Goal: Task Accomplishment & Management: Manage account settings

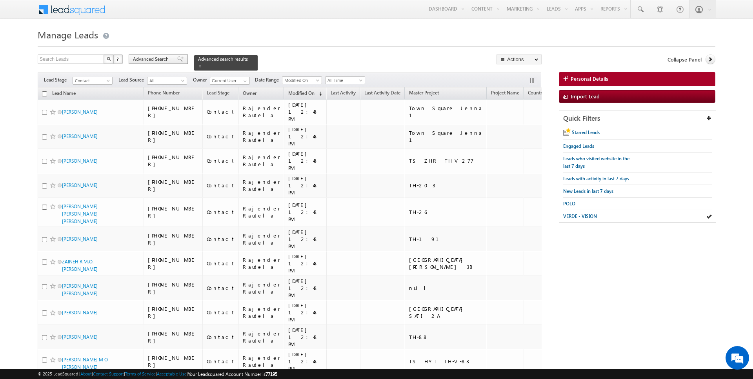
click at [161, 60] on span "Advanced Search" at bounding box center [152, 59] width 38 height 7
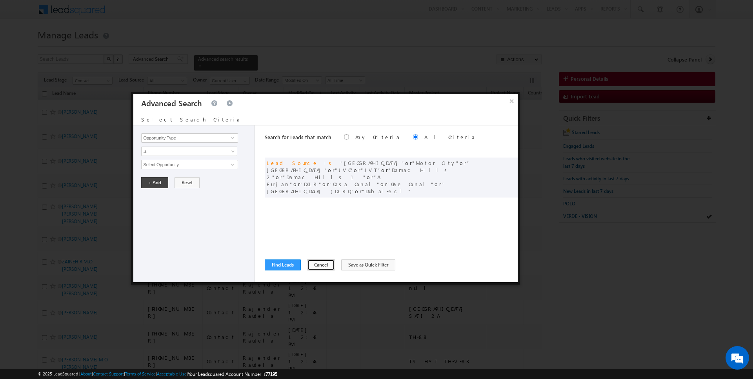
click at [316, 263] on button "Cancel" at bounding box center [321, 264] width 28 height 11
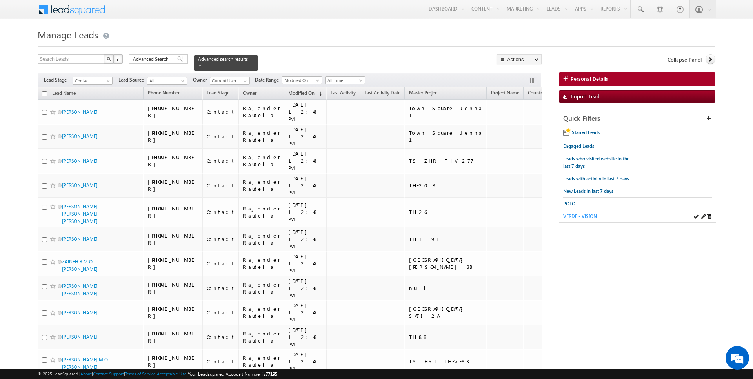
click at [579, 213] on span "VERDE - VISION" at bounding box center [580, 216] width 34 height 6
click at [141, 67] on div "Advanced Search Advanced Search Advanced search results" at bounding box center [193, 62] width 129 height 16
click at [158, 58] on span "Advanced Search" at bounding box center [152, 59] width 38 height 7
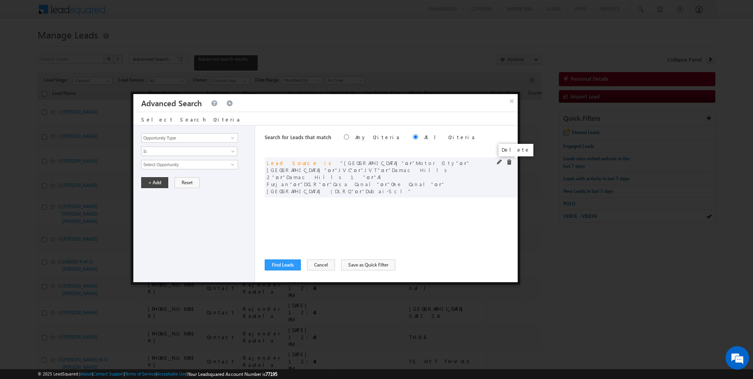
click at [508, 161] on span at bounding box center [508, 162] width 5 height 5
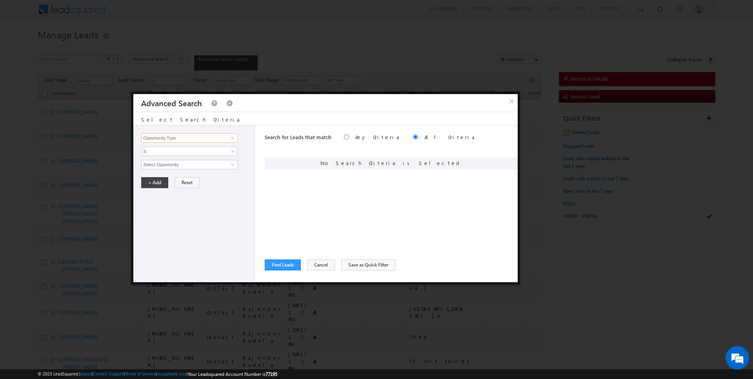
click at [194, 138] on input "Opportunity Type" at bounding box center [189, 137] width 96 height 9
type input "Lead Activity"
click at [170, 151] on span "Is" at bounding box center [183, 151] width 85 height 7
click at [168, 164] on link "Is Not" at bounding box center [189, 167] width 96 height 7
click at [174, 164] on input "Select Activity" at bounding box center [189, 164] width 96 height 9
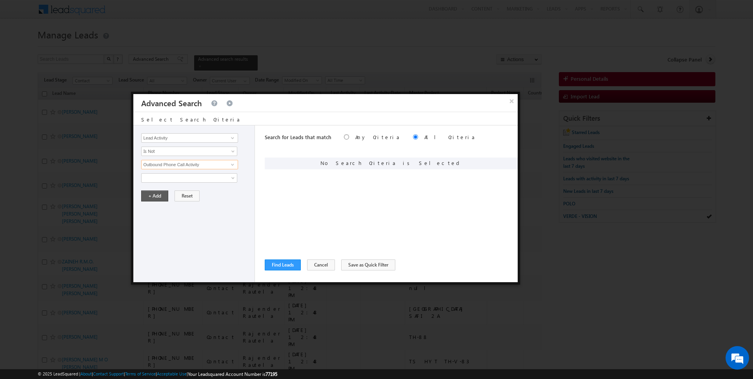
type input "Outbound Phone Call Activity"
click at [150, 196] on button "+ Add" at bounding box center [154, 195] width 27 height 11
click at [179, 136] on input "Opportunity Type" at bounding box center [189, 137] width 96 height 9
type input "Modified On"
click at [172, 150] on span "Is" at bounding box center [183, 151] width 85 height 7
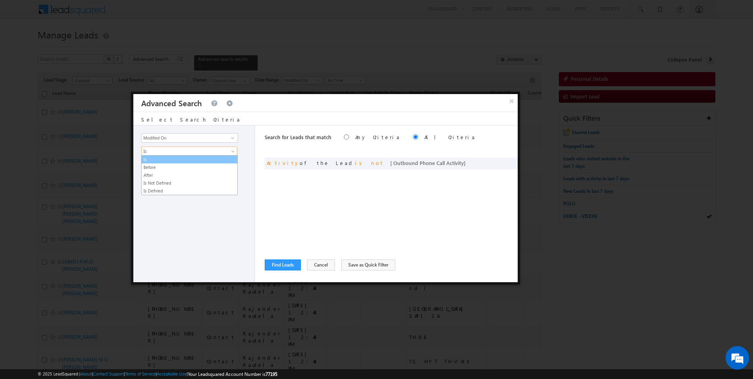
click at [166, 158] on link "Is" at bounding box center [189, 159] width 96 height 7
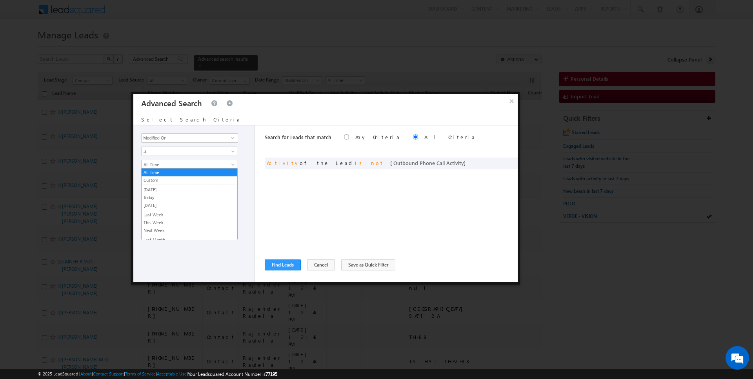
click at [166, 165] on span "All Time" at bounding box center [183, 164] width 85 height 7
click at [162, 181] on link "Custom" at bounding box center [189, 180] width 96 height 7
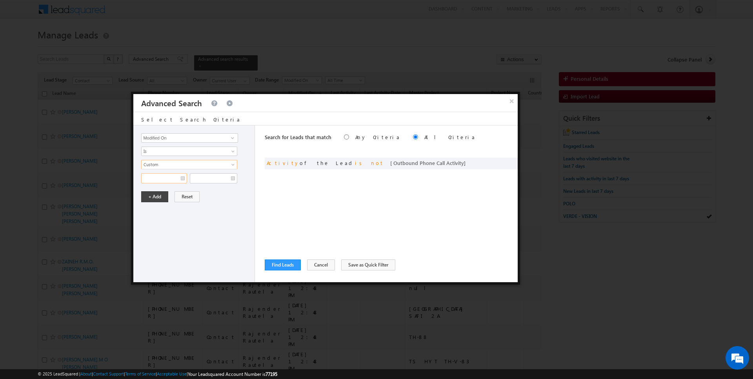
click at [163, 173] on input "text" at bounding box center [164, 178] width 46 height 10
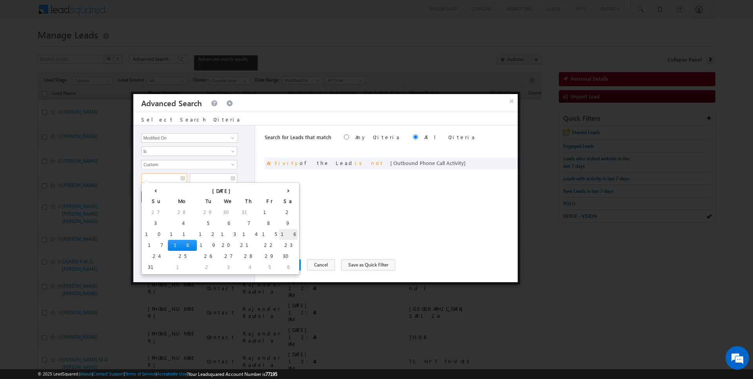
click at [279, 229] on td "16" at bounding box center [288, 234] width 19 height 11
type input "16/08/2025"
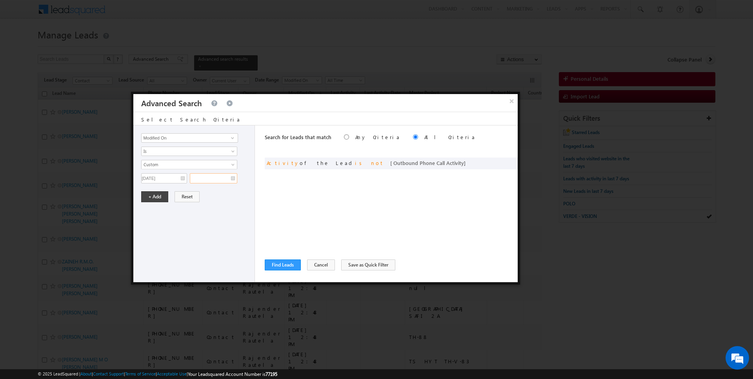
click at [220, 173] on input "text" at bounding box center [213, 178] width 47 height 10
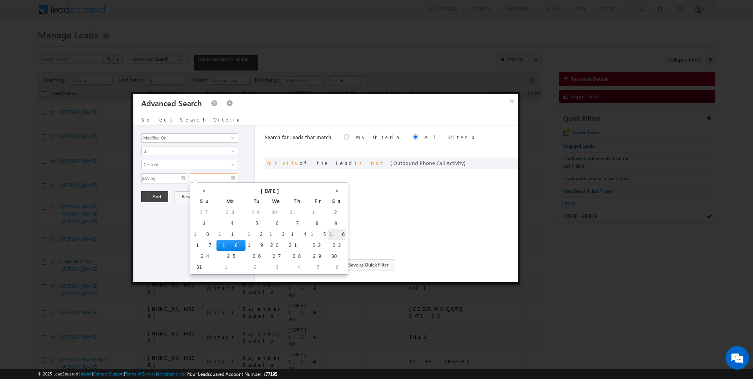
click at [327, 233] on td "16" at bounding box center [336, 234] width 19 height 11
type input "16/08/2025"
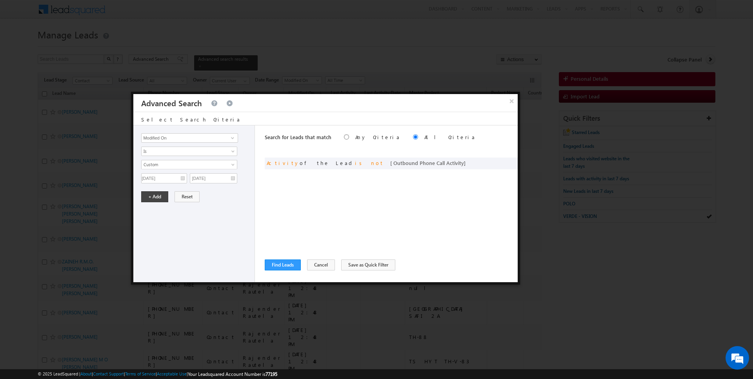
click at [161, 203] on div "Opportunity Type Lead Activity Task Sales Group Prospect Id Address 1 Address 2…" at bounding box center [194, 203] width 122 height 157
click at [158, 198] on button "+ Add" at bounding box center [154, 196] width 27 height 11
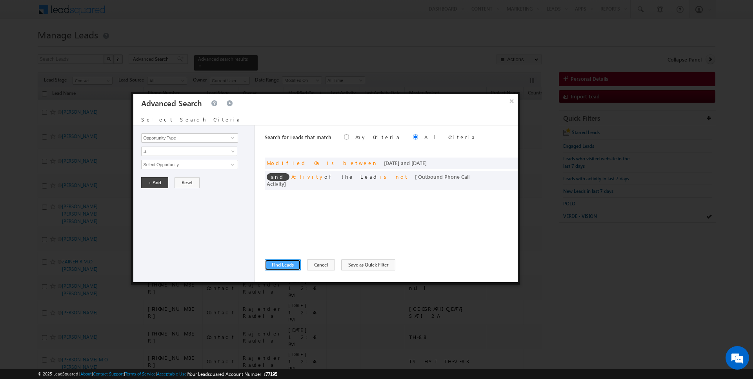
click at [279, 264] on button "Find Leads" at bounding box center [283, 264] width 36 height 11
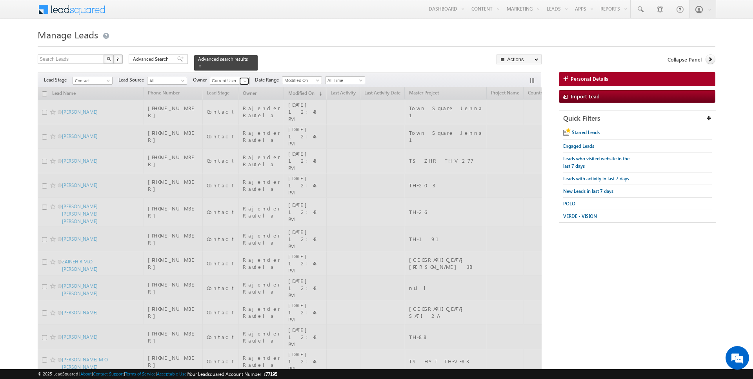
click at [243, 81] on span at bounding box center [245, 81] width 6 height 6
click at [349, 43] on div at bounding box center [376, 44] width 677 height 5
click at [242, 78] on span at bounding box center [245, 81] width 6 height 6
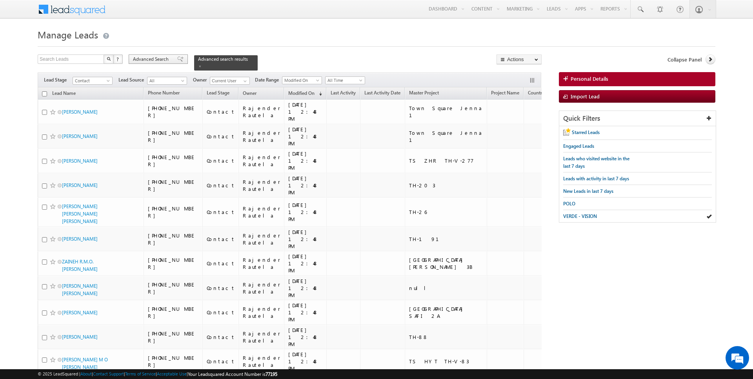
click at [154, 55] on div "Advanced Search" at bounding box center [158, 58] width 59 height 9
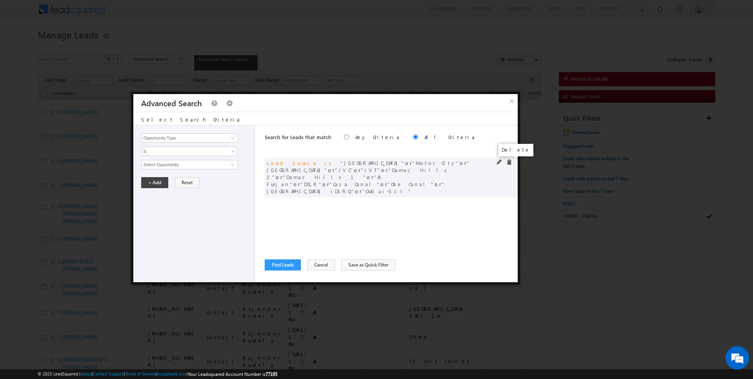
click at [511, 161] on span at bounding box center [508, 162] width 5 height 5
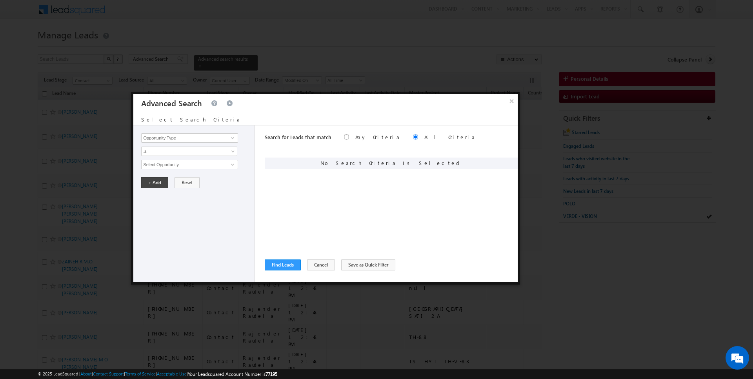
click at [164, 129] on div "Opportunity Type Lead Activity Task Sales Group Prospect Id Address 1 Address 2…" at bounding box center [194, 203] width 122 height 157
click at [169, 134] on input "Opportunity Type" at bounding box center [189, 137] width 96 height 9
type input "Lead Activity"
click at [163, 151] on span "Is" at bounding box center [183, 151] width 85 height 7
click at [163, 169] on link "Is Not" at bounding box center [189, 167] width 96 height 7
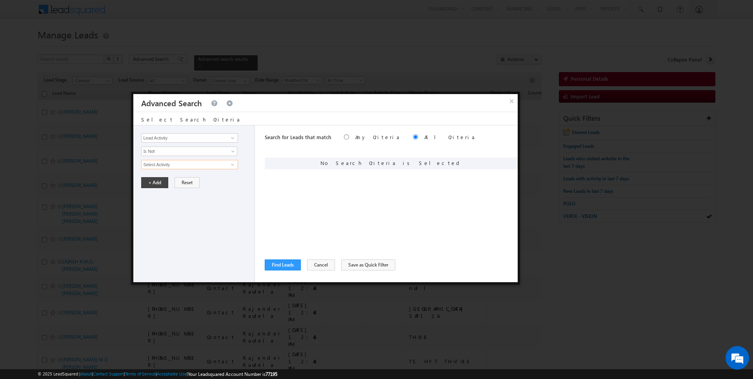
click at [169, 164] on input "Select Activity" at bounding box center [189, 164] width 96 height 9
type input "Outbound Phone Call Activity"
click at [154, 198] on button "+ Add" at bounding box center [154, 195] width 27 height 11
click at [177, 135] on input "Opportunity Type" at bounding box center [189, 137] width 96 height 9
click at [163, 161] on link "Modified On" at bounding box center [189, 161] width 96 height 9
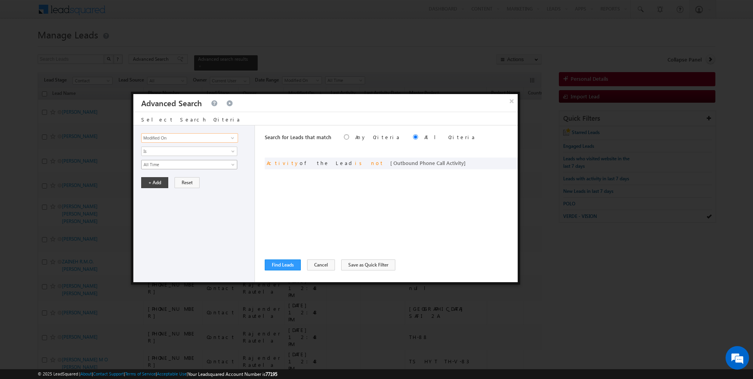
type input "Modified On"
click at [168, 166] on span "All Time" at bounding box center [183, 164] width 85 height 7
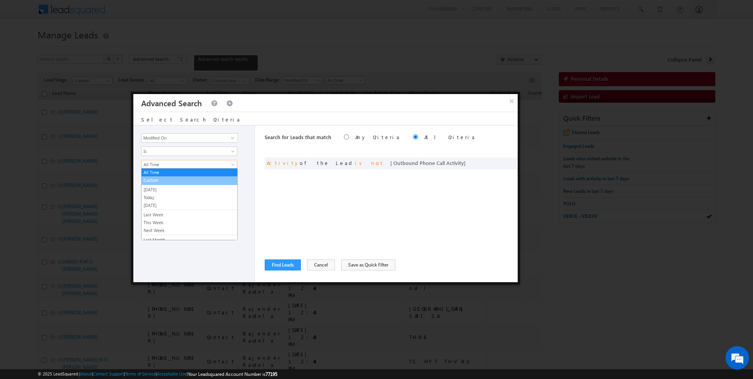
click at [168, 180] on link "Custom" at bounding box center [189, 180] width 96 height 7
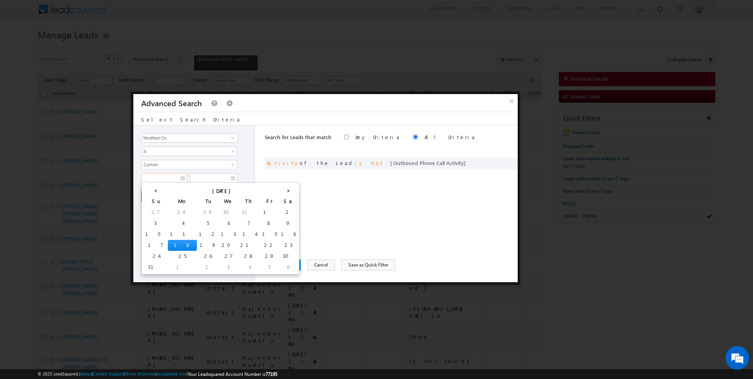
click at [168, 180] on input "text" at bounding box center [164, 178] width 46 height 10
click at [279, 238] on td "16" at bounding box center [288, 234] width 19 height 11
type input "16/08/2025"
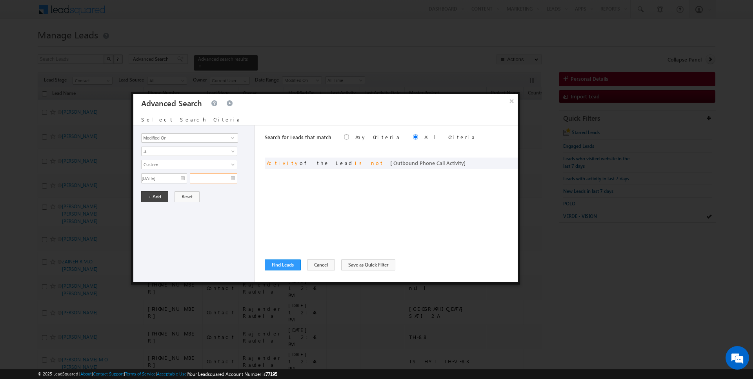
click at [222, 179] on input "text" at bounding box center [213, 178] width 47 height 10
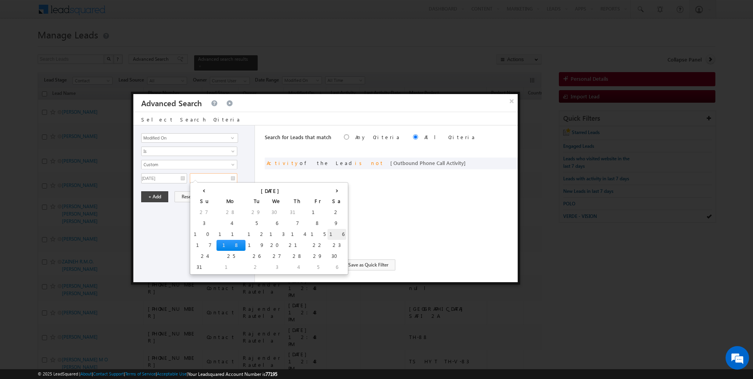
click at [327, 233] on td "16" at bounding box center [336, 234] width 19 height 11
type input "16/08/2025"
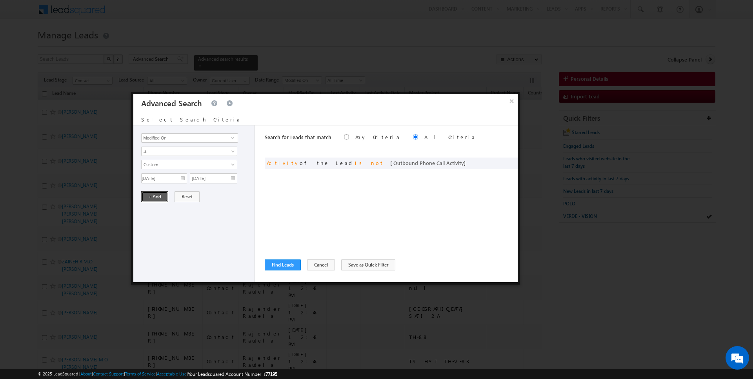
click at [153, 193] on button "+ Add" at bounding box center [154, 196] width 27 height 11
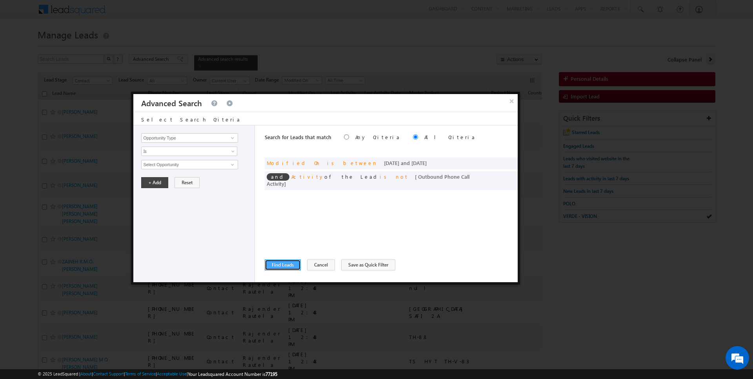
click at [280, 262] on button "Find Leads" at bounding box center [283, 264] width 36 height 11
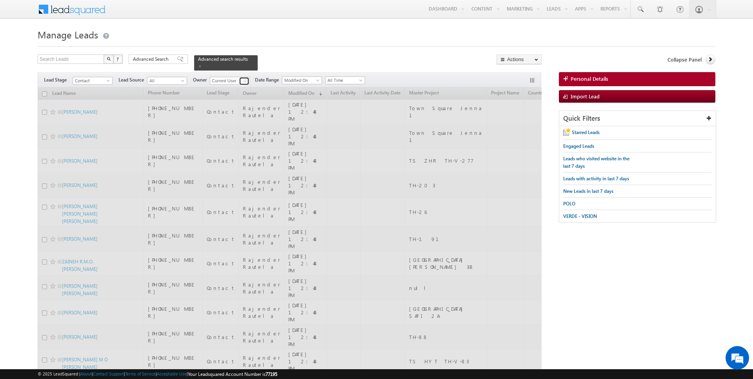
click at [243, 80] on span at bounding box center [245, 81] width 6 height 6
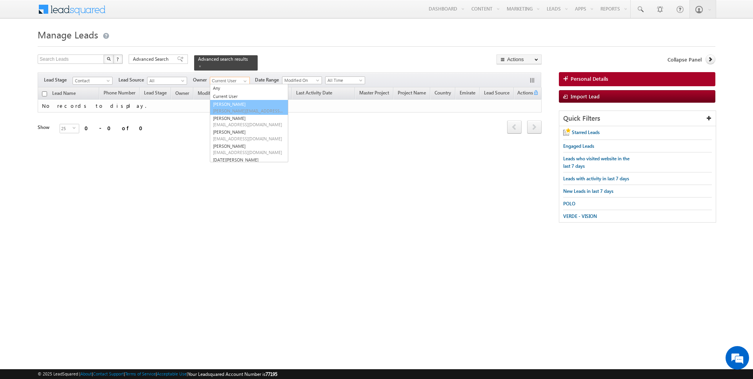
type input "[PERSON_NAME]"
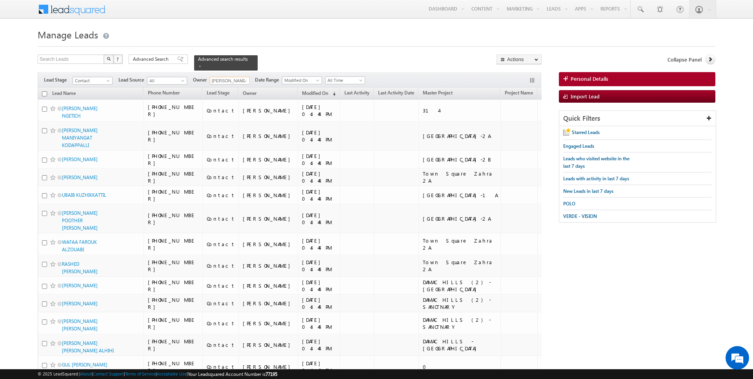
click at [45, 93] on input "checkbox" at bounding box center [44, 93] width 5 height 5
checkbox input "true"
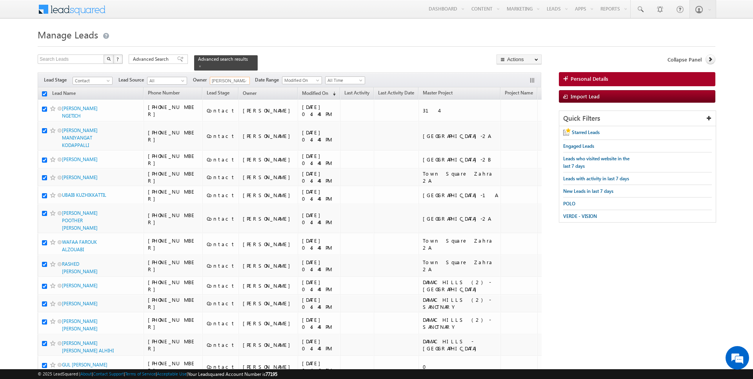
checkbox input "true"
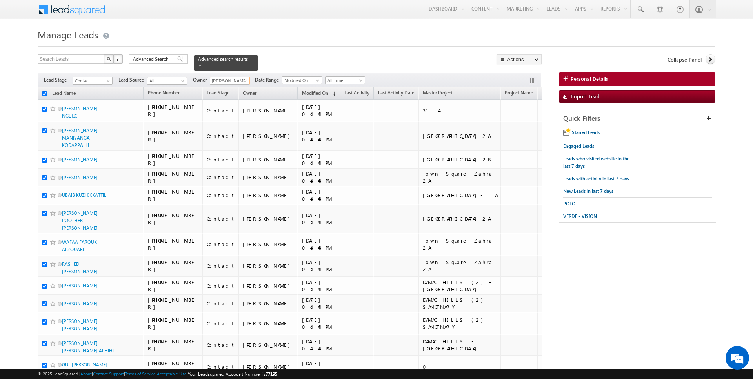
checkbox input "true"
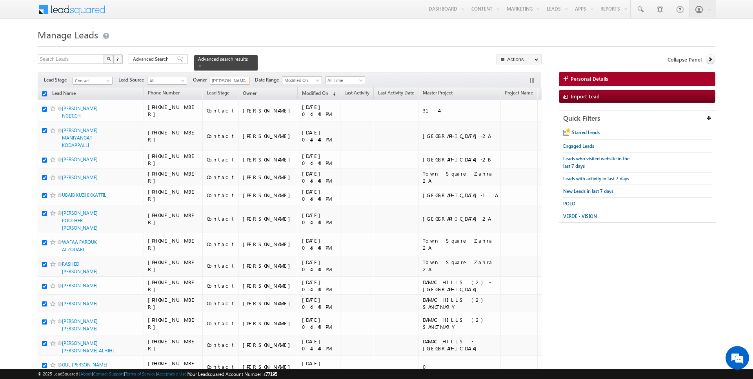
checkbox input "true"
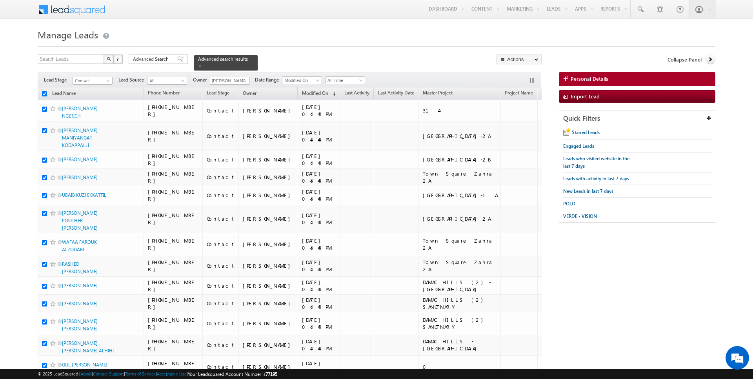
checkbox input "true"
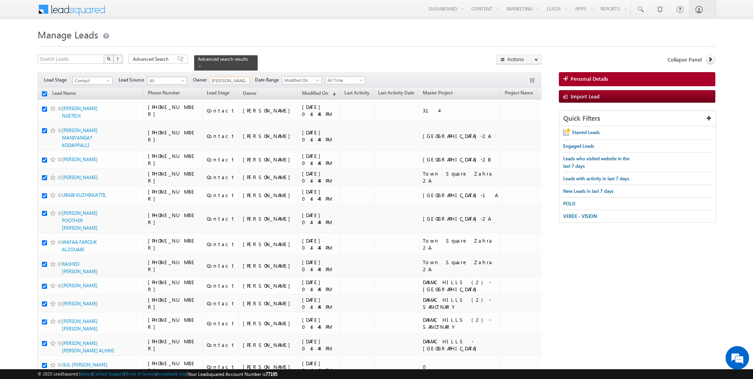
checkbox input "true"
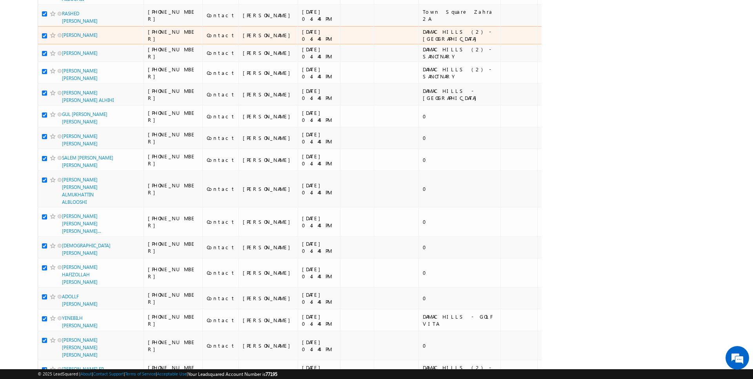
scroll to position [361, 0]
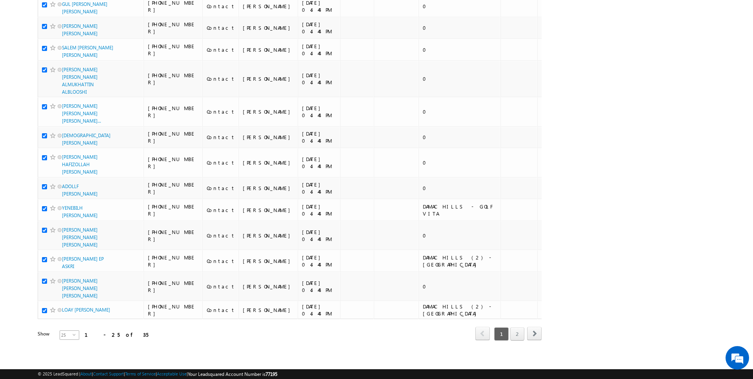
click at [60, 331] on span "25" at bounding box center [66, 335] width 13 height 9
click at [64, 353] on li "50" at bounding box center [64, 357] width 19 height 8
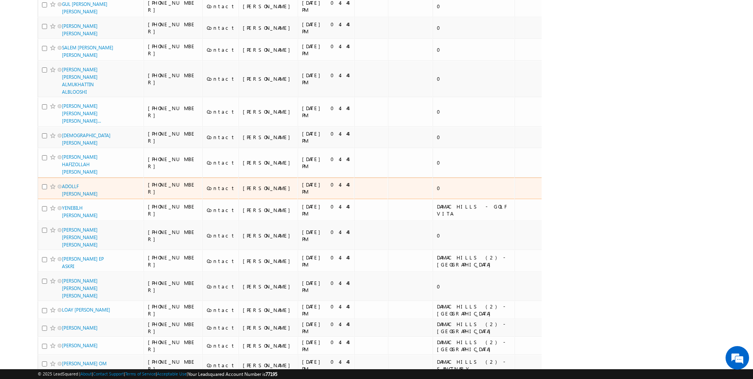
scroll to position [0, 0]
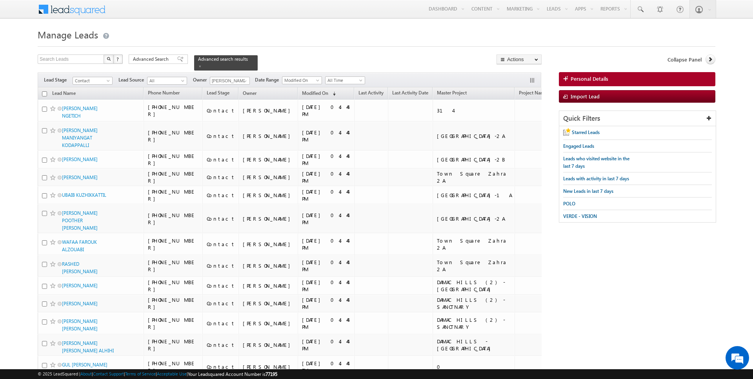
click at [46, 95] on input "checkbox" at bounding box center [44, 93] width 5 height 5
checkbox input "true"
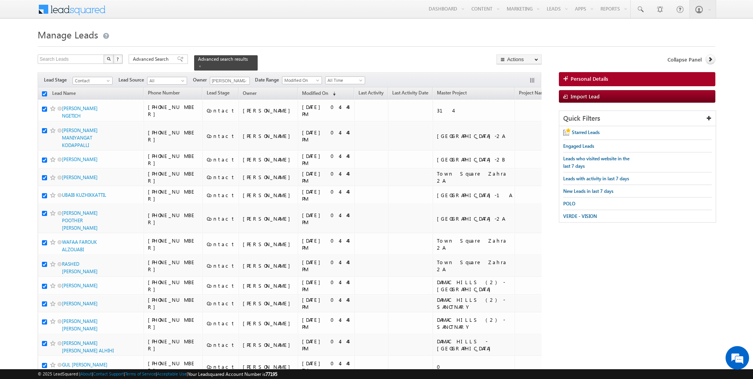
checkbox input "true"
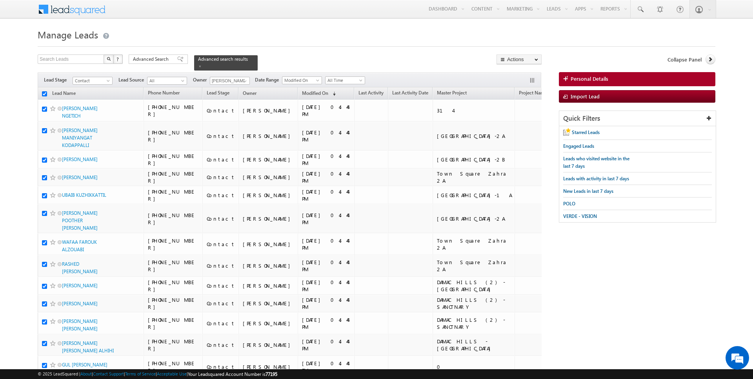
checkbox input "true"
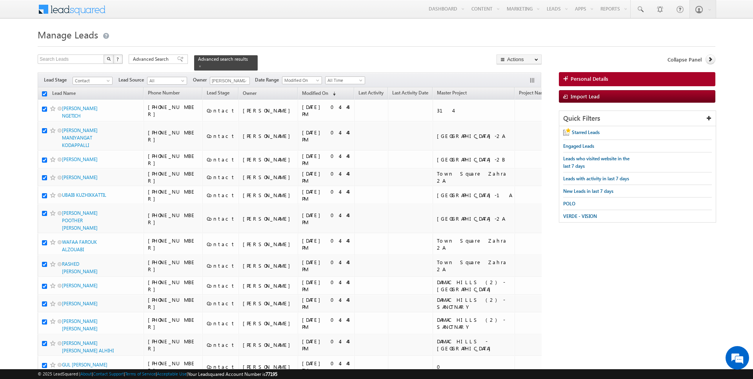
checkbox input "true"
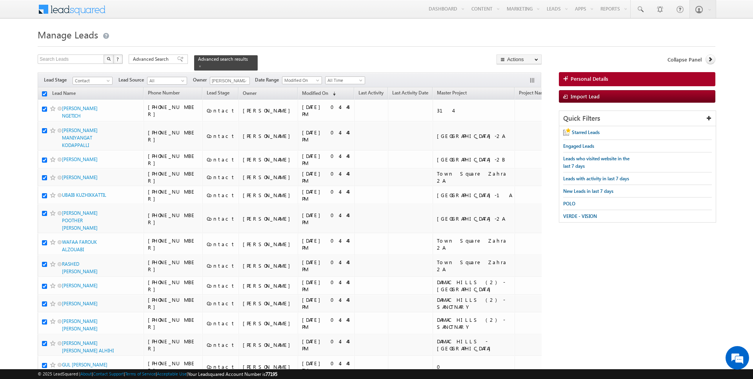
checkbox input "true"
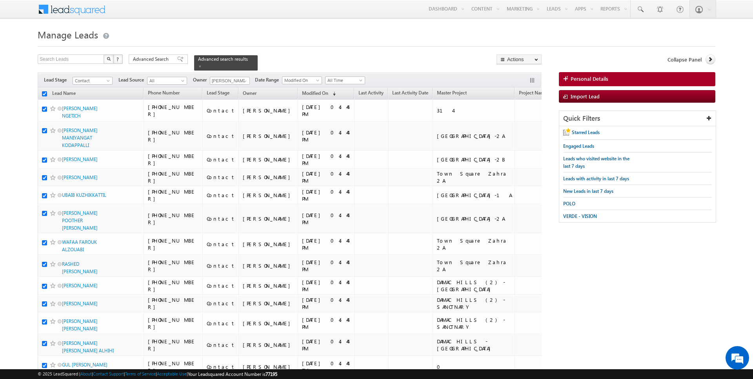
checkbox input "true"
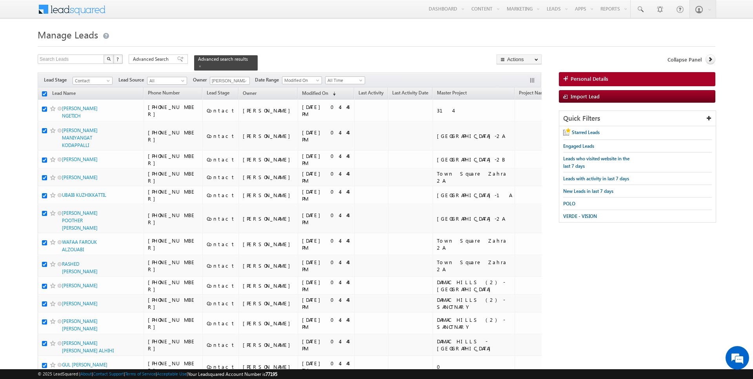
checkbox input "true"
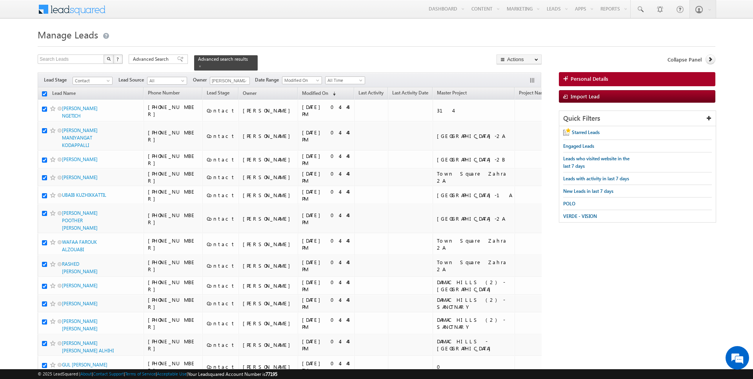
checkbox input "true"
click at [528, 123] on link "Change Owner" at bounding box center [519, 126] width 44 height 9
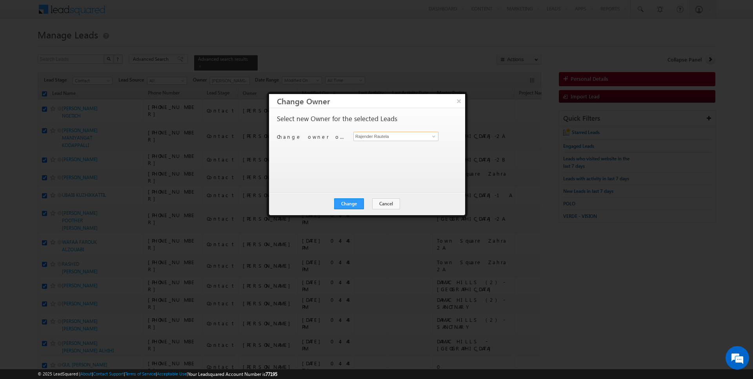
click at [390, 136] on input "Rajender Rautela" at bounding box center [395, 136] width 85 height 9
type input "AmanSingh Yadav"
click at [357, 203] on button "Change" at bounding box center [349, 203] width 30 height 11
click at [357, 200] on button "Close" at bounding box center [368, 203] width 25 height 11
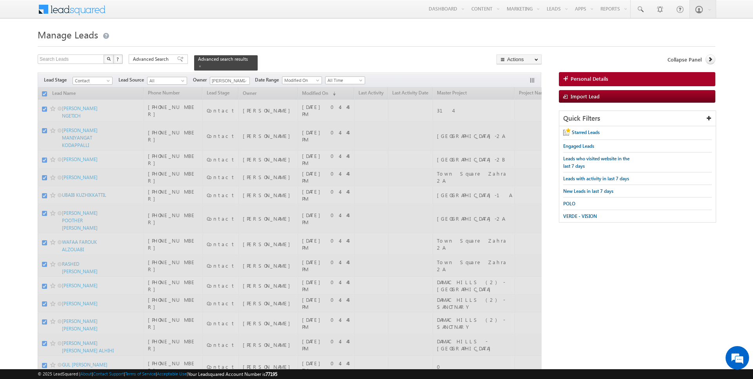
checkbox input "false"
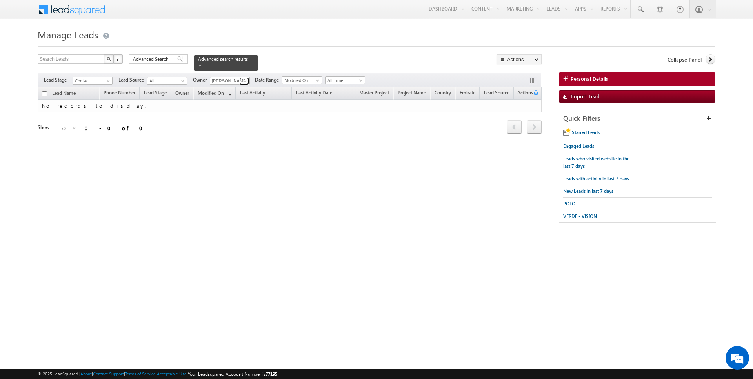
click at [243, 82] on span at bounding box center [245, 81] width 6 height 6
click at [242, 79] on span at bounding box center [245, 81] width 6 height 6
click at [246, 81] on span at bounding box center [245, 81] width 6 height 6
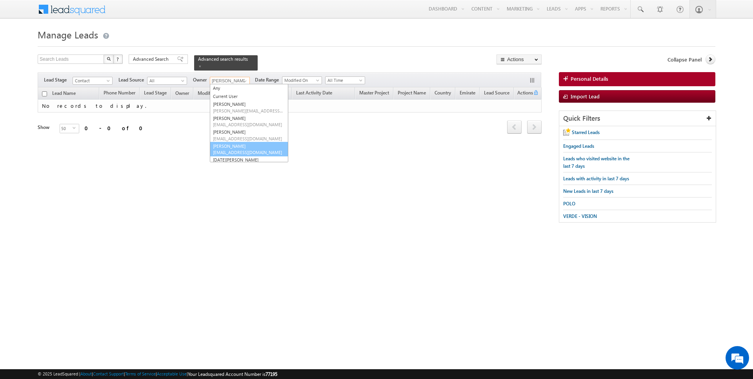
click at [230, 144] on link "Janamjay Sharma janamjay.sharma@indglobal.ae" at bounding box center [249, 149] width 78 height 15
type input "Janamjay Sharma"
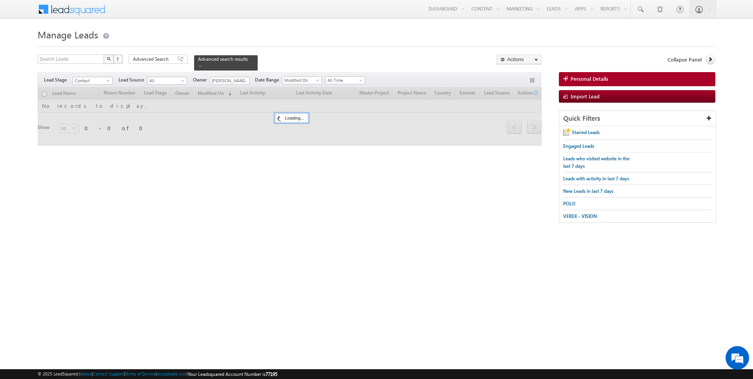
click at [278, 55] on div "Search Leads X ? 0 results found Advanced Search Advanced Search Advanced searc…" at bounding box center [290, 62] width 504 height 16
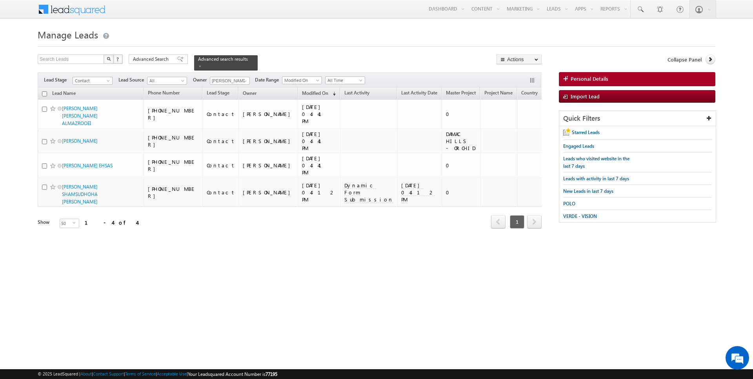
click at [45, 93] on input "checkbox" at bounding box center [44, 93] width 5 height 5
checkbox input "true"
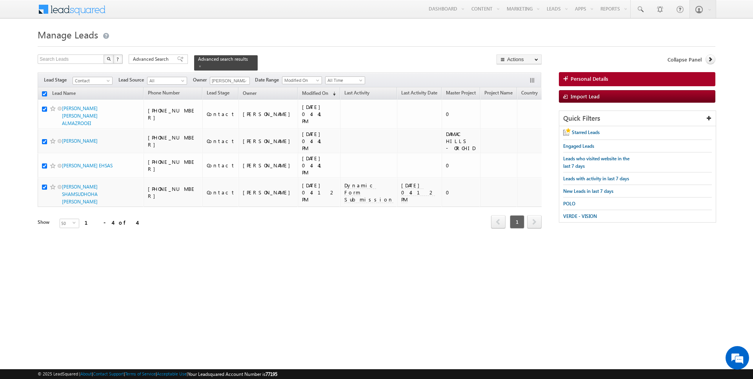
checkbox input "true"
click at [522, 124] on link "Change Owner" at bounding box center [519, 126] width 44 height 9
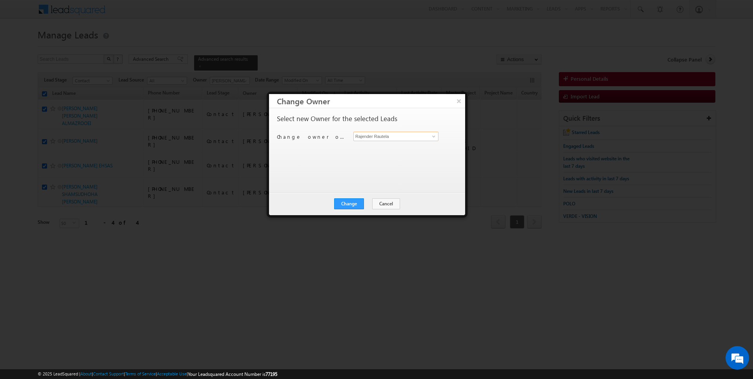
click at [383, 135] on input "Rajender Rautela" at bounding box center [395, 136] width 85 height 9
type input "Janamjay Sharma"
click at [355, 202] on button "Change" at bounding box center [349, 203] width 30 height 11
click at [369, 205] on button "Close" at bounding box center [368, 203] width 25 height 11
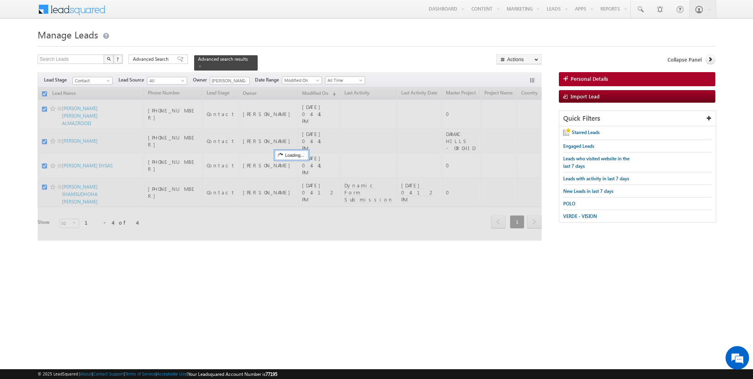
checkbox input "false"
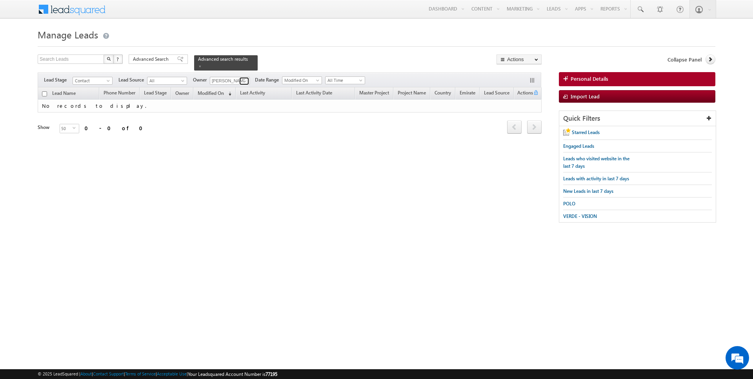
click at [246, 80] on span at bounding box center [245, 81] width 6 height 6
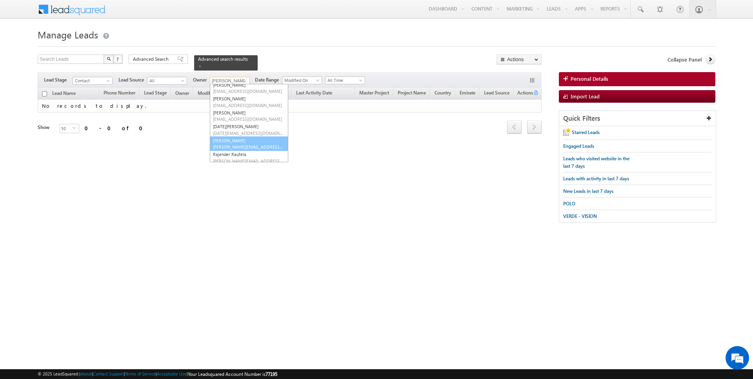
scroll to position [35, 0]
click at [229, 124] on link "Kartik Sharma kartik.sharma@indglobal.ae" at bounding box center [249, 127] width 78 height 15
type input "Kartik Sharma"
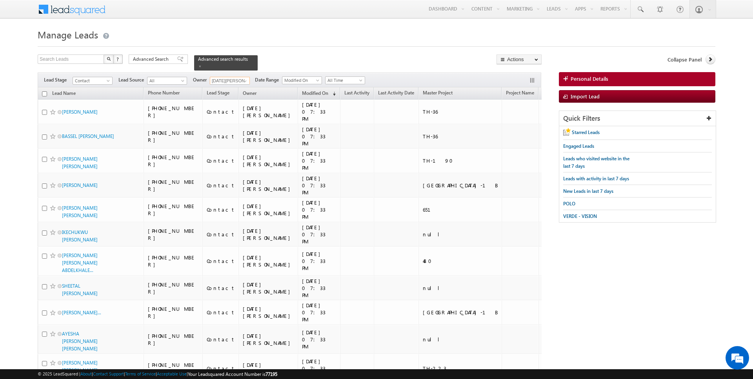
click at [45, 93] on input "checkbox" at bounding box center [44, 93] width 5 height 5
checkbox input "true"
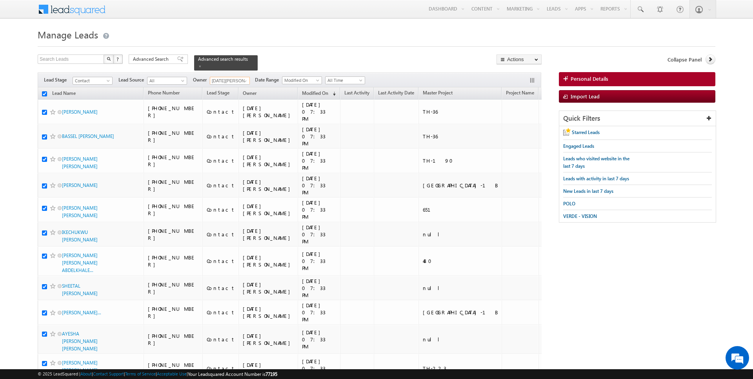
checkbox input "true"
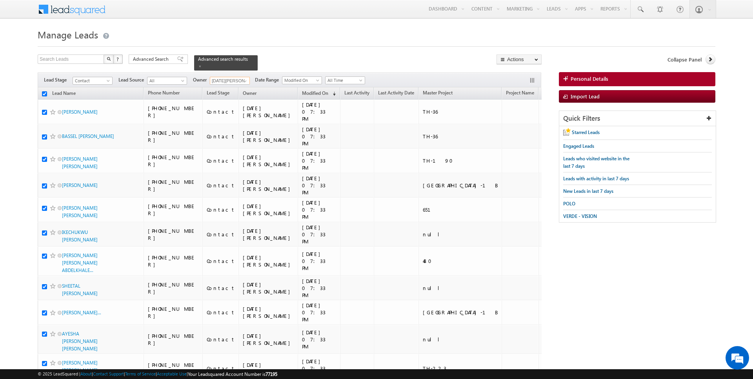
checkbox input "true"
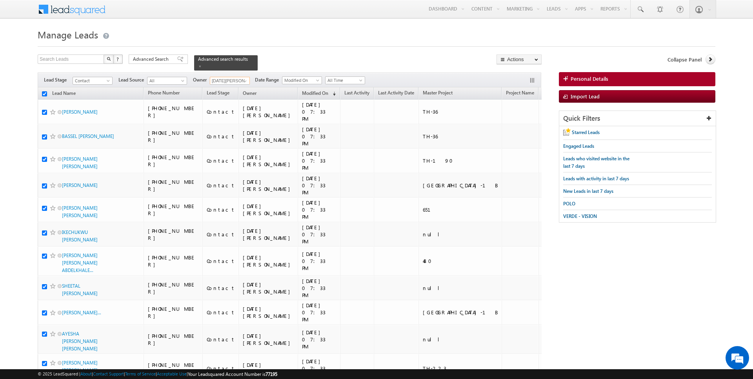
checkbox input "true"
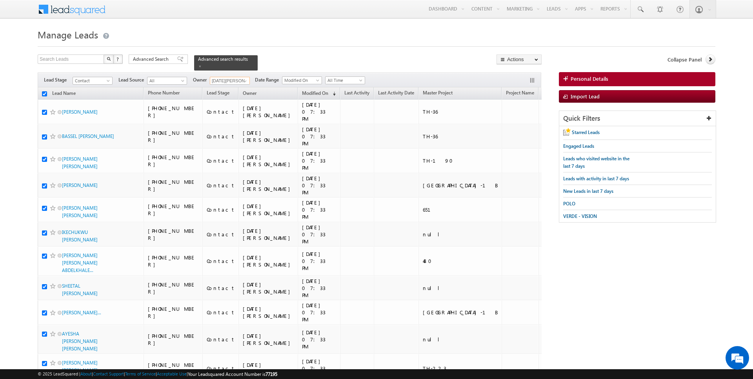
checkbox input "true"
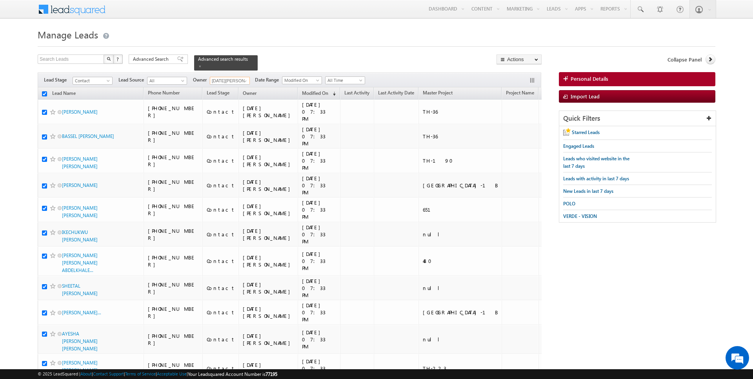
checkbox input "true"
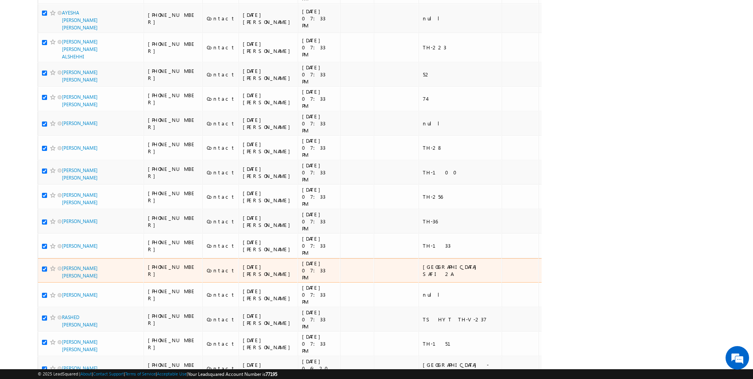
scroll to position [0, 0]
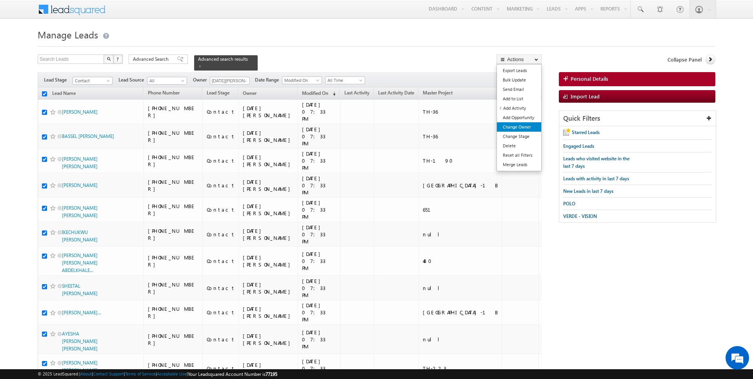
click at [523, 127] on link "Change Owner" at bounding box center [519, 126] width 44 height 9
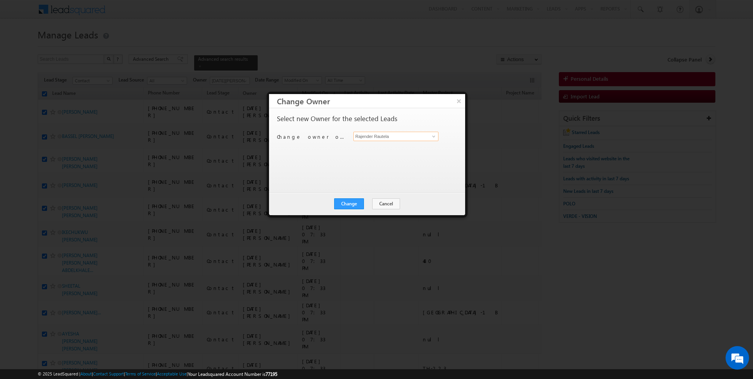
click at [389, 135] on input "Rajender Rautela" at bounding box center [395, 136] width 85 height 9
type input "Kartik Sharma"
click at [352, 200] on button "Change" at bounding box center [349, 203] width 30 height 11
click at [368, 204] on button "Close" at bounding box center [368, 203] width 25 height 11
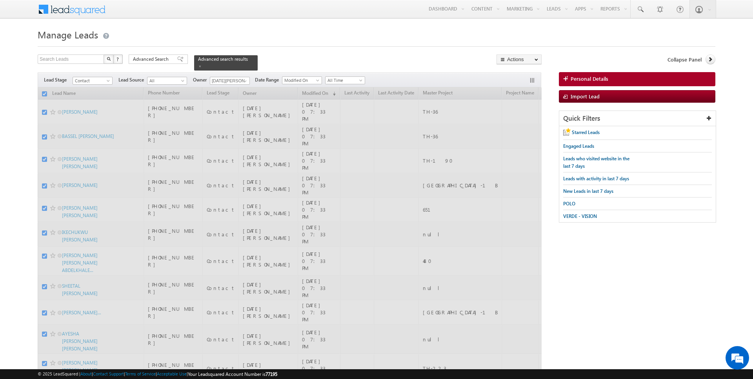
checkbox input "false"
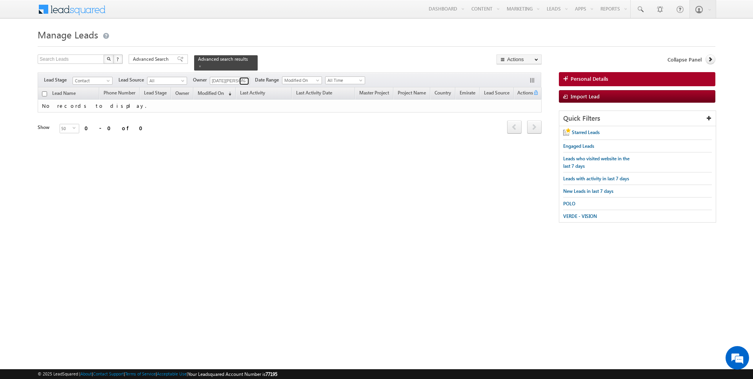
click at [242, 80] on span at bounding box center [245, 81] width 6 height 6
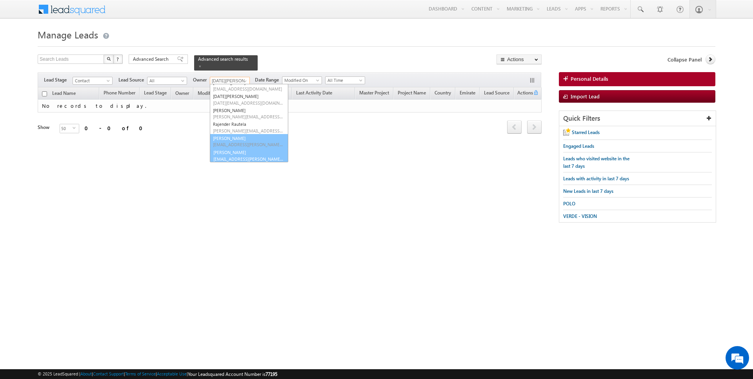
scroll to position [63, 0]
click at [232, 154] on link "SUNNY MEHROTRA sunny.mehrotra@indglobal.ae" at bounding box center [249, 155] width 78 height 15
type input "SUNNY MEHROTRA"
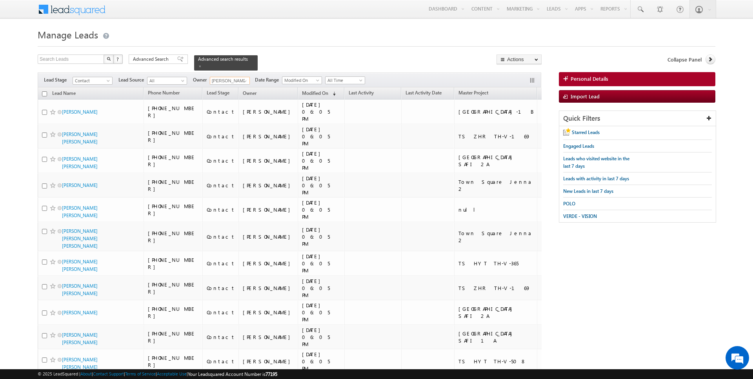
click at [44, 94] on input "checkbox" at bounding box center [44, 93] width 5 height 5
checkbox input "true"
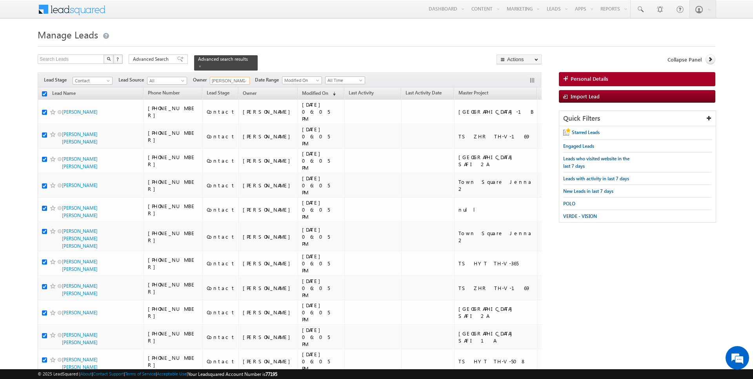
checkbox input "true"
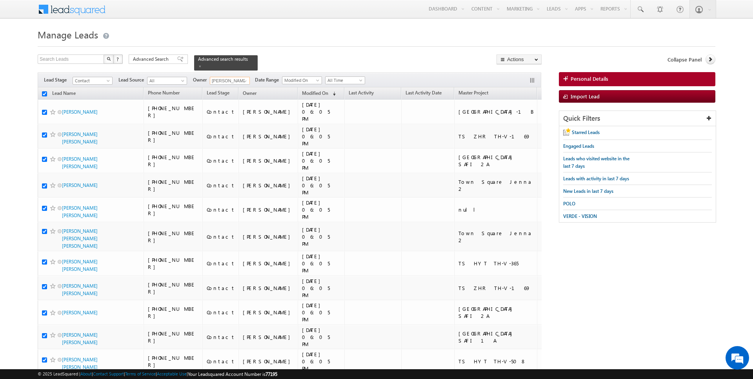
checkbox input "true"
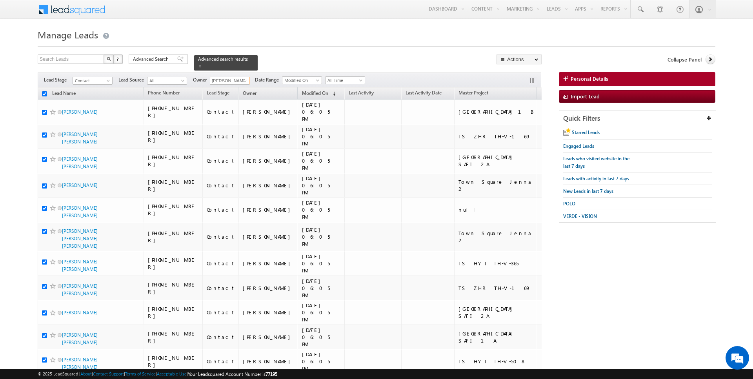
checkbox input "true"
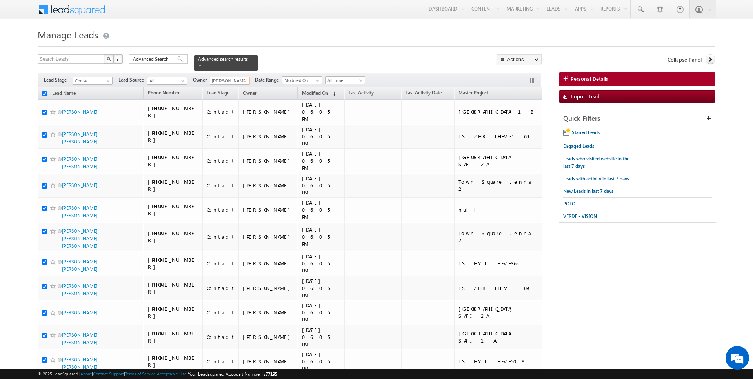
checkbox input "true"
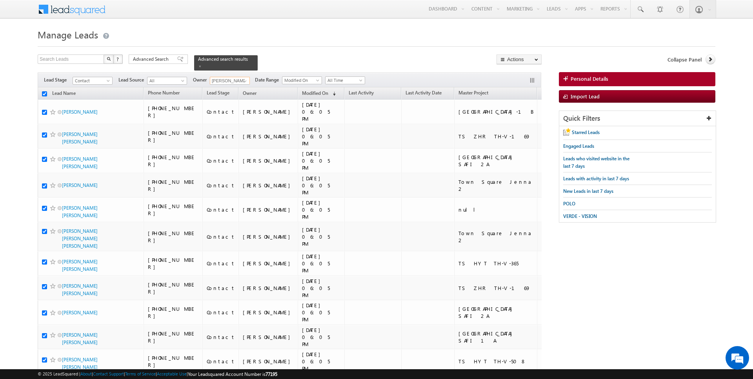
checkbox input "true"
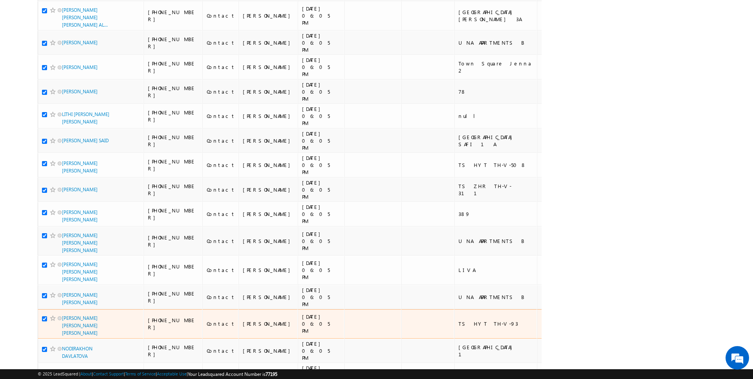
scroll to position [0, 0]
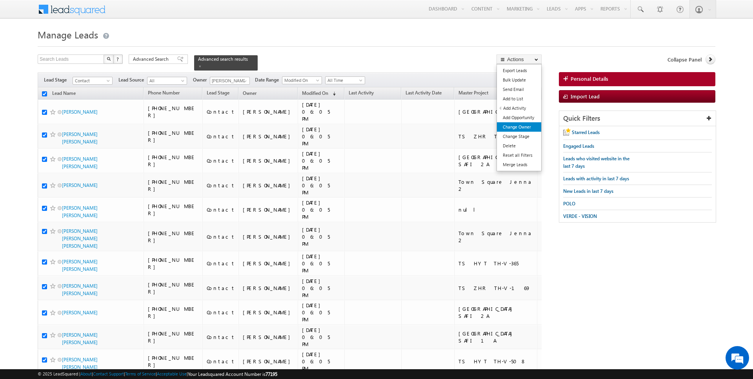
click at [519, 125] on link "Change Owner" at bounding box center [519, 126] width 44 height 9
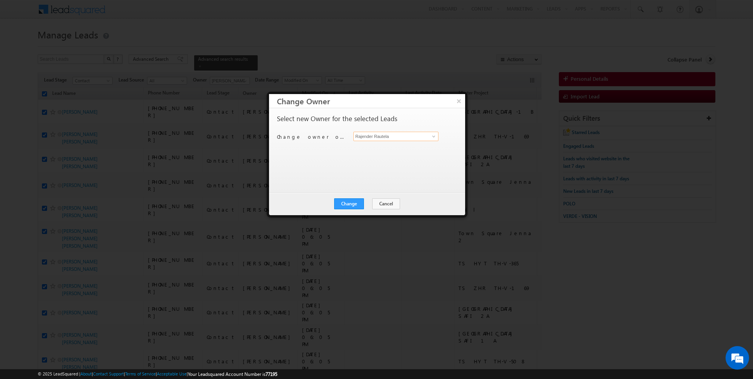
click at [372, 136] on input "Rajender Rautela" at bounding box center [395, 136] width 85 height 9
type input "SUNNY MEHROTRA"
click at [354, 203] on button "Change" at bounding box center [349, 203] width 30 height 11
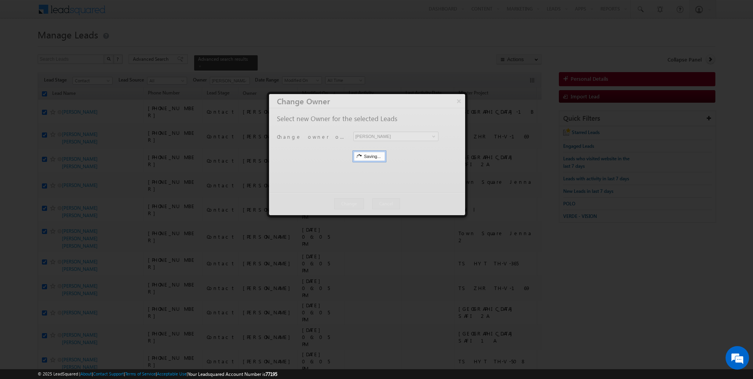
click at [0, 0] on button "Close" at bounding box center [0, 0] width 0 height 0
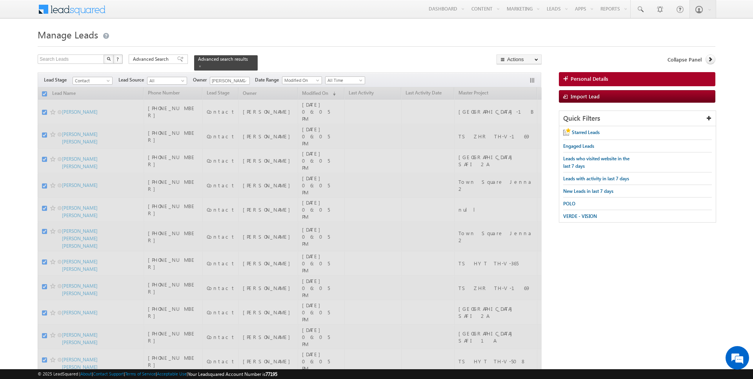
checkbox input "false"
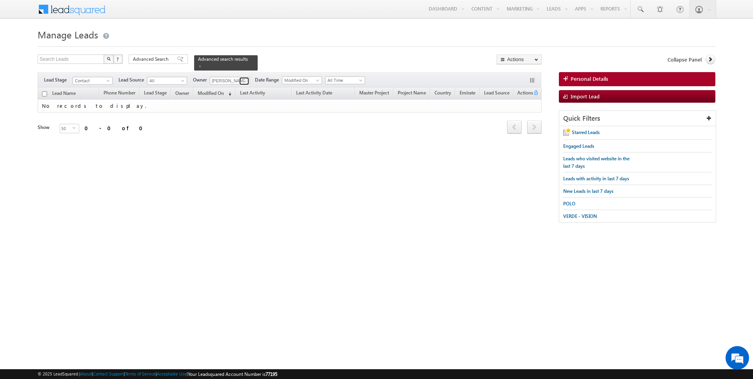
click at [242, 77] on link at bounding box center [244, 81] width 10 height 8
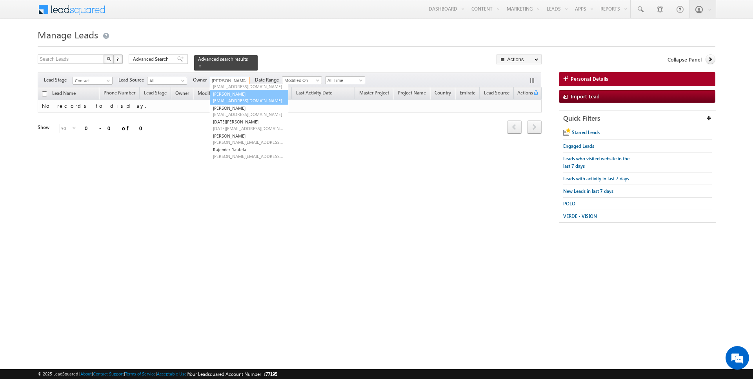
scroll to position [43, 0]
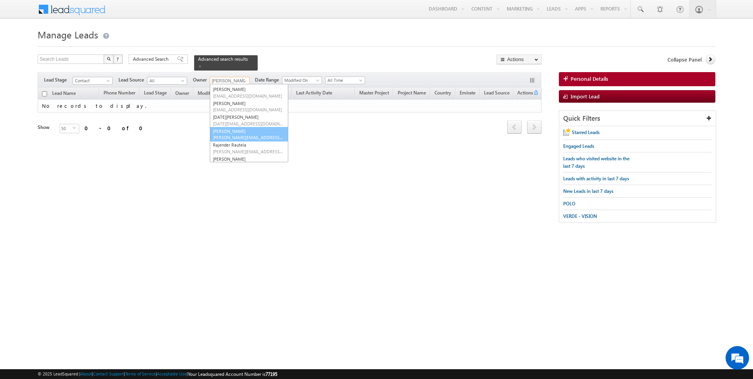
click at [232, 131] on link "Rahul Joshi rahul.joshi@indglobal.ae" at bounding box center [249, 134] width 78 height 15
type input "[PERSON_NAME]"
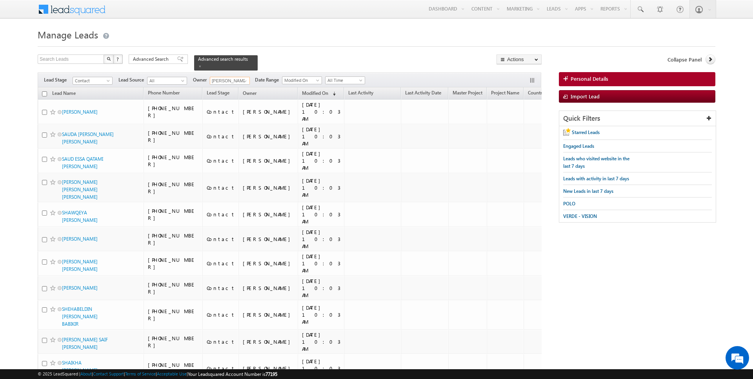
click at [46, 93] on input "checkbox" at bounding box center [44, 93] width 5 height 5
checkbox input "true"
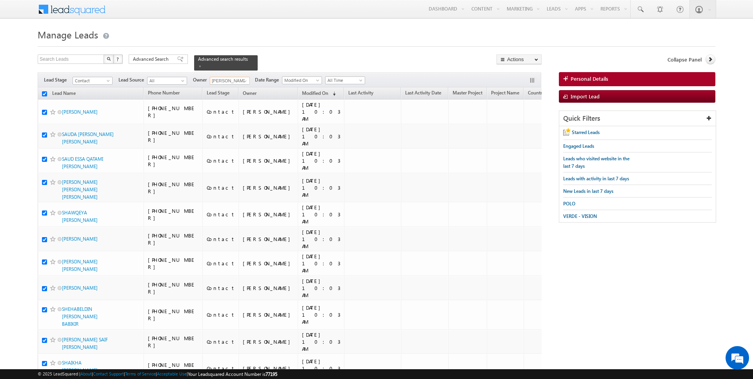
checkbox input "true"
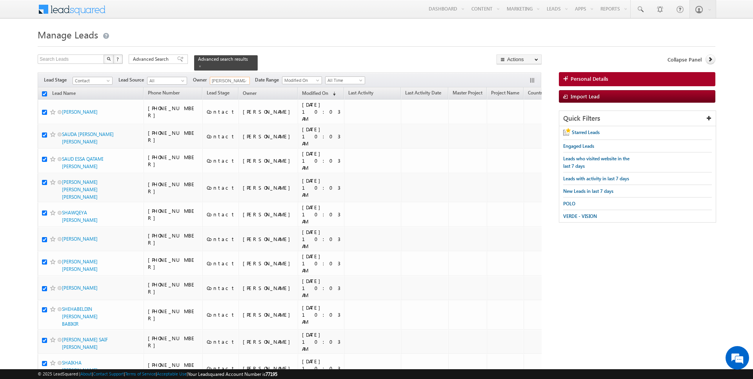
checkbox input "true"
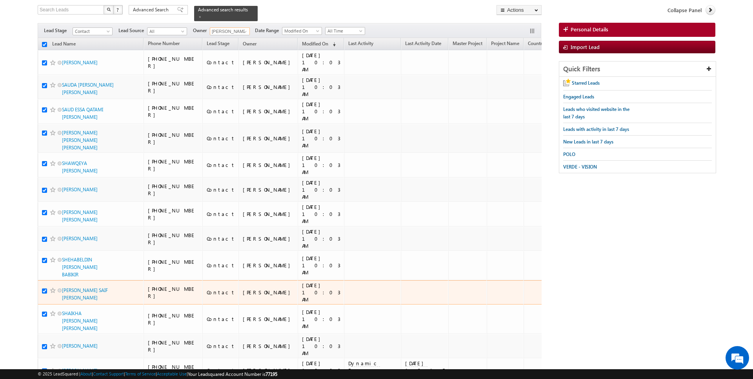
scroll to position [0, 0]
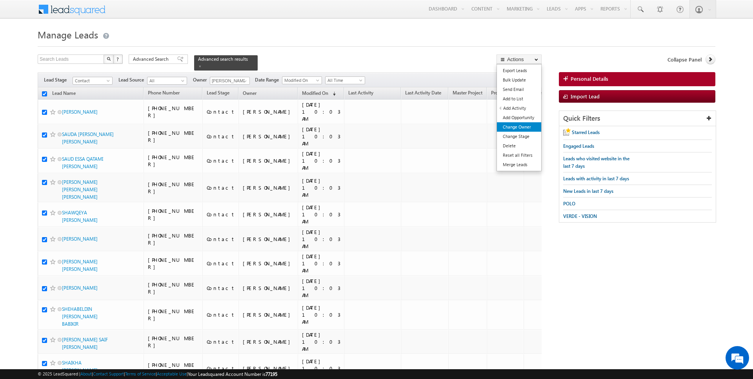
click at [520, 122] on link "Change Owner" at bounding box center [519, 126] width 44 height 9
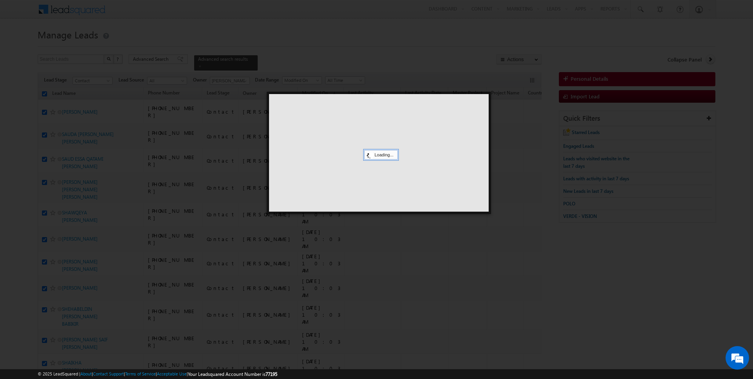
click at [384, 130] on div at bounding box center [378, 153] width 219 height 118
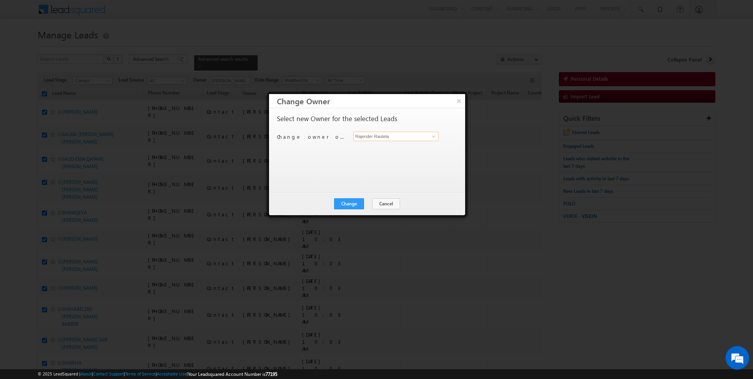
click at [385, 136] on input "Rajender Rautela" at bounding box center [395, 136] width 85 height 9
click at [377, 152] on span "[PERSON_NAME][EMAIL_ADDRESS][DOMAIN_NAME]" at bounding box center [391, 151] width 71 height 6
type input "[PERSON_NAME]"
click at [355, 208] on button "Change" at bounding box center [349, 203] width 30 height 11
click at [362, 201] on button "Close" at bounding box center [368, 203] width 25 height 11
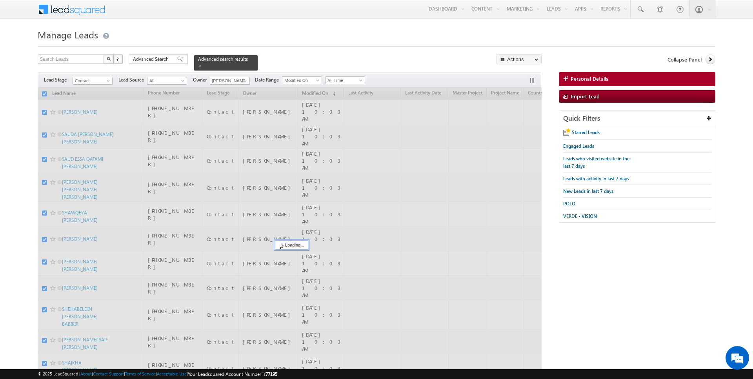
checkbox input "false"
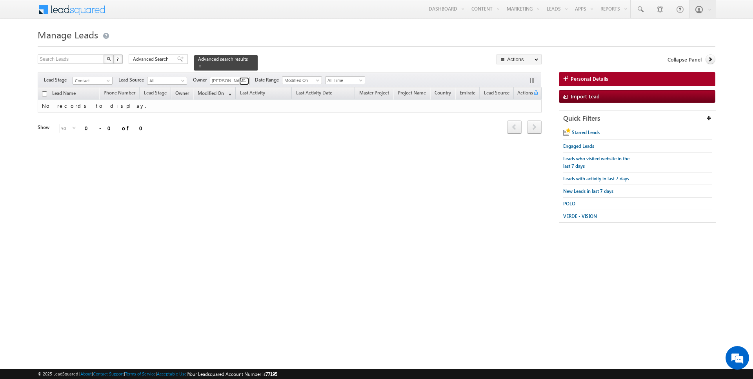
click at [242, 84] on span at bounding box center [245, 81] width 6 height 6
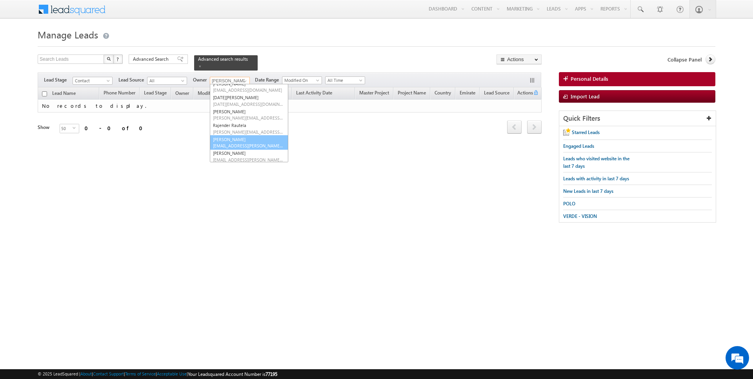
scroll to position [63, 0]
click at [237, 143] on span "[EMAIL_ADDRESS][PERSON_NAME][DOMAIN_NAME]" at bounding box center [248, 144] width 71 height 6
type input "[PERSON_NAME]"
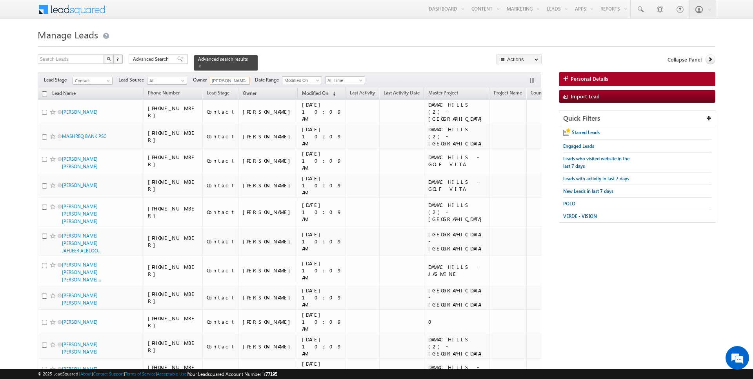
click at [45, 93] on input "checkbox" at bounding box center [44, 93] width 5 height 5
checkbox input "true"
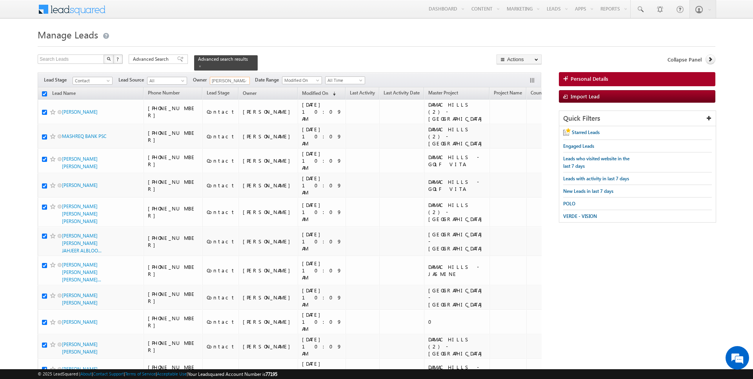
checkbox input "true"
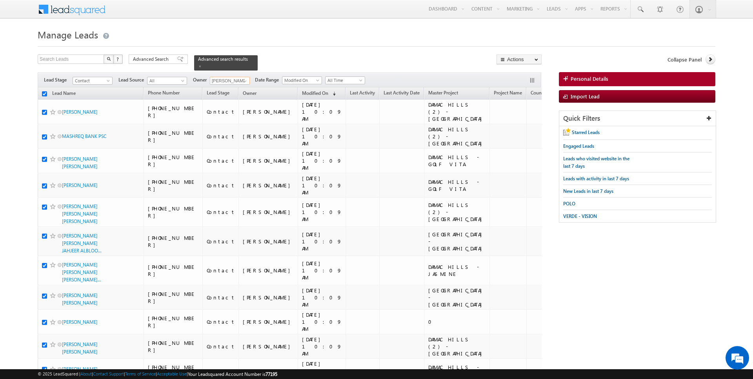
checkbox input "true"
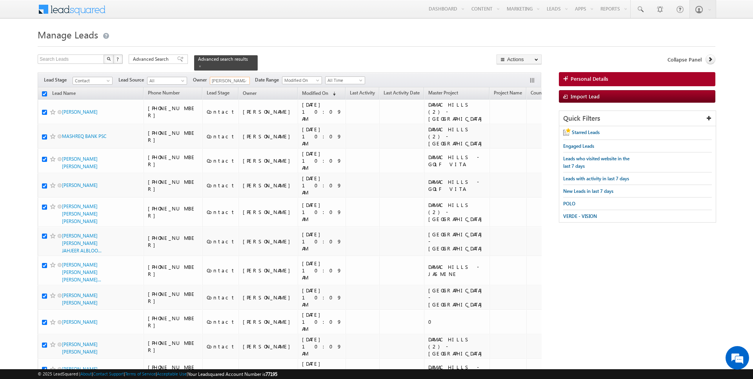
checkbox input "true"
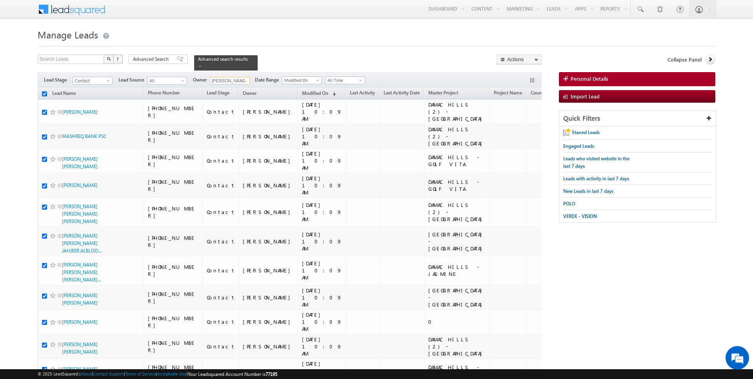
checkbox input "true"
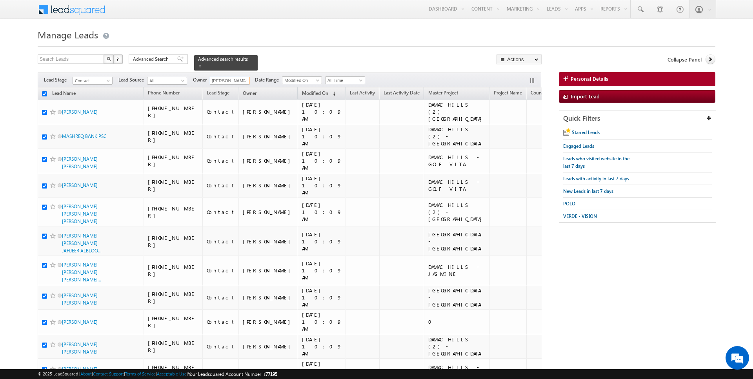
checkbox input "true"
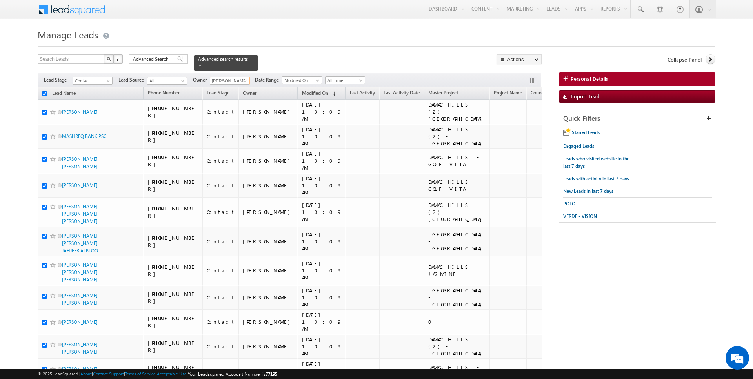
checkbox input "true"
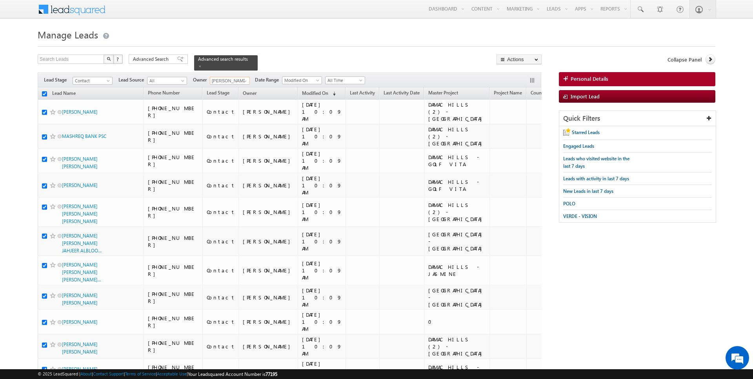
checkbox input "true"
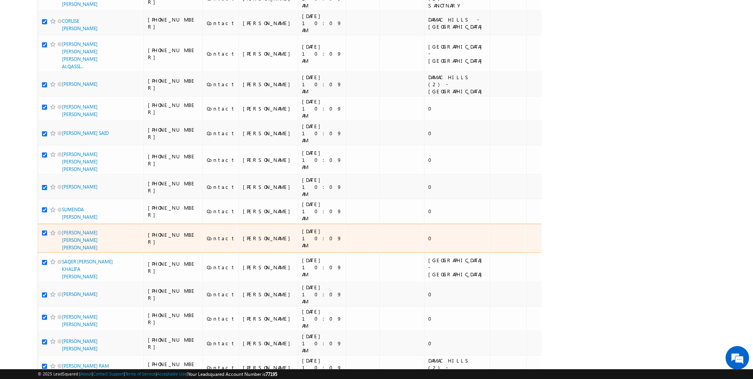
scroll to position [0, 0]
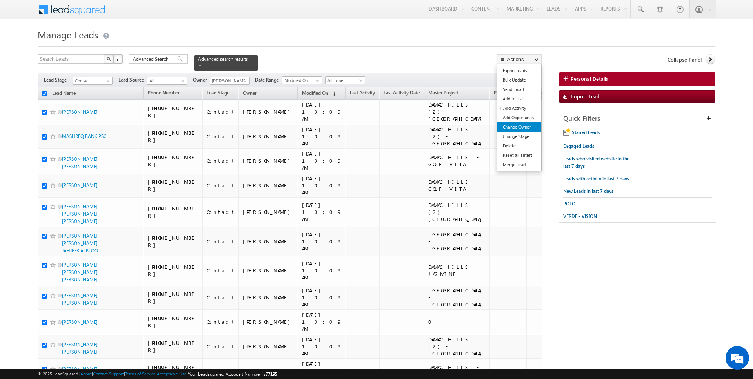
click at [517, 124] on link "Change Owner" at bounding box center [519, 126] width 44 height 9
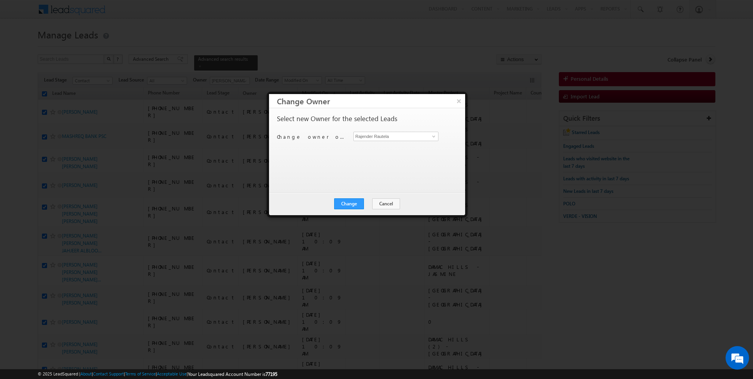
click at [403, 131] on div "Select new Owner for the selected Leads Change owner of 34 leads to Rajender Ra…" at bounding box center [366, 146] width 179 height 63
click at [387, 138] on input "Rajender Rautela" at bounding box center [395, 136] width 85 height 9
click at [409, 141] on link "Janamjay Sharma janamjay.sharma@indglobal.ae" at bounding box center [395, 148] width 85 height 15
type input "[PERSON_NAME]"
click at [353, 205] on button "Change" at bounding box center [349, 203] width 30 height 11
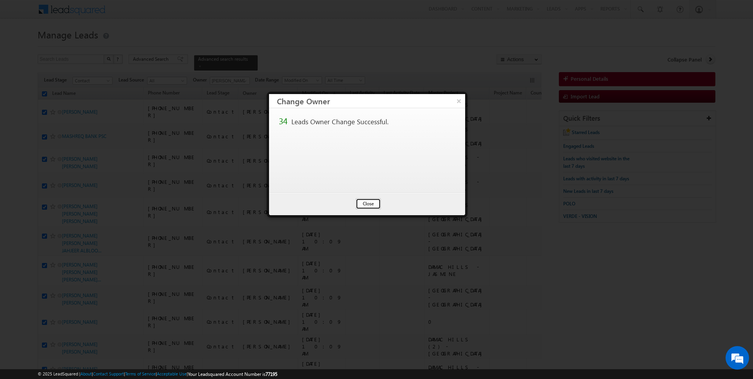
click at [370, 203] on button "Close" at bounding box center [368, 203] width 25 height 11
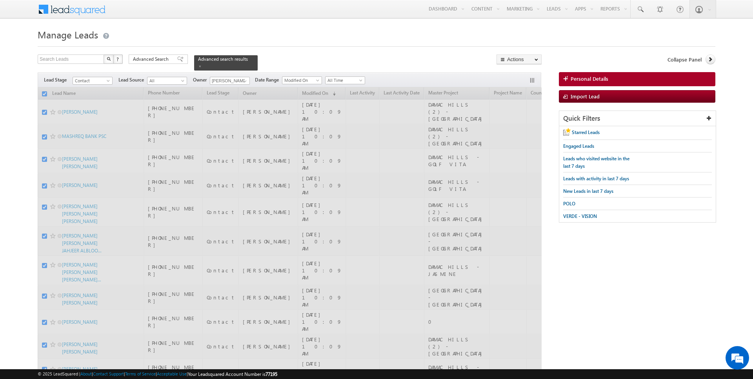
checkbox input "false"
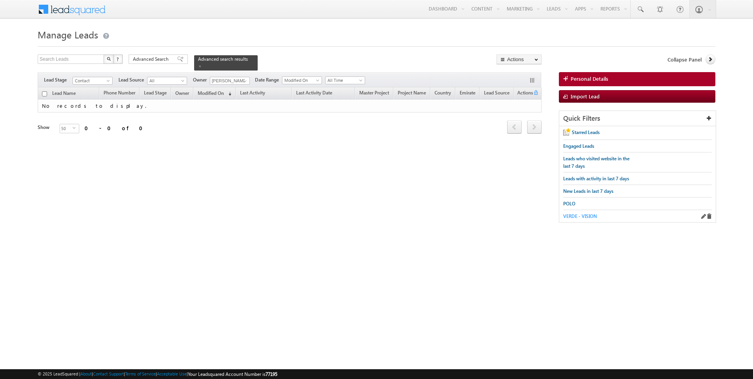
click at [574, 216] on span "VERDE - VISION" at bounding box center [580, 216] width 34 height 6
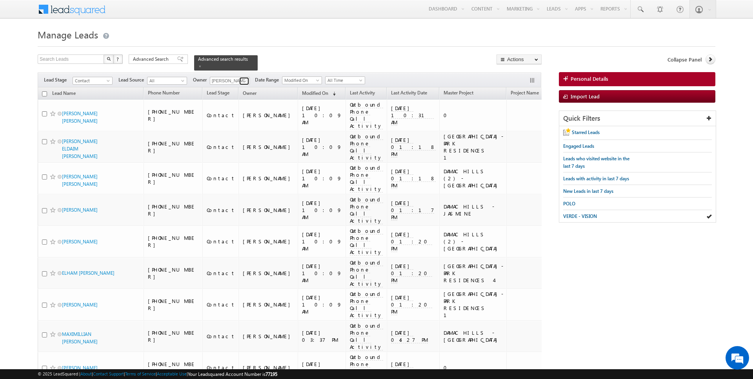
click at [242, 78] on span at bounding box center [245, 81] width 6 height 6
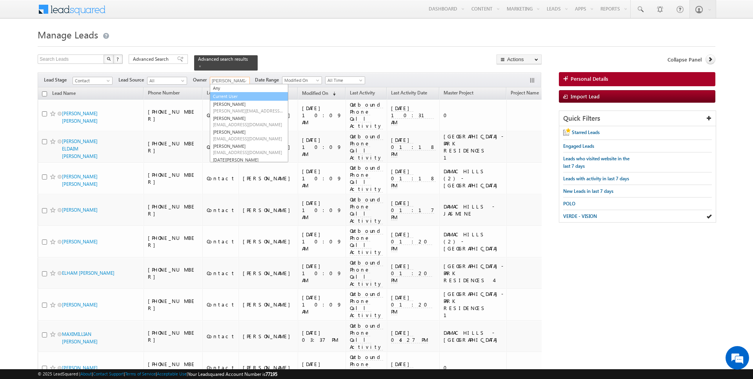
click at [234, 93] on link "Current User" at bounding box center [249, 96] width 78 height 9
type input "Current User"
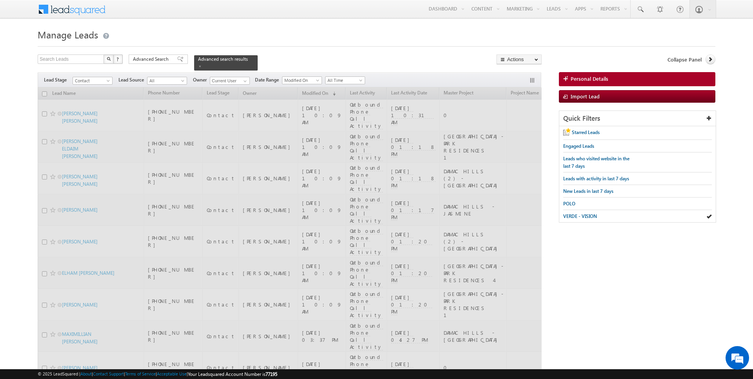
click at [328, 42] on div at bounding box center [376, 44] width 677 height 5
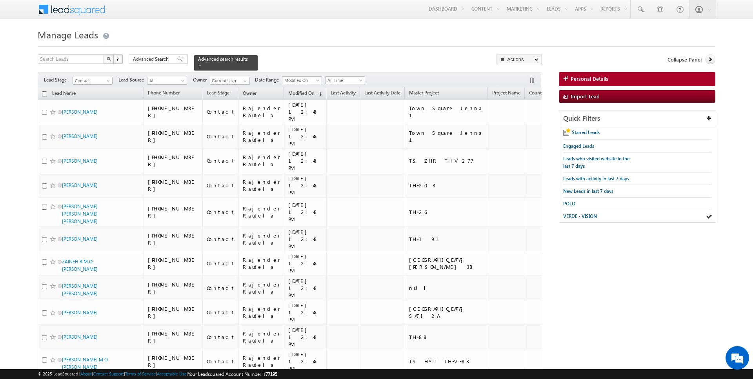
click at [44, 92] on input "checkbox" at bounding box center [44, 93] width 5 height 5
checkbox input "true"
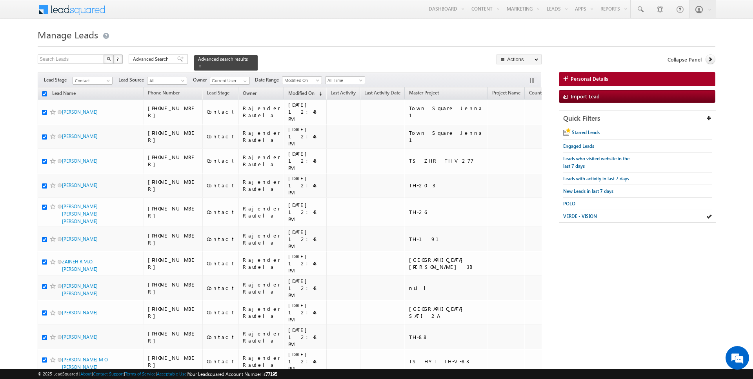
checkbox input "true"
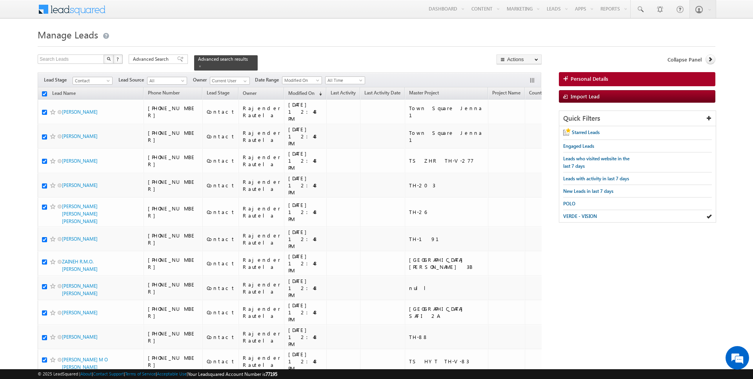
checkbox input "true"
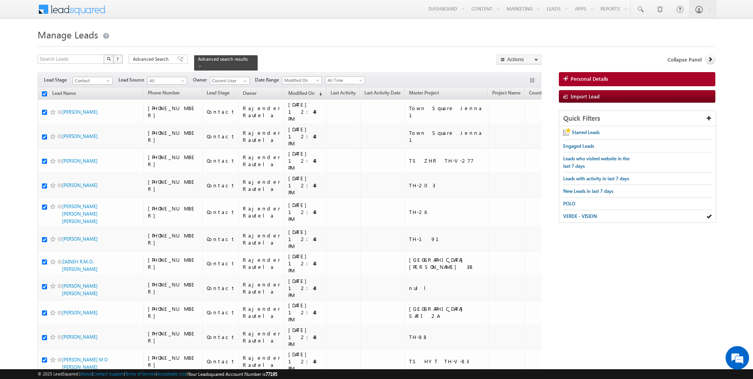
checkbox input "true"
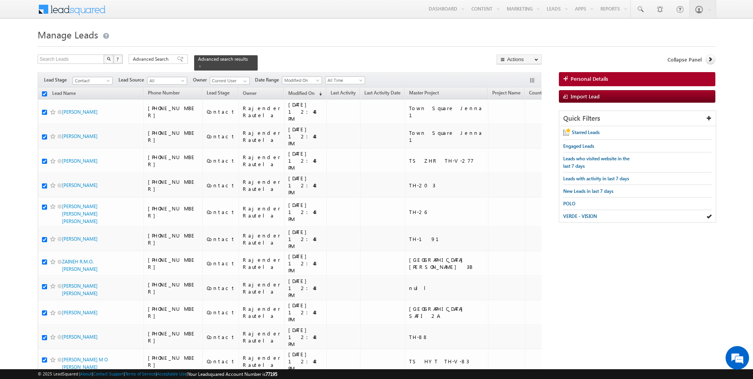
checkbox input "true"
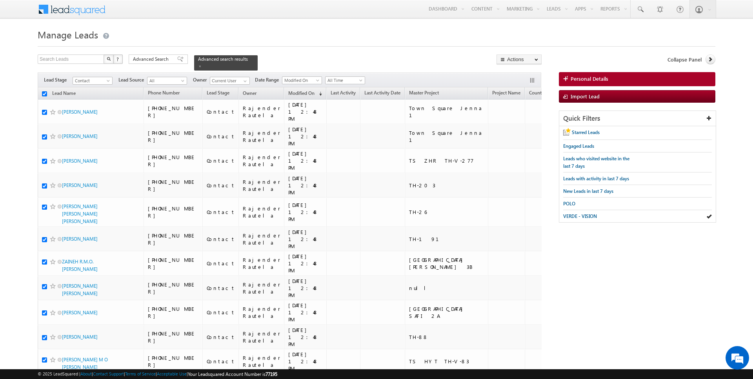
checkbox input "true"
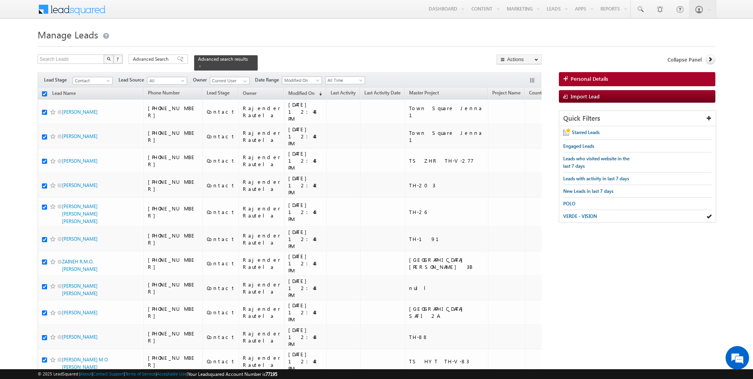
checkbox input "true"
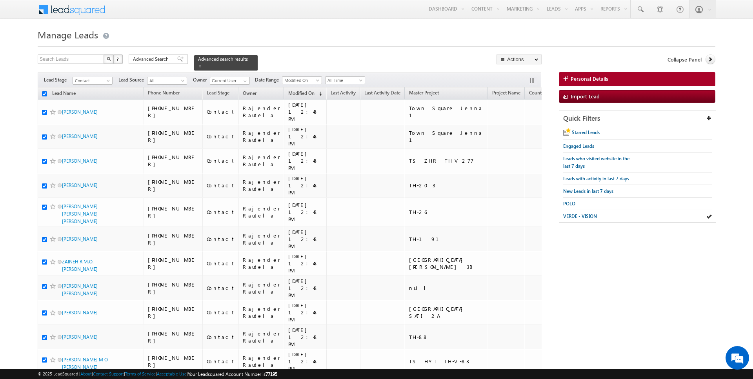
checkbox input "true"
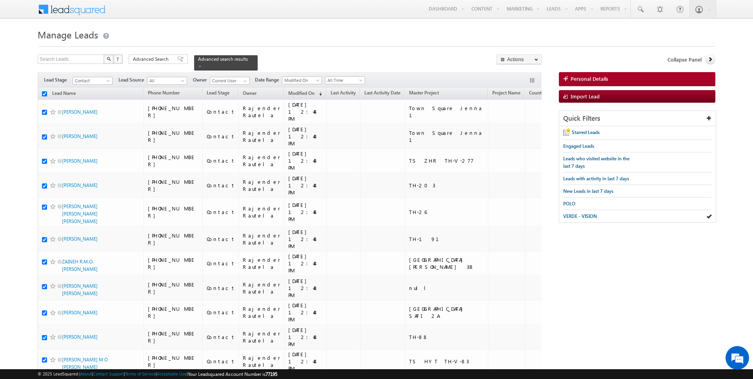
checkbox input "true"
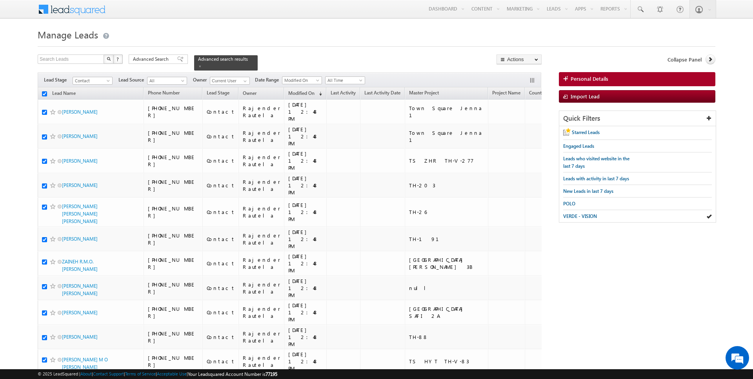
checkbox input "true"
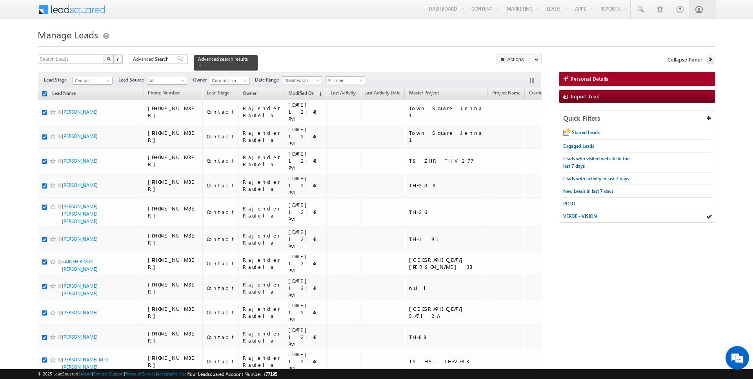
checkbox input "true"
click at [519, 129] on link "Change Owner" at bounding box center [519, 126] width 44 height 9
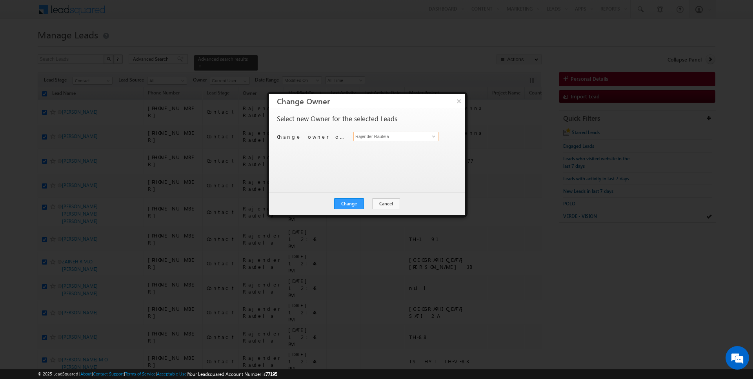
click at [390, 136] on input "Rajender Rautela" at bounding box center [395, 136] width 85 height 9
type input "SUNNY MEHROTRA"
click at [350, 201] on button "Change" at bounding box center [349, 203] width 30 height 11
click at [369, 203] on button "Close" at bounding box center [368, 203] width 25 height 11
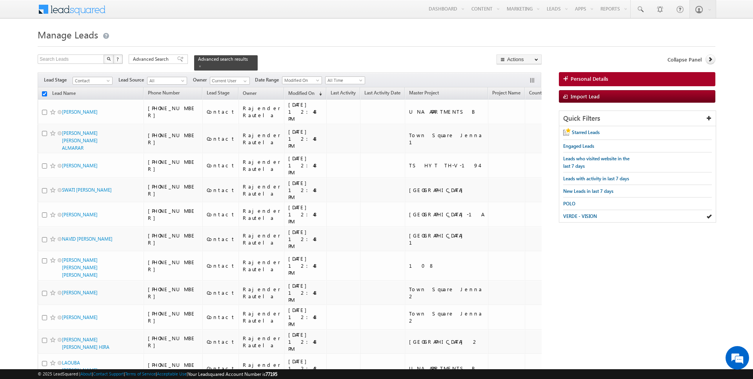
checkbox input "false"
click at [44, 93] on input "checkbox" at bounding box center [44, 93] width 5 height 5
checkbox input "true"
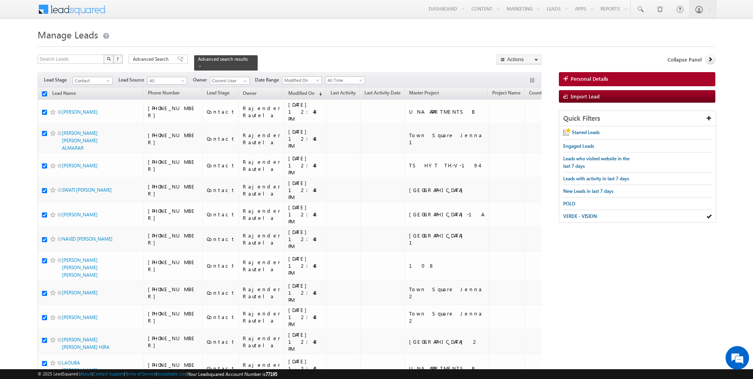
checkbox input "true"
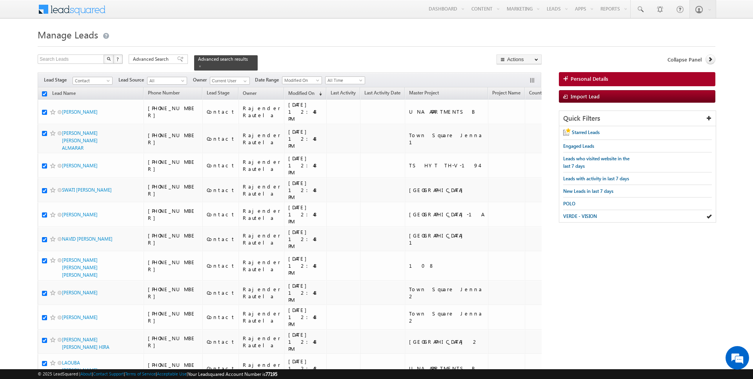
checkbox input "true"
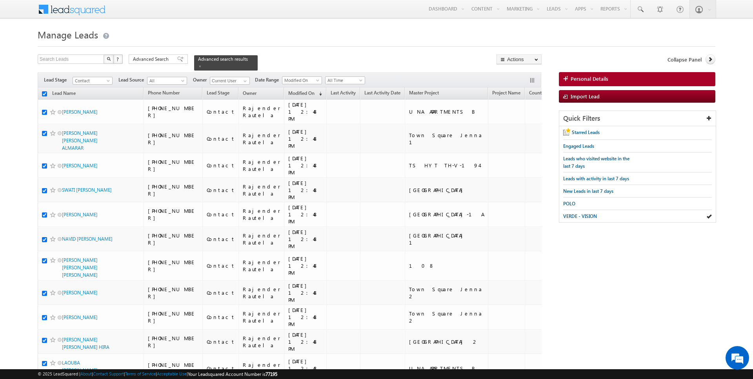
checkbox input "true"
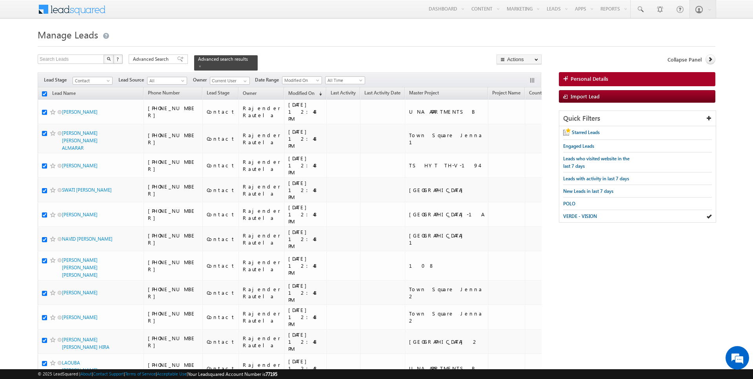
checkbox input "true"
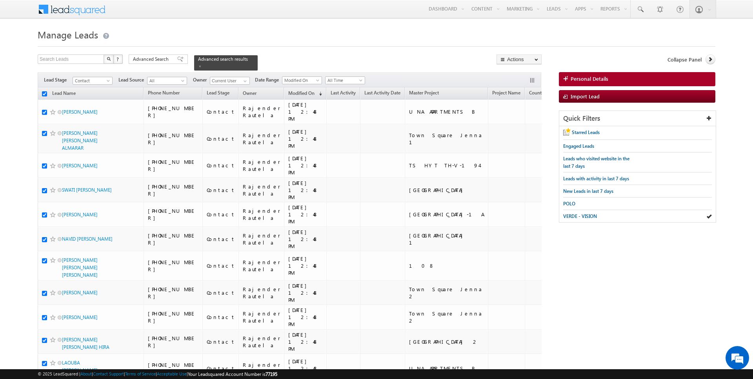
checkbox input "true"
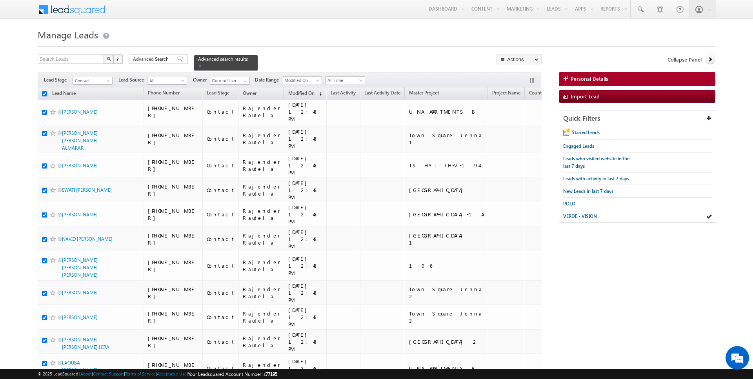
checkbox input "true"
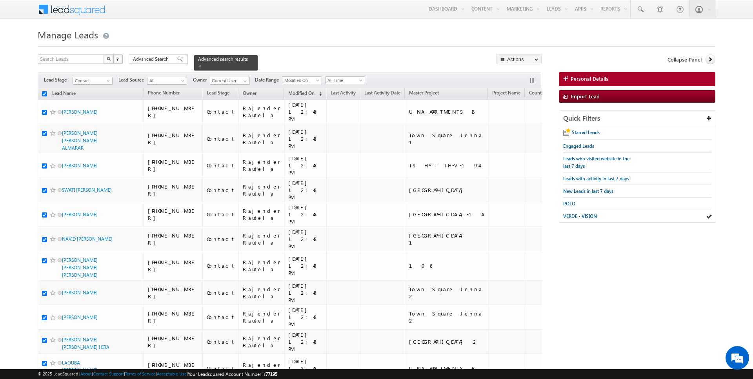
checkbox input "true"
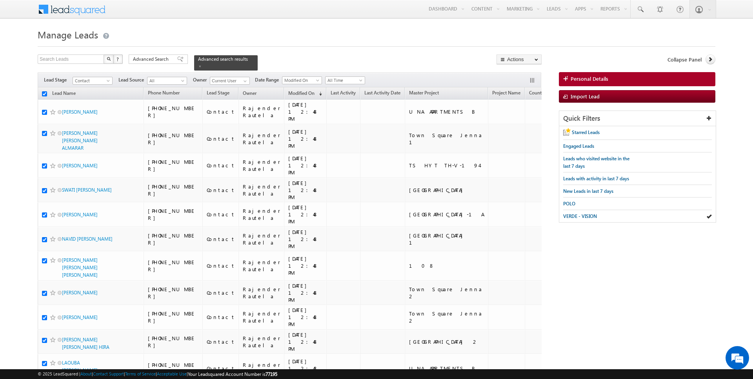
checkbox input "true"
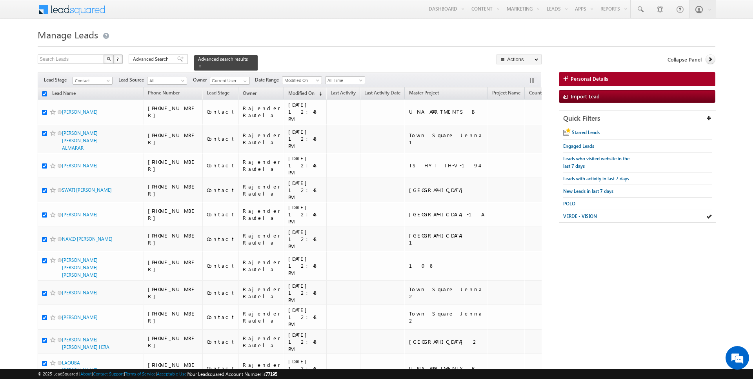
checkbox input "true"
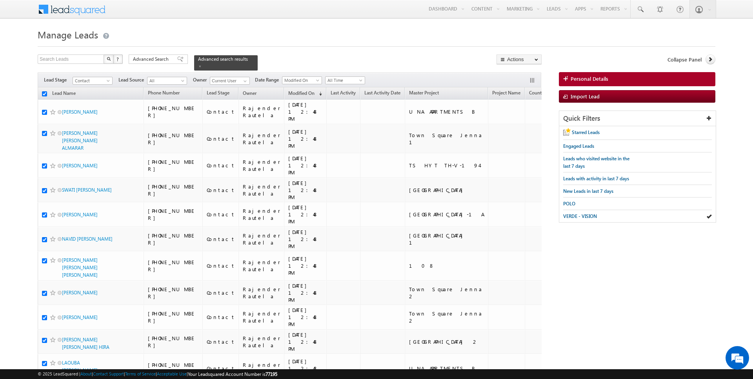
checkbox input "true"
click at [528, 128] on link "Change Owner" at bounding box center [519, 126] width 44 height 9
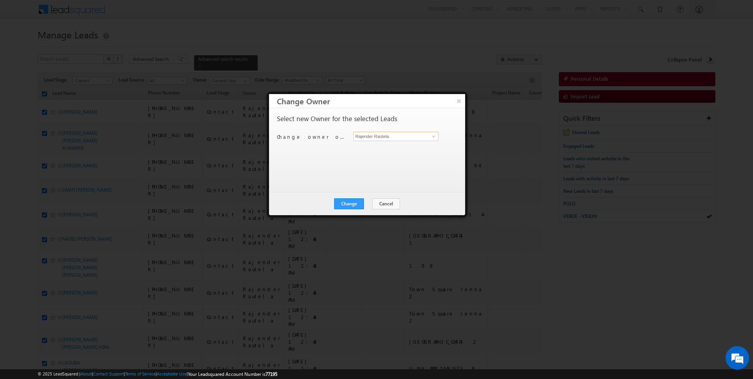
click at [401, 134] on input "Rajender Rautela" at bounding box center [395, 136] width 85 height 9
type input "[PERSON_NAME]"
click at [352, 203] on button "Change" at bounding box center [349, 203] width 30 height 11
click at [367, 203] on button "Close" at bounding box center [368, 203] width 25 height 11
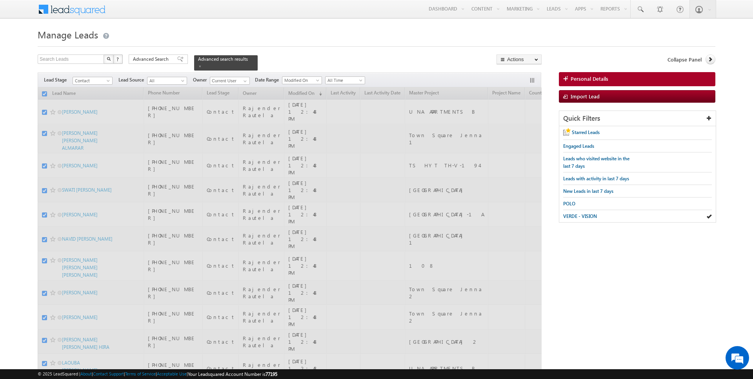
checkbox input "false"
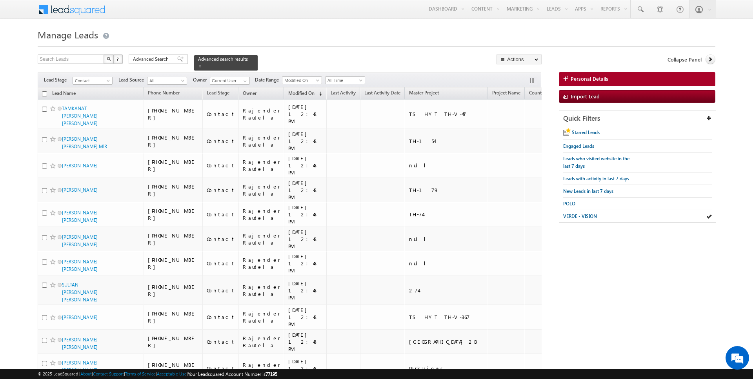
click at [44, 94] on input "checkbox" at bounding box center [44, 93] width 5 height 5
checkbox input "true"
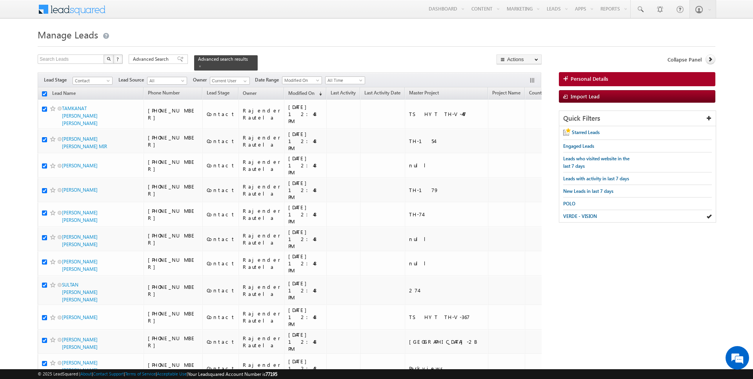
checkbox input "true"
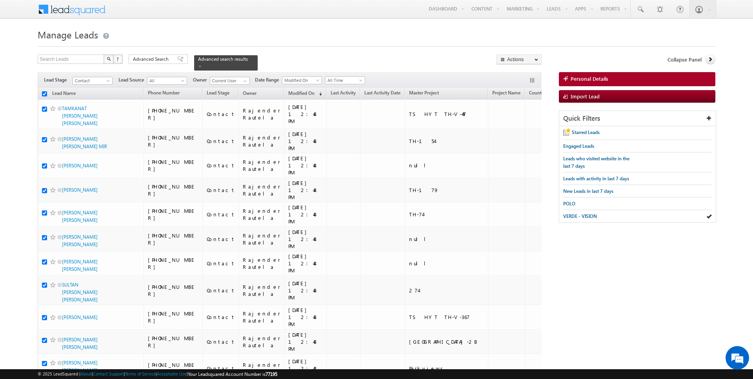
checkbox input "true"
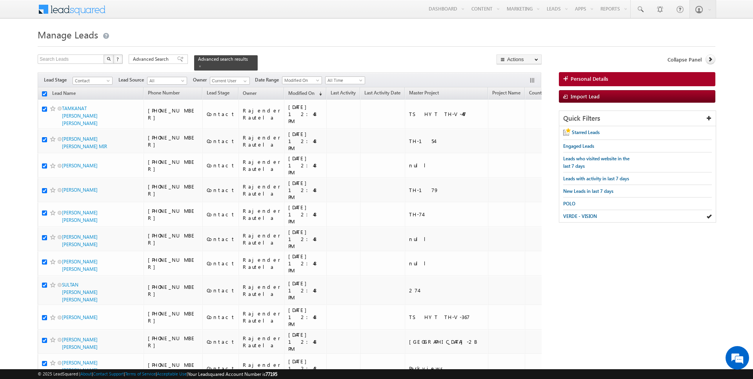
checkbox input "true"
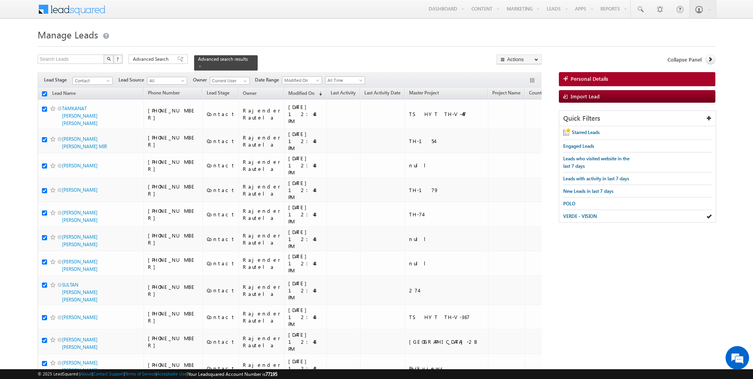
checkbox input "true"
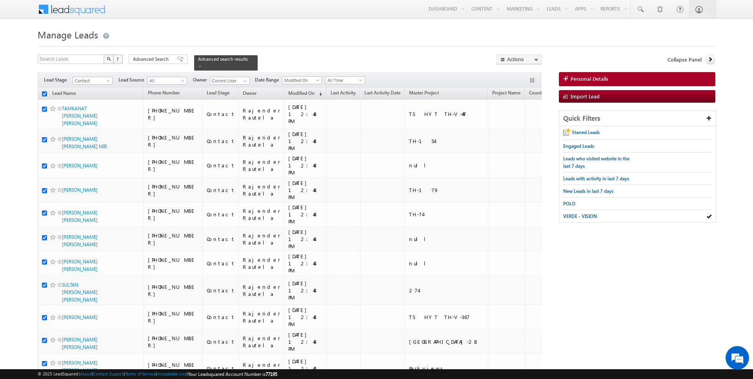
checkbox input "true"
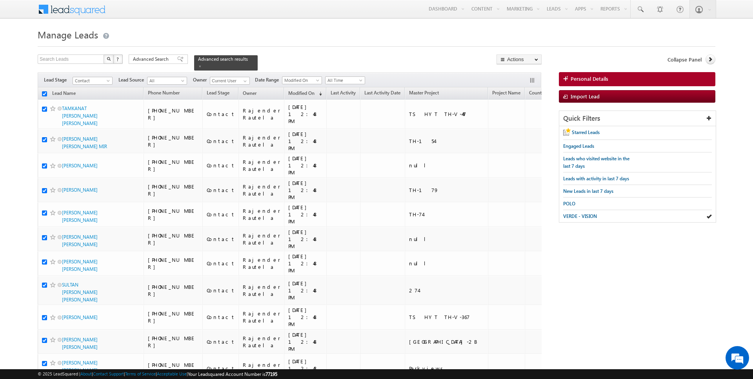
checkbox input "true"
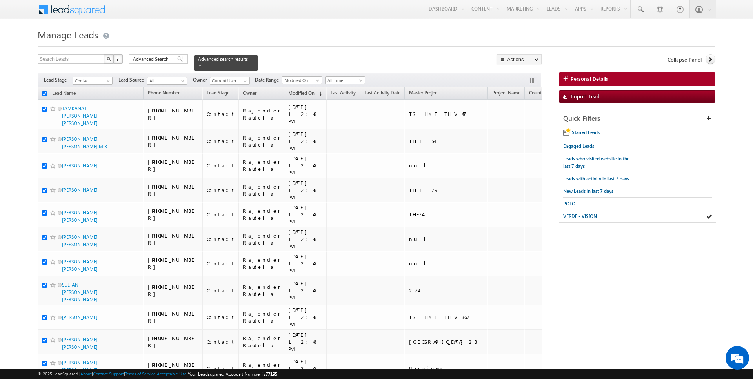
checkbox input "true"
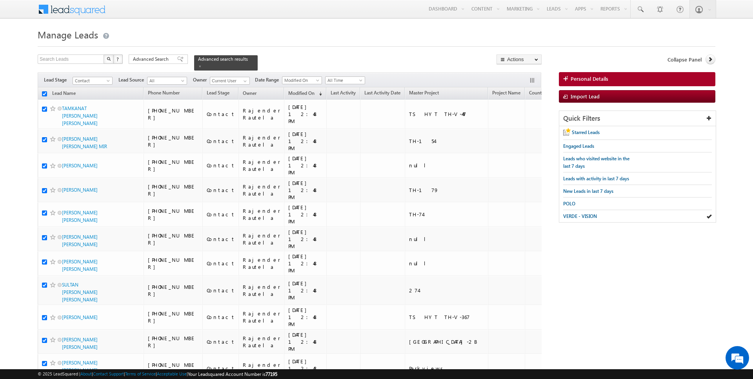
checkbox input "true"
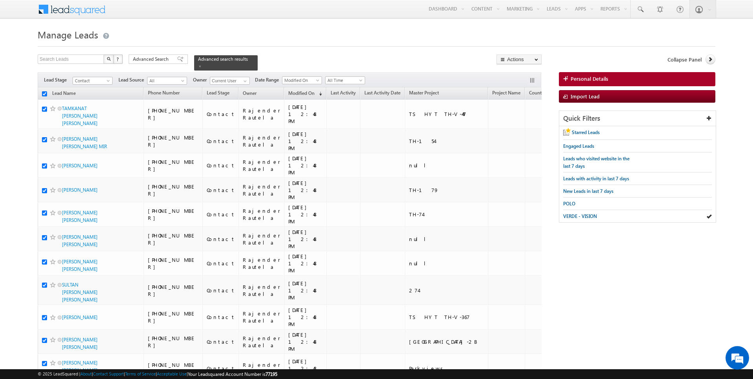
checkbox input "true"
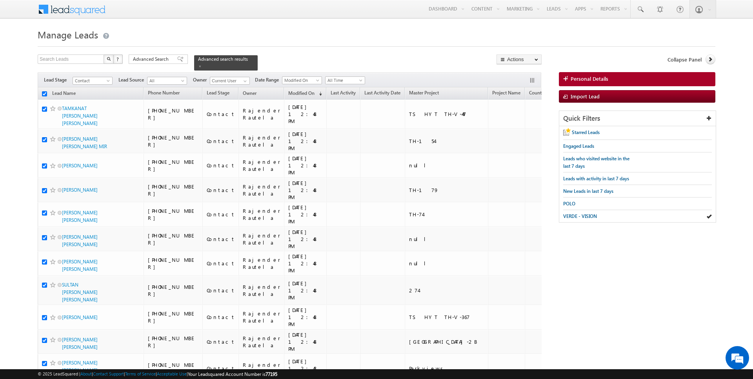
checkbox input "true"
click at [517, 126] on link "Change Owner" at bounding box center [519, 126] width 44 height 9
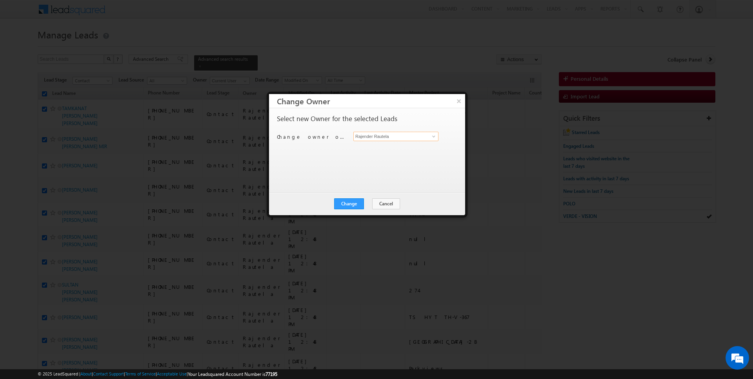
click at [365, 134] on input "Rajender Rautela" at bounding box center [395, 136] width 85 height 9
type input "[DATE][PERSON_NAME]"
click at [348, 203] on button "Change" at bounding box center [349, 203] width 30 height 11
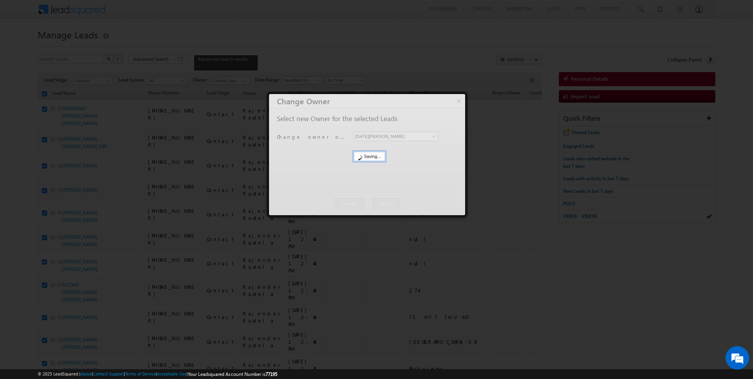
click at [368, 203] on div at bounding box center [367, 154] width 196 height 121
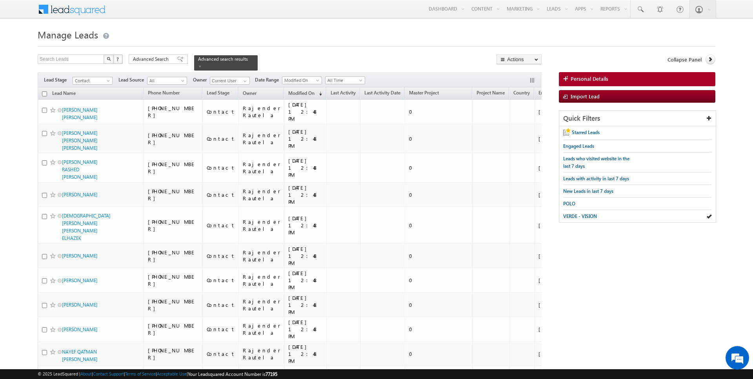
click at [45, 93] on input "checkbox" at bounding box center [44, 93] width 5 height 5
checkbox input "true"
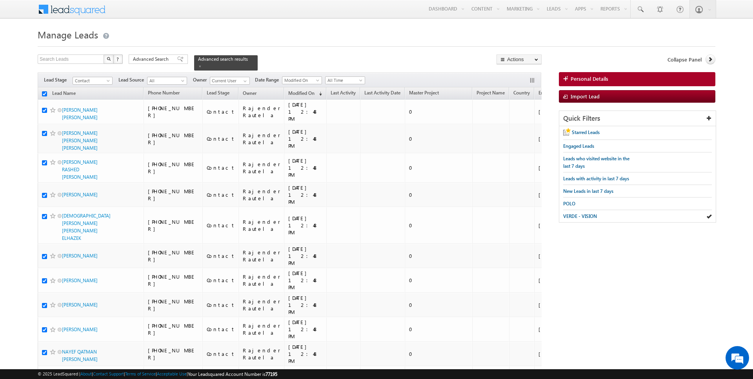
checkbox input "true"
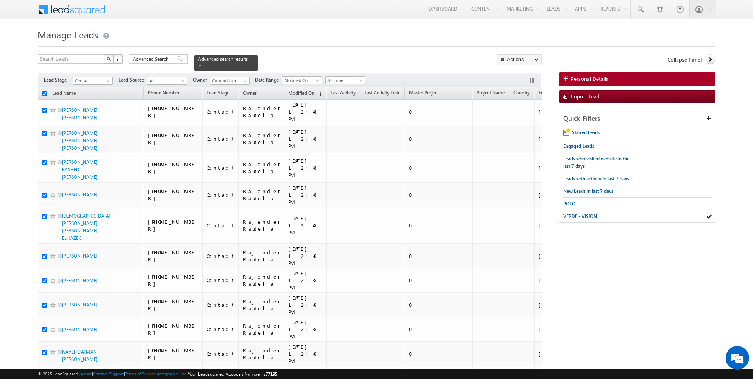
checkbox input "true"
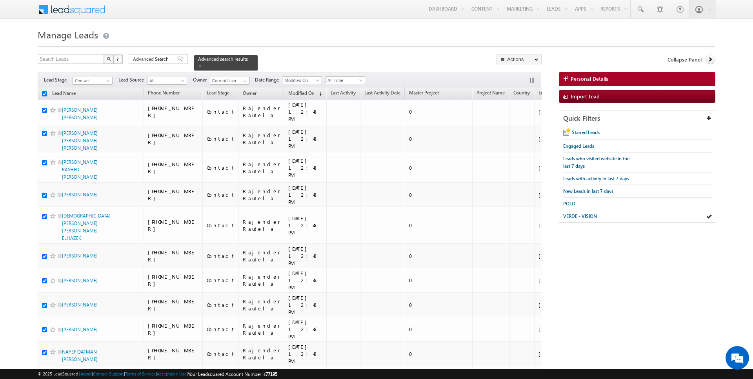
checkbox input "true"
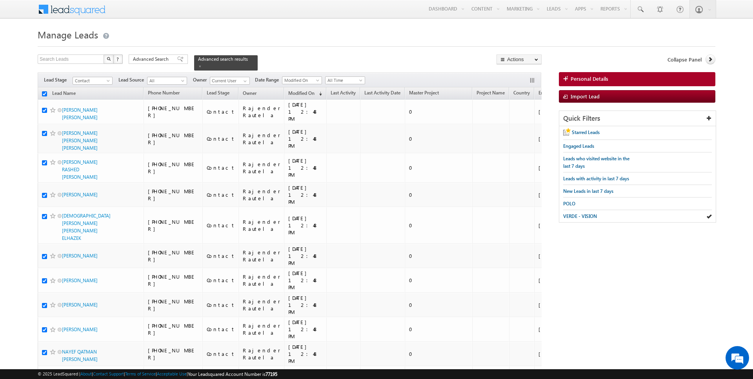
checkbox input "true"
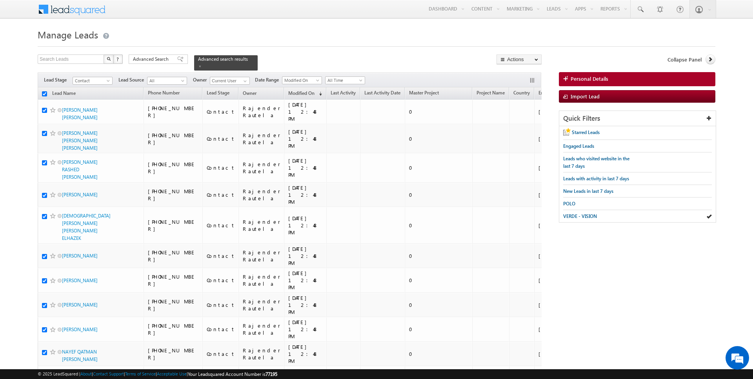
checkbox input "true"
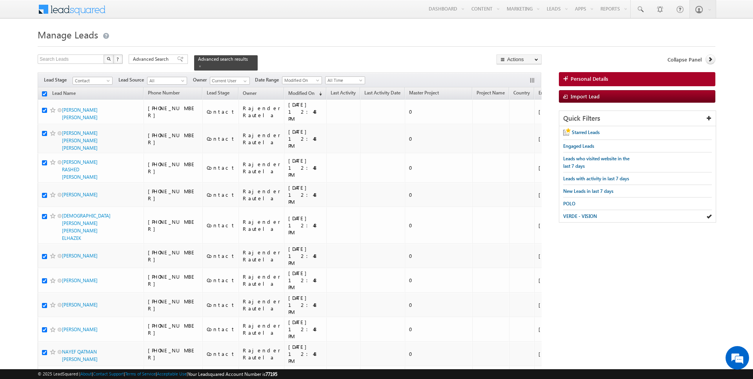
checkbox input "true"
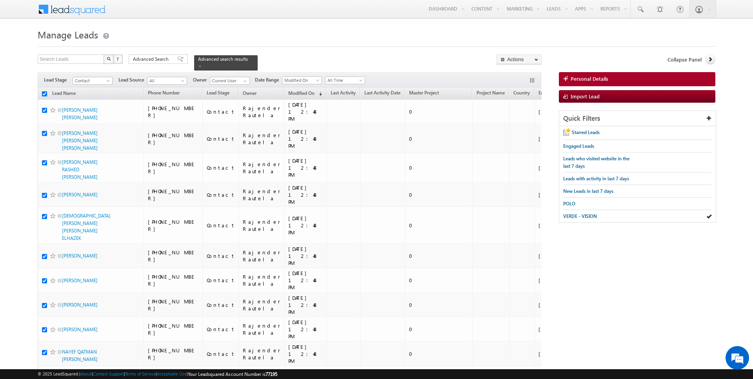
checkbox input "true"
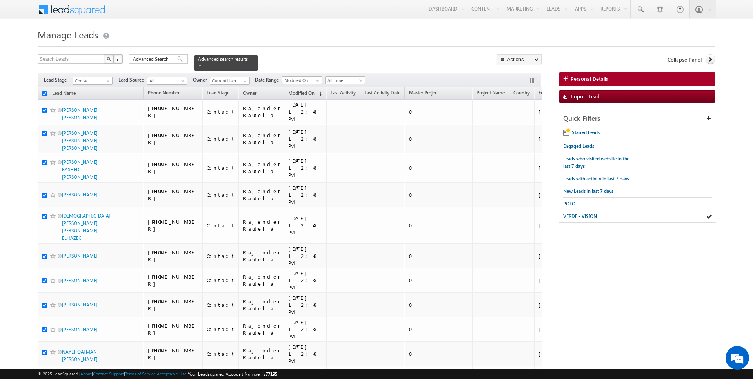
checkbox input "true"
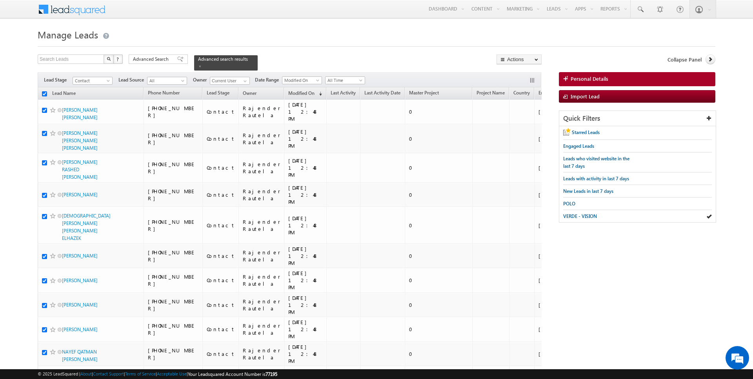
checkbox input "true"
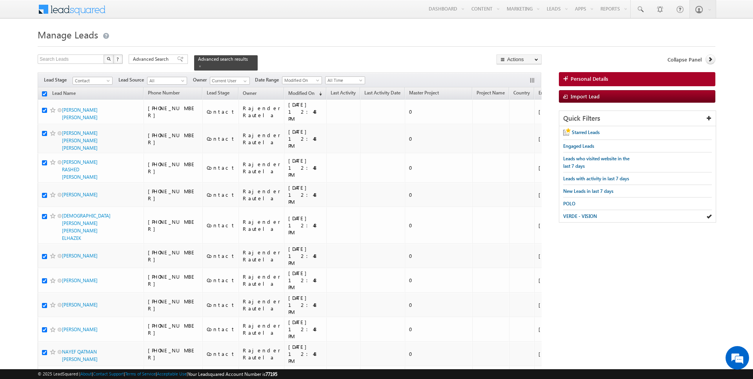
checkbox input "true"
click at [515, 123] on link "Change Owner" at bounding box center [519, 126] width 44 height 9
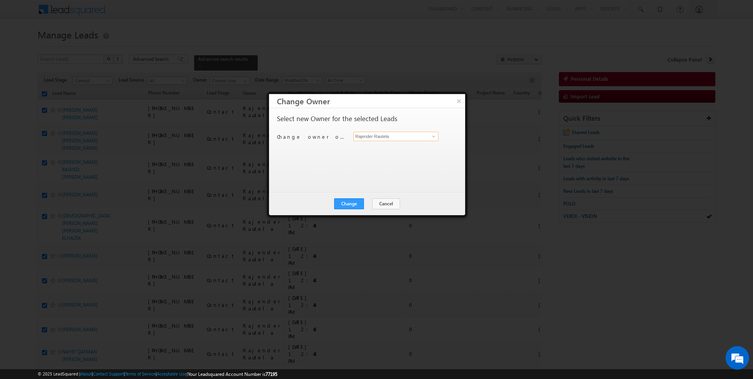
click at [403, 139] on input "Rajender Rautela" at bounding box center [395, 136] width 85 height 9
type input "[PERSON_NAME]"
click at [356, 204] on button "Change" at bounding box center [349, 203] width 30 height 11
click at [368, 204] on button "Close" at bounding box center [368, 203] width 25 height 11
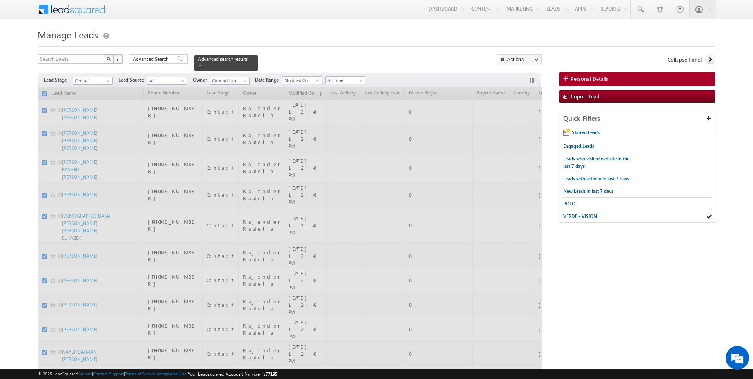
checkbox input "false"
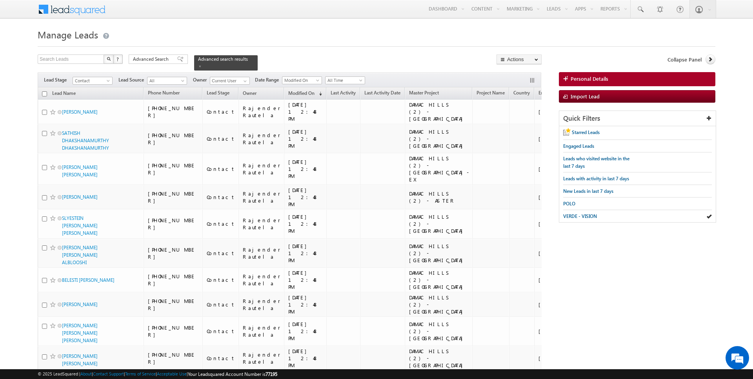
click at [45, 93] on input "checkbox" at bounding box center [44, 93] width 5 height 5
checkbox input "true"
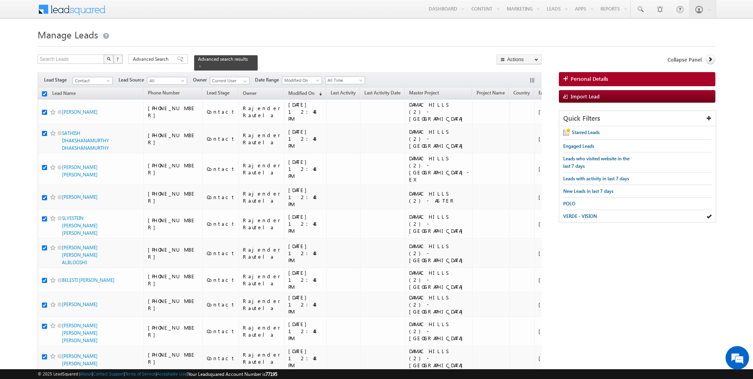
checkbox input "true"
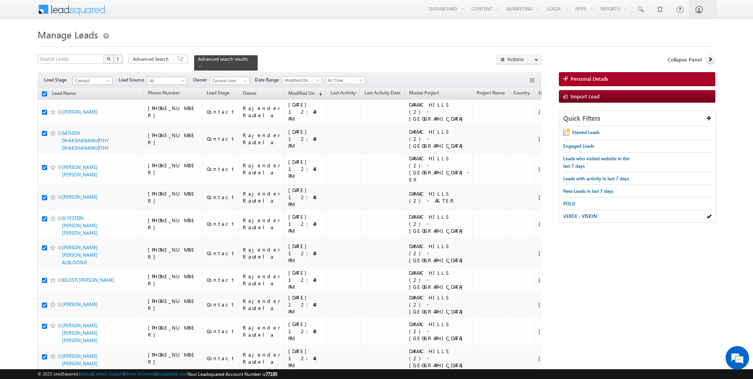
checkbox input "true"
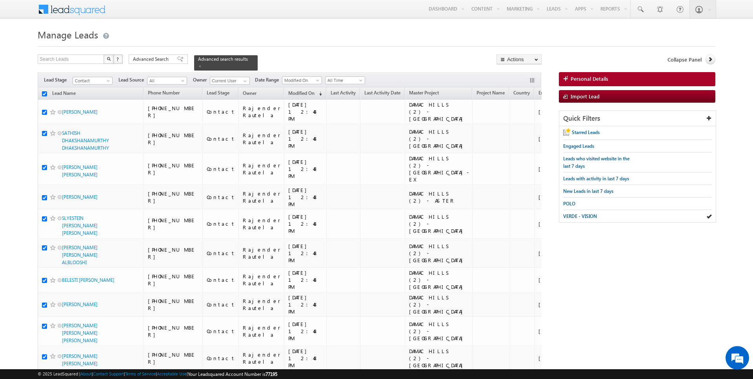
checkbox input "true"
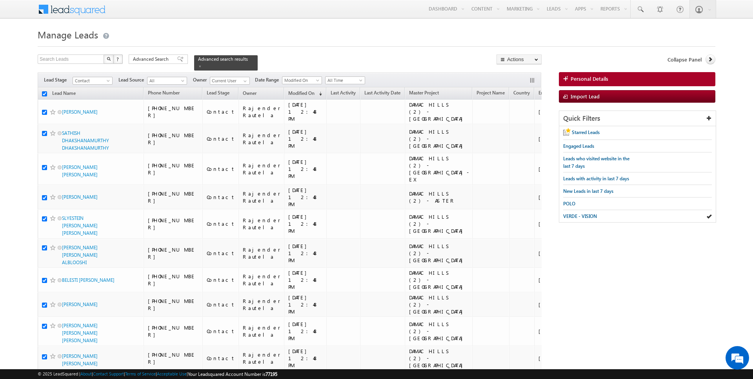
checkbox input "true"
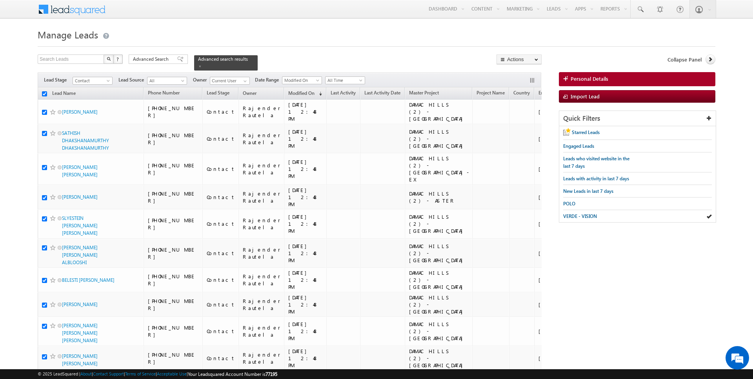
checkbox input "true"
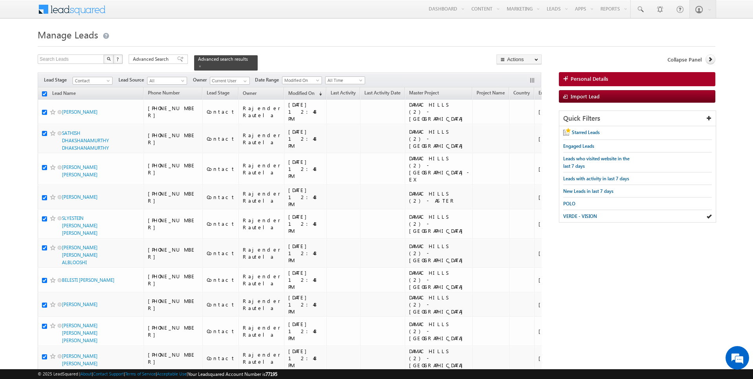
checkbox input "true"
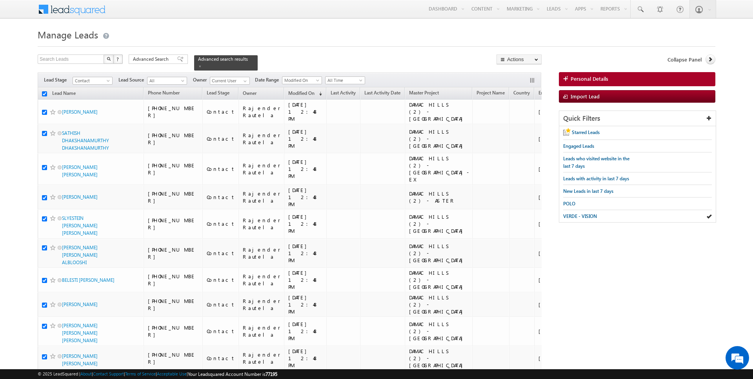
checkbox input "true"
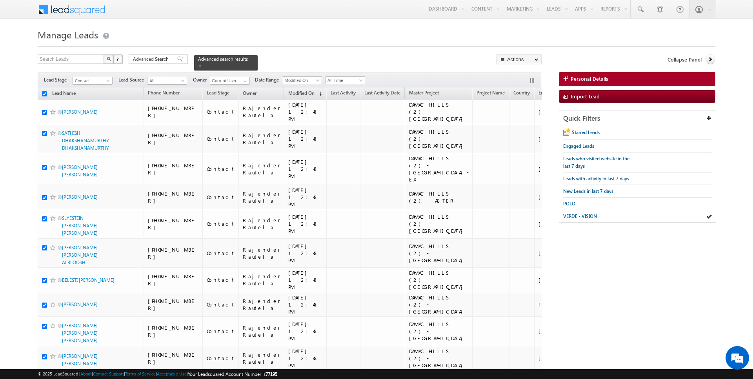
checkbox input "true"
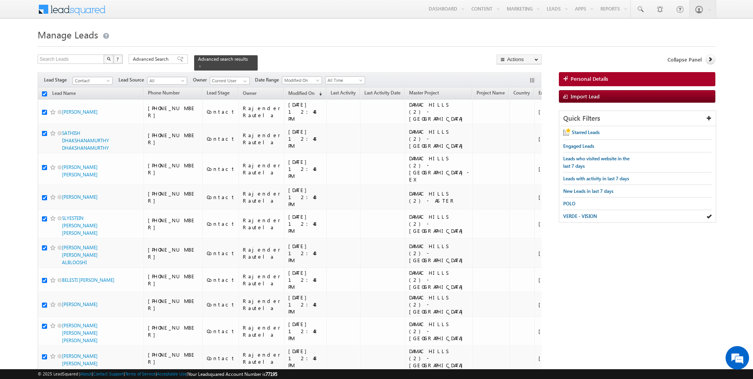
checkbox input "true"
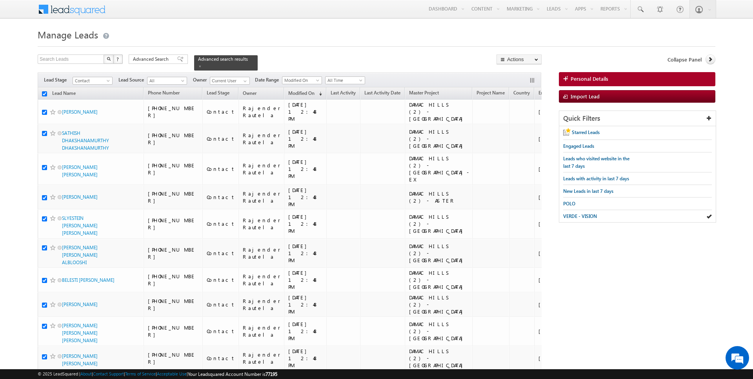
checkbox input "true"
click at [533, 128] on link "Change Owner" at bounding box center [519, 126] width 44 height 9
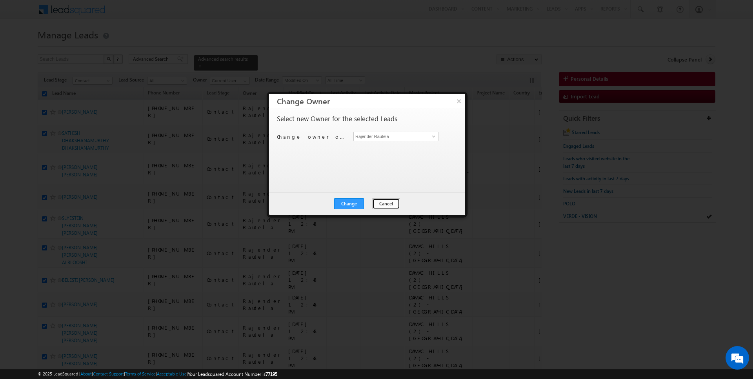
click at [384, 207] on button "Cancel" at bounding box center [386, 203] width 28 height 11
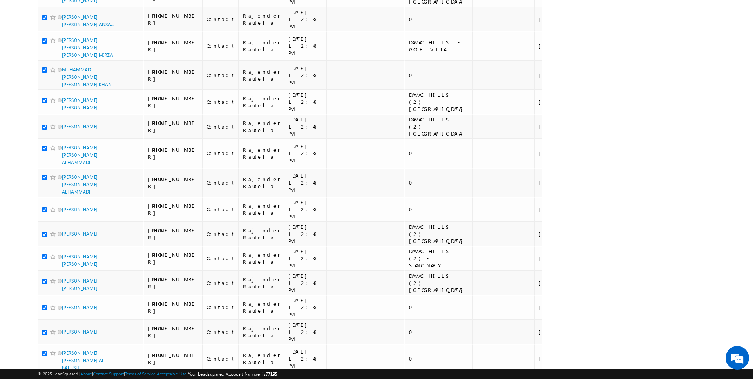
scroll to position [930, 0]
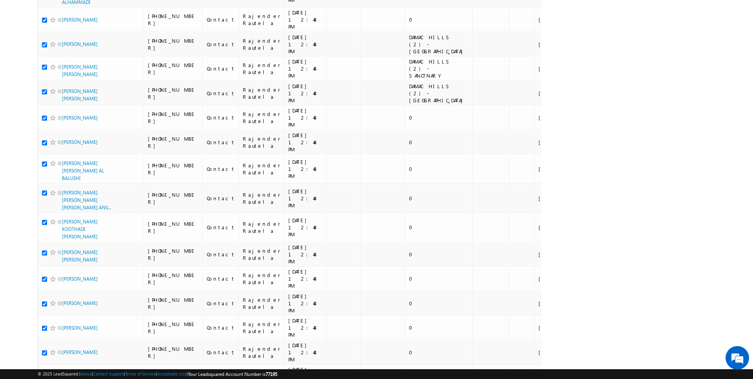
click at [61, 361] on li "100" at bounding box center [64, 365] width 19 height 8
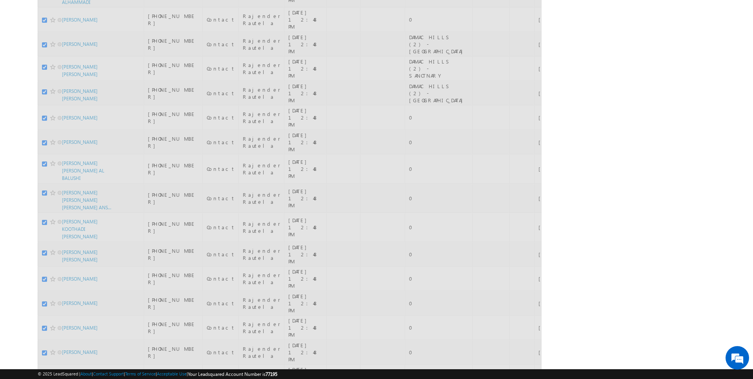
scroll to position [0, 0]
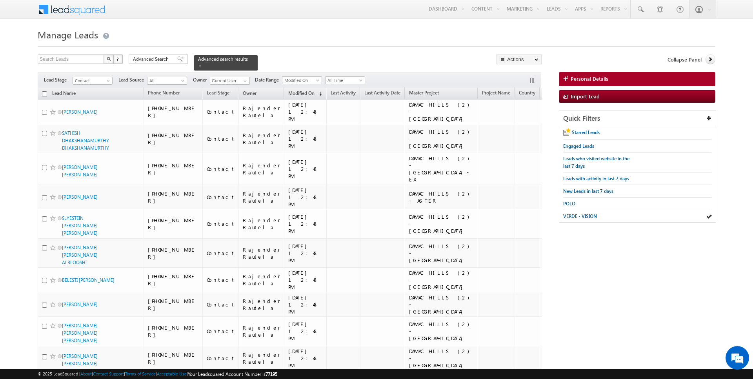
click at [44, 92] on input "checkbox" at bounding box center [44, 93] width 5 height 5
checkbox input "true"
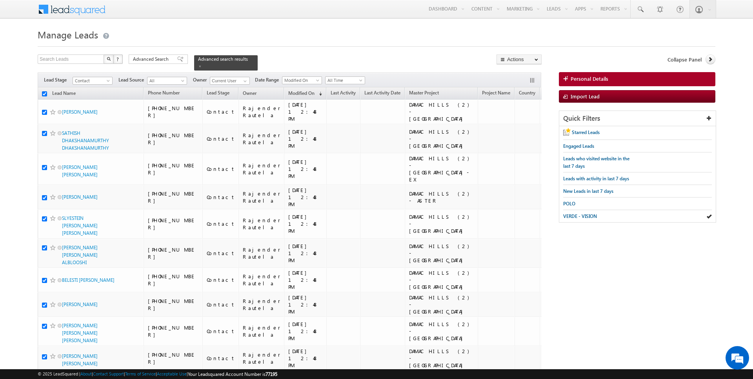
checkbox input "true"
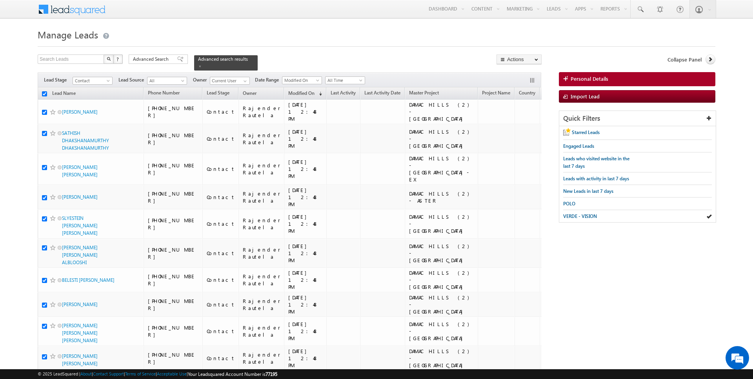
checkbox input "true"
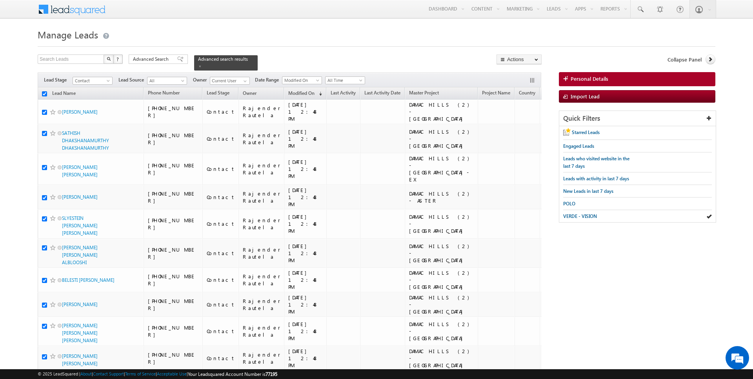
checkbox input "true"
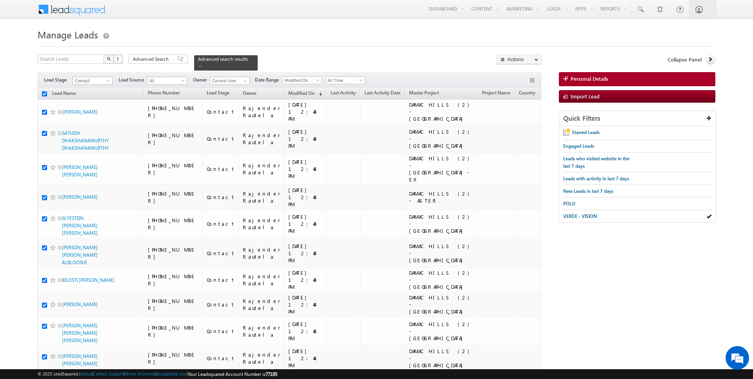
checkbox input "true"
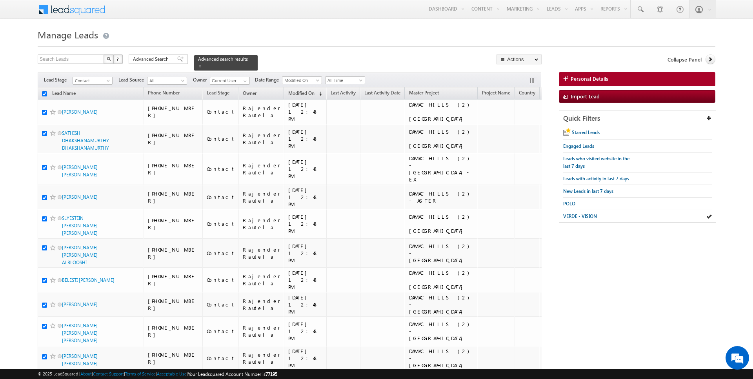
checkbox input "true"
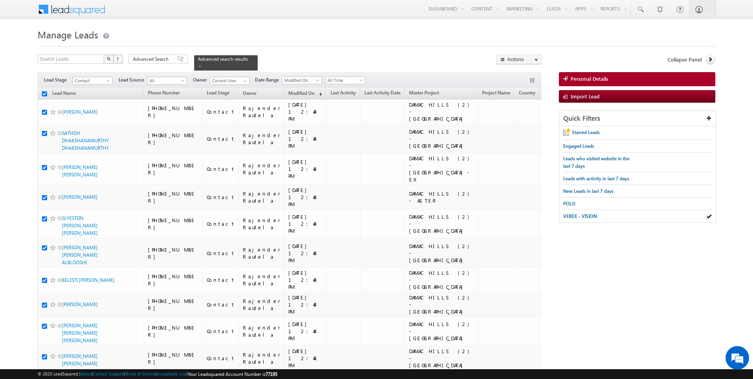
checkbox input "true"
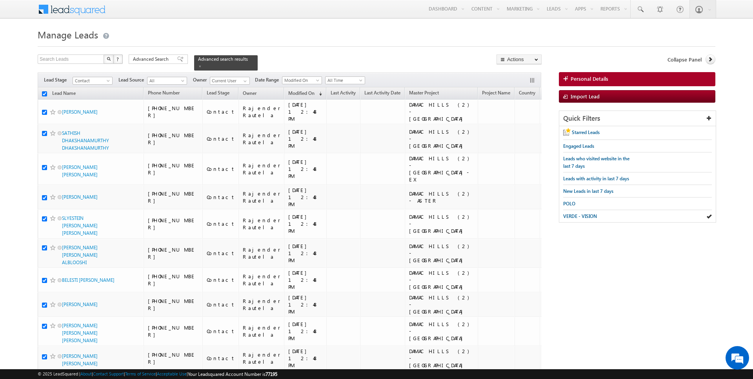
checkbox input "true"
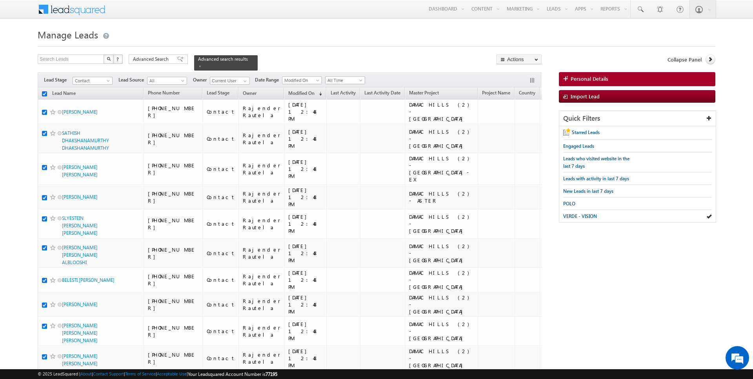
checkbox input "true"
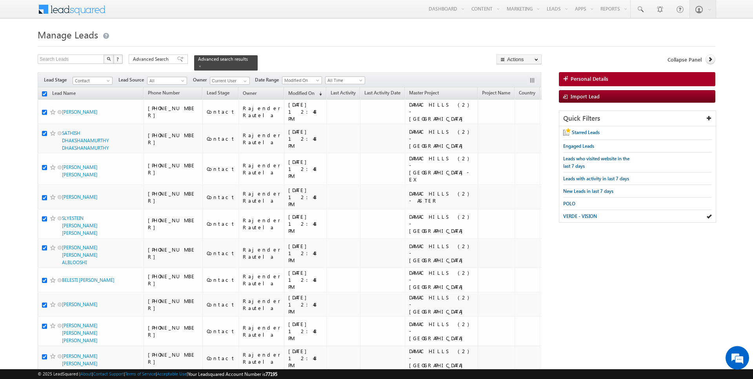
checkbox input "true"
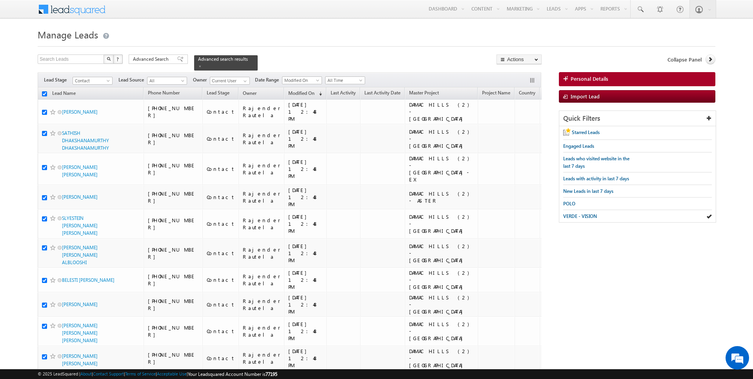
checkbox input "true"
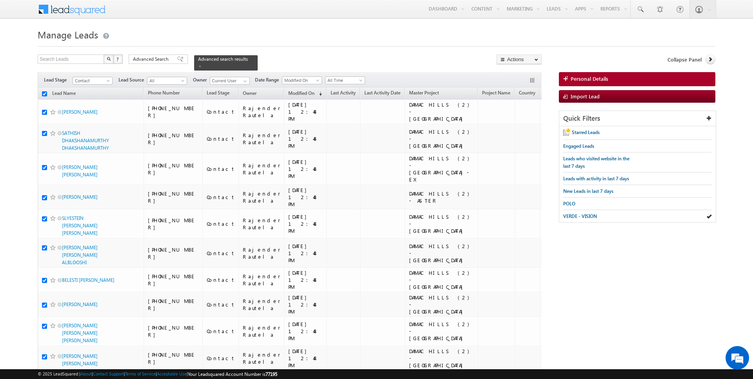
checkbox input "true"
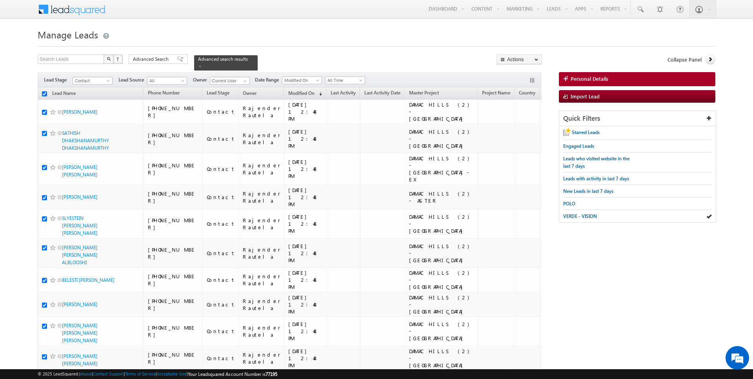
checkbox input "true"
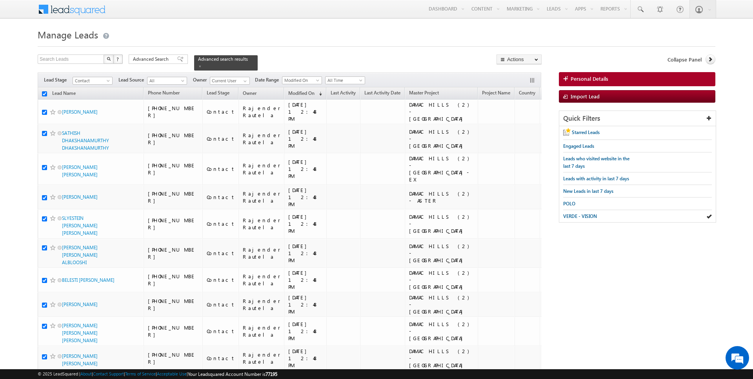
checkbox input "true"
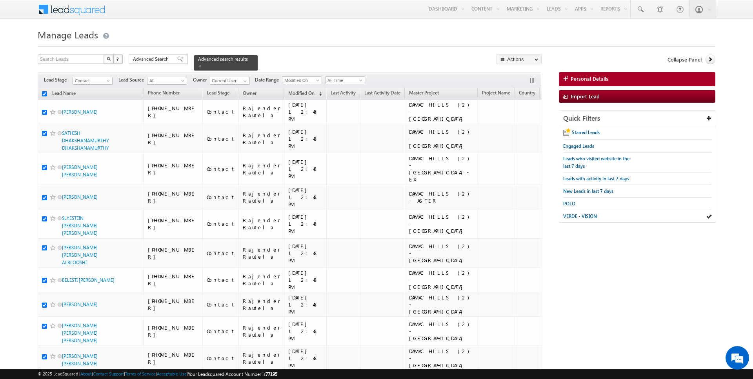
checkbox input "true"
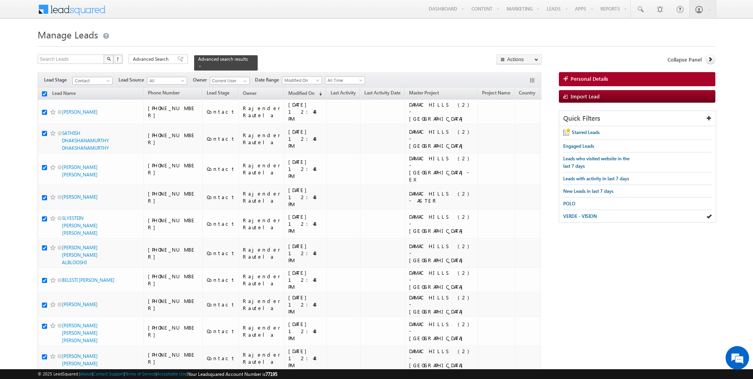
checkbox input "true"
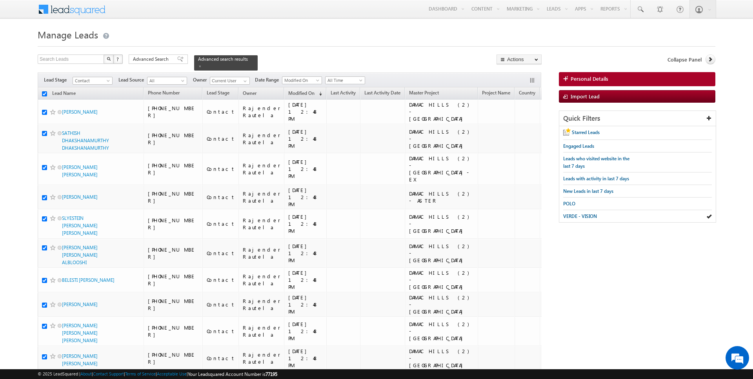
checkbox input "true"
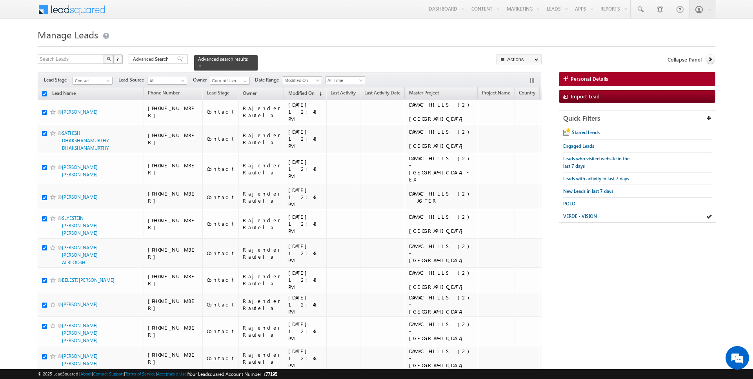
checkbox input "true"
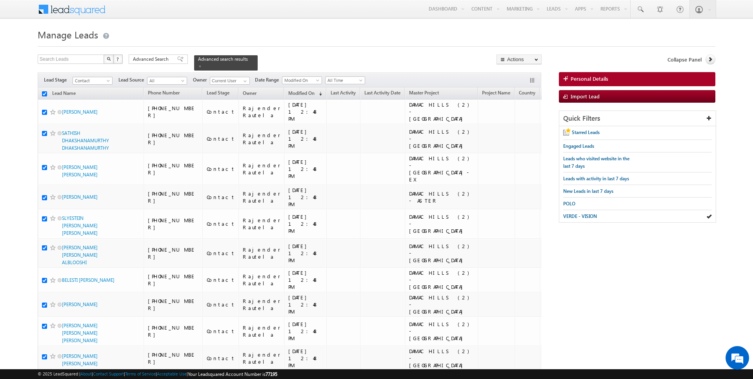
checkbox input "true"
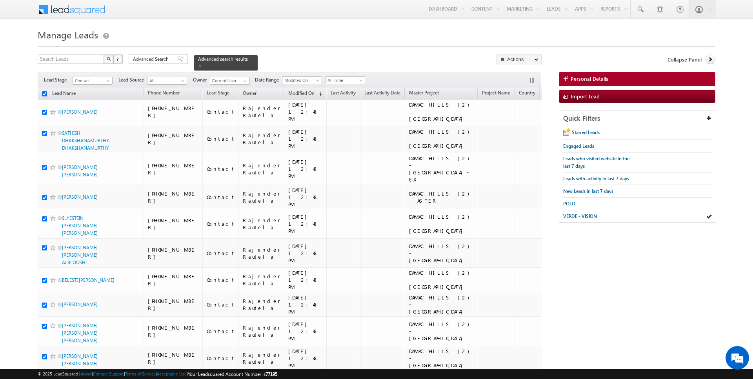
checkbox input "true"
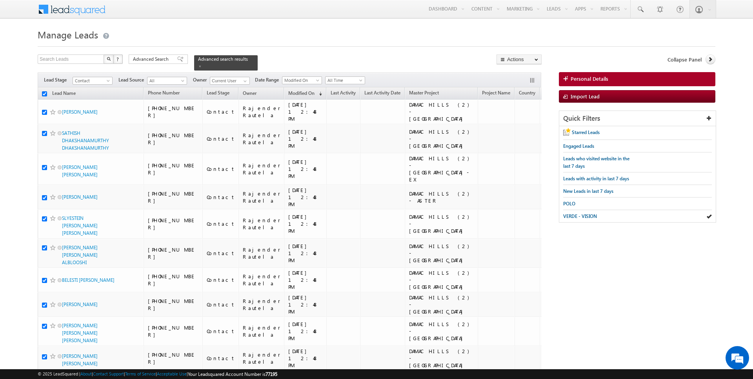
checkbox input "true"
click at [516, 124] on link "Change Owner" at bounding box center [519, 126] width 44 height 9
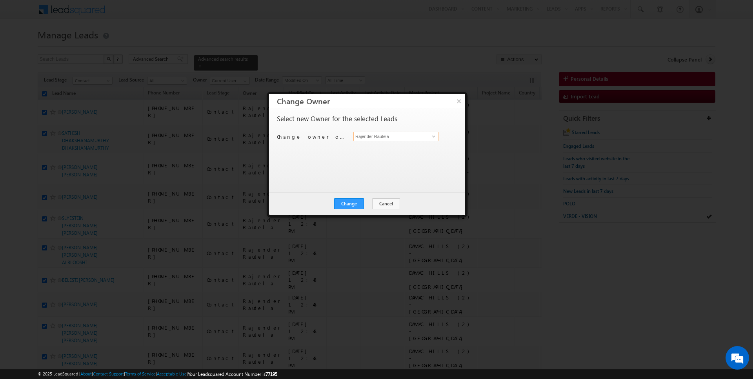
click at [375, 132] on input "Rajender Rautela" at bounding box center [395, 136] width 85 height 9
type input "Anuj Upadhyay"
click at [354, 205] on button "Change" at bounding box center [349, 203] width 30 height 11
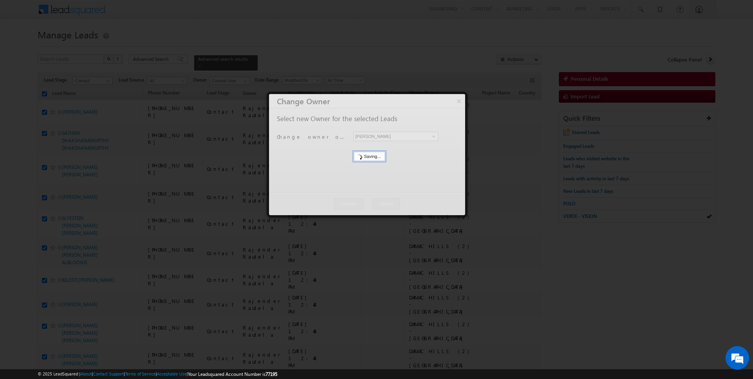
click at [367, 205] on div at bounding box center [367, 154] width 196 height 121
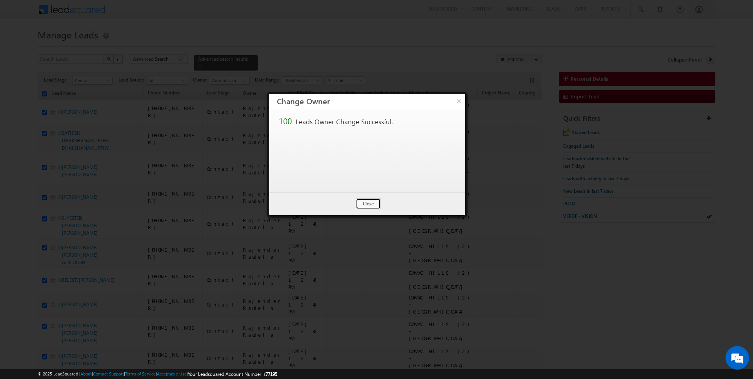
click at [368, 203] on button "Close" at bounding box center [368, 203] width 25 height 11
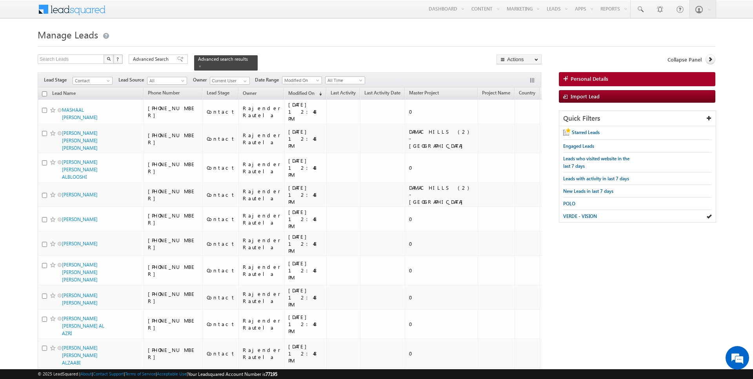
click at [44, 93] on input "checkbox" at bounding box center [44, 93] width 5 height 5
checkbox input "true"
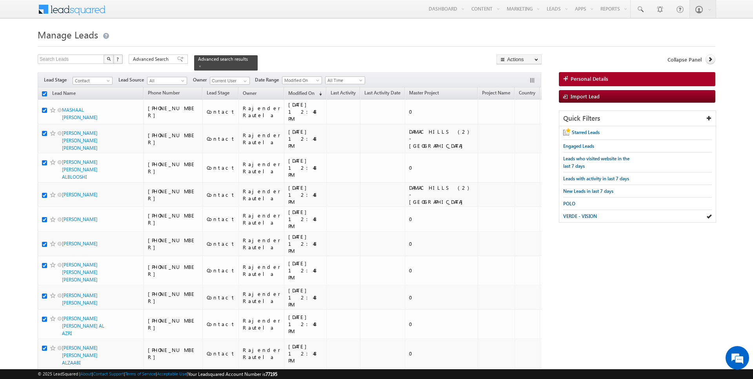
checkbox input "true"
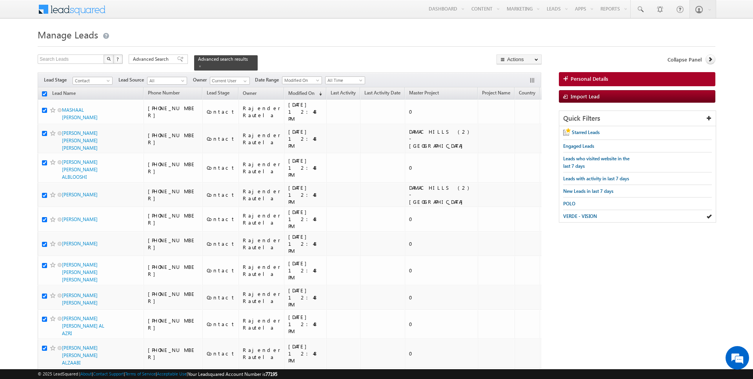
checkbox input "true"
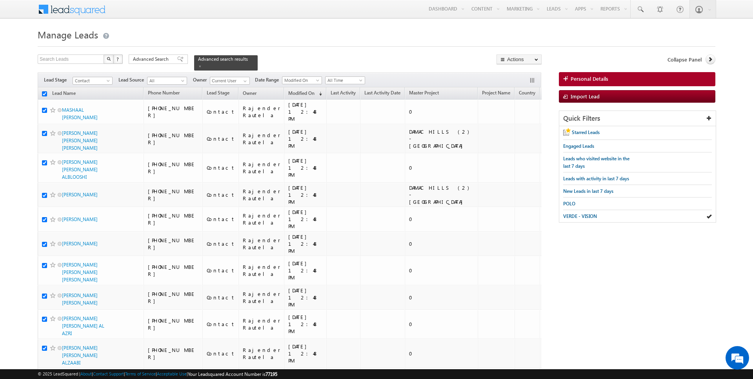
checkbox input "true"
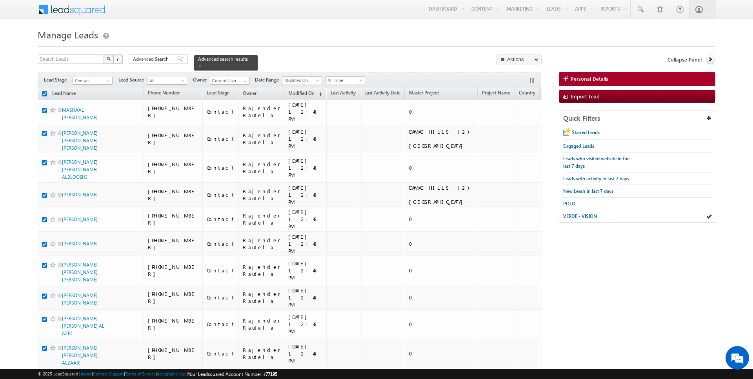
checkbox input "true"
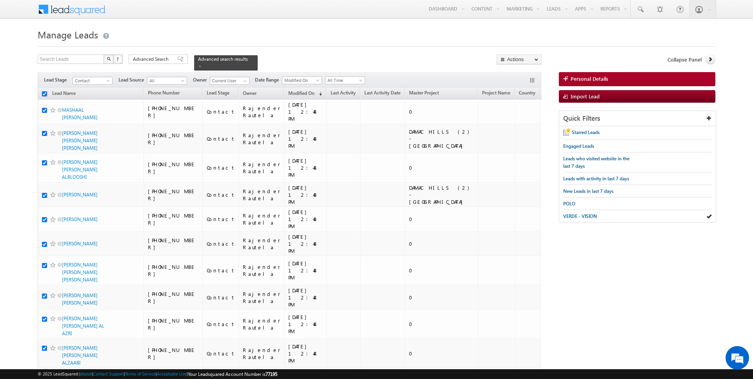
checkbox input "true"
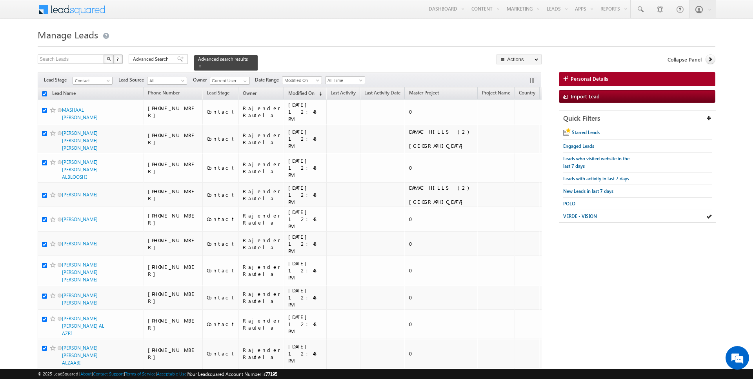
checkbox input "true"
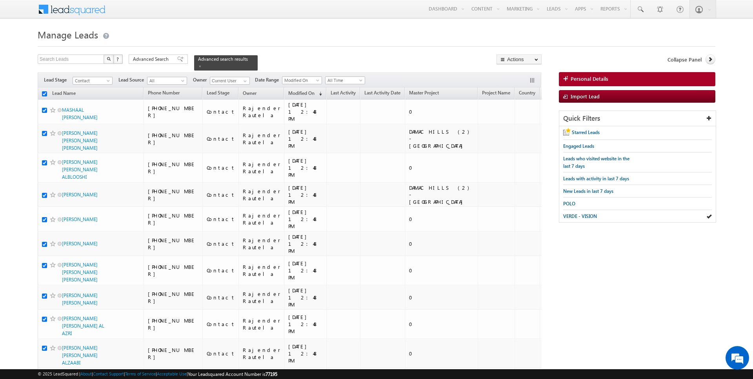
checkbox input "true"
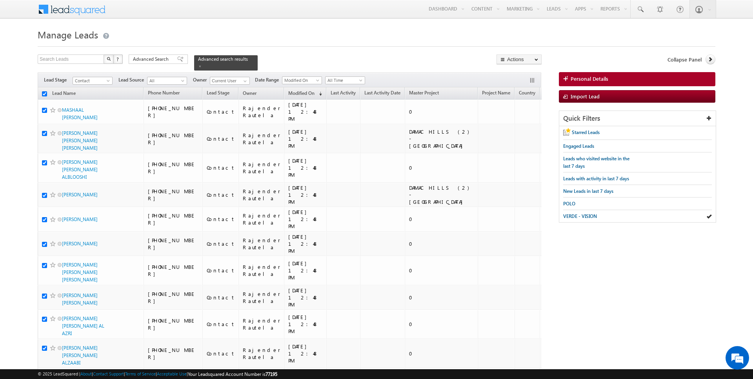
checkbox input "true"
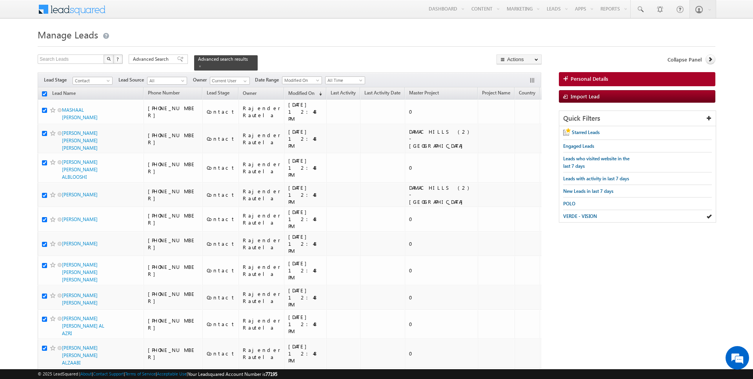
checkbox input "true"
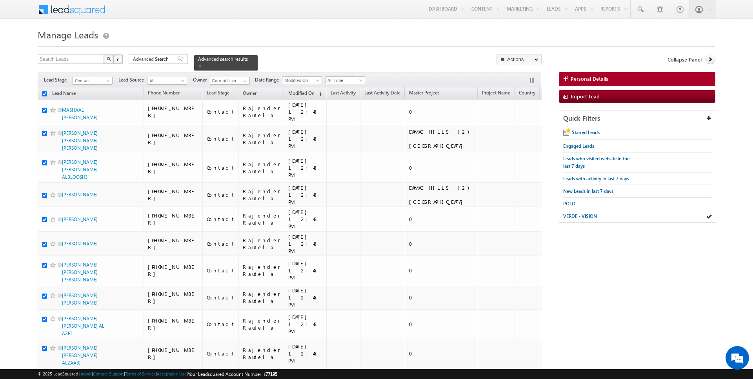
checkbox input "true"
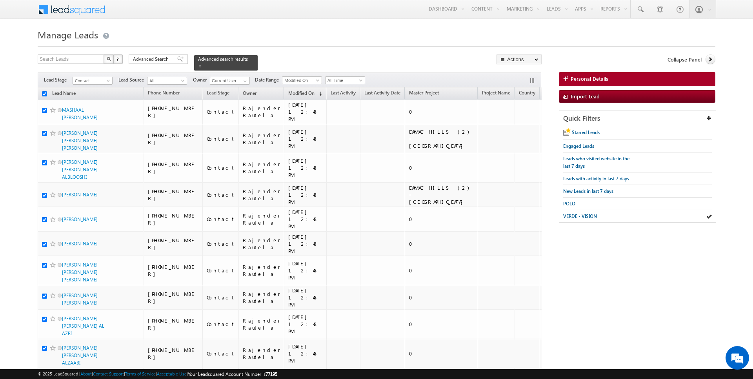
checkbox input "true"
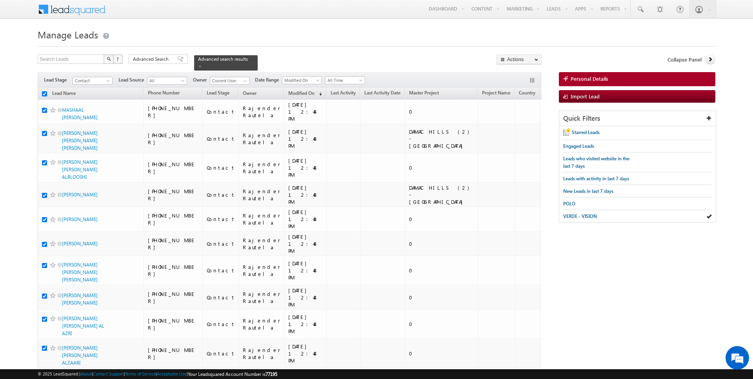
checkbox input "true"
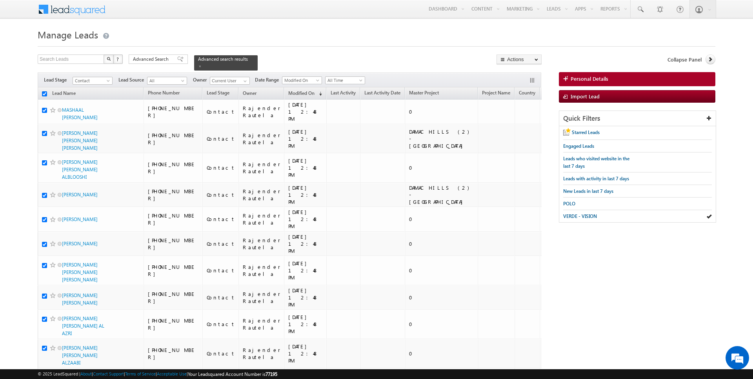
checkbox input "true"
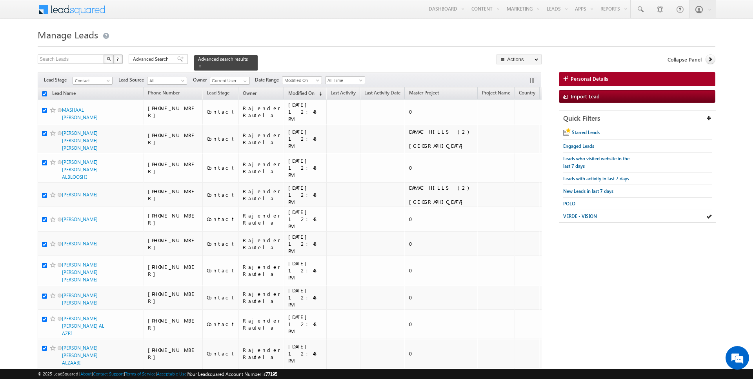
checkbox input "true"
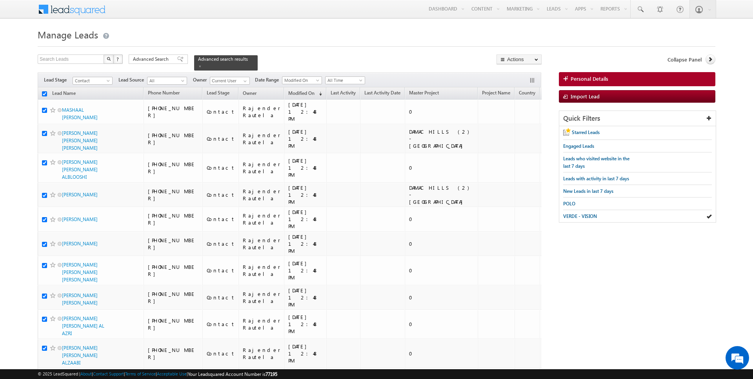
checkbox input "true"
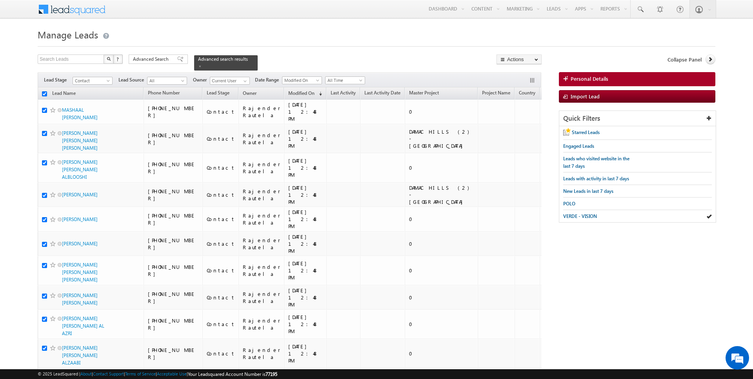
checkbox input "true"
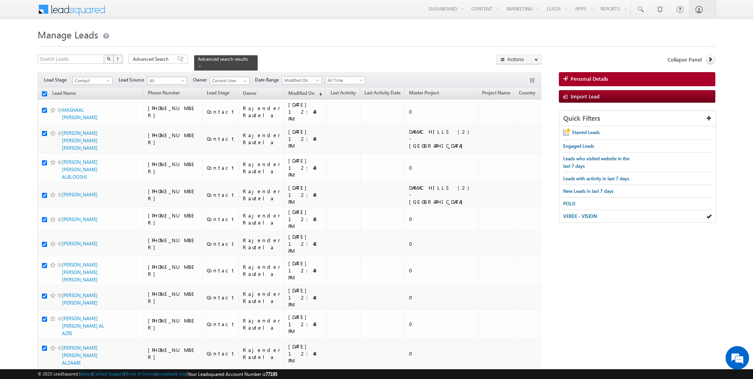
checkbox input "true"
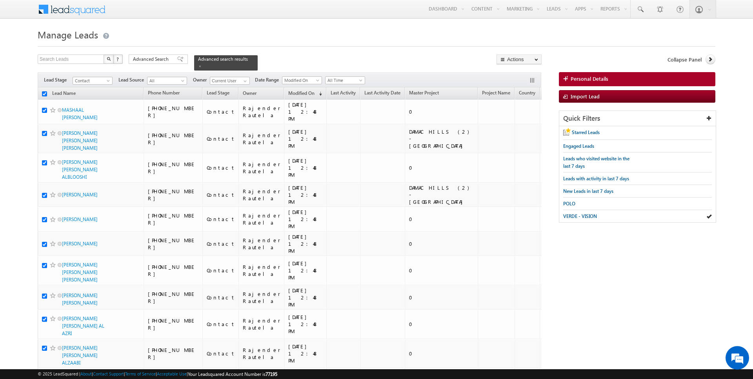
checkbox input "true"
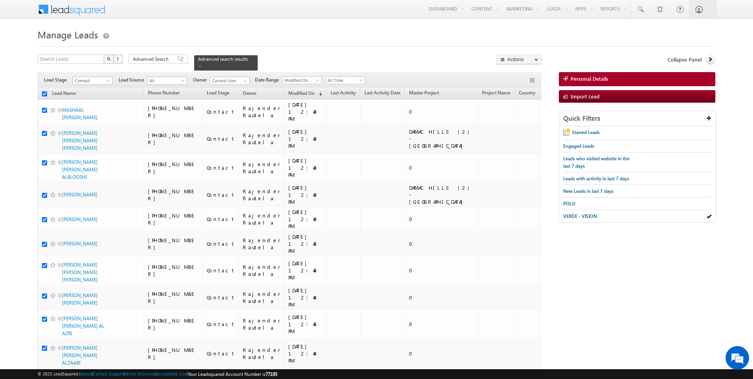
checkbox input "true"
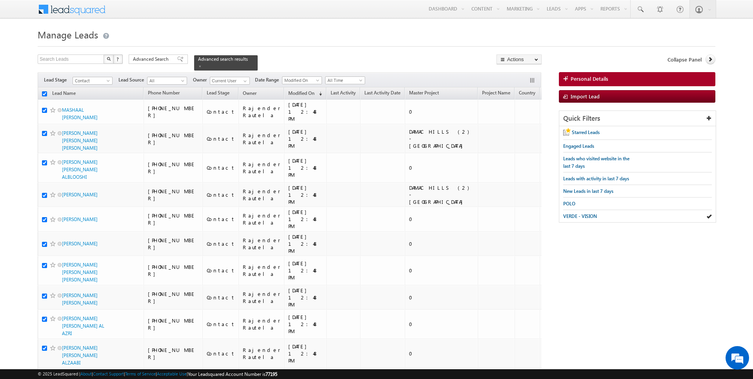
checkbox input "true"
click at [523, 125] on link "Change Owner" at bounding box center [519, 126] width 44 height 9
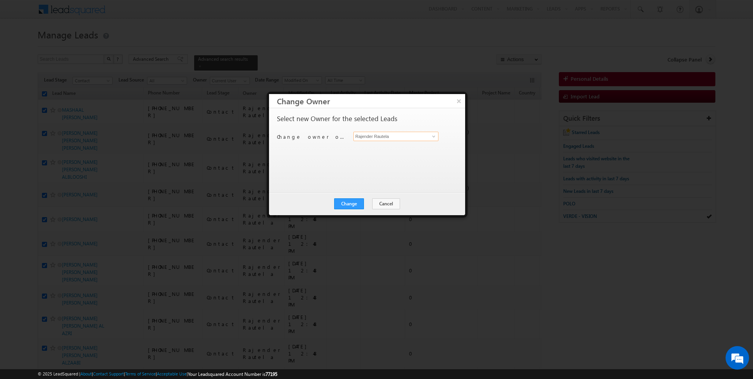
click at [397, 135] on input "Rajender Rautela" at bounding box center [395, 136] width 85 height 9
type input "Hrishav Rana"
click at [358, 204] on button "Change" at bounding box center [349, 203] width 30 height 11
click at [365, 204] on button "Close" at bounding box center [368, 203] width 25 height 11
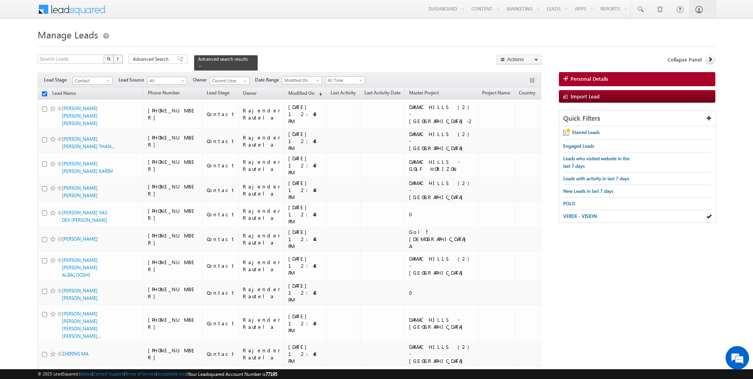
checkbox input "false"
click at [239, 80] on link at bounding box center [244, 81] width 10 height 8
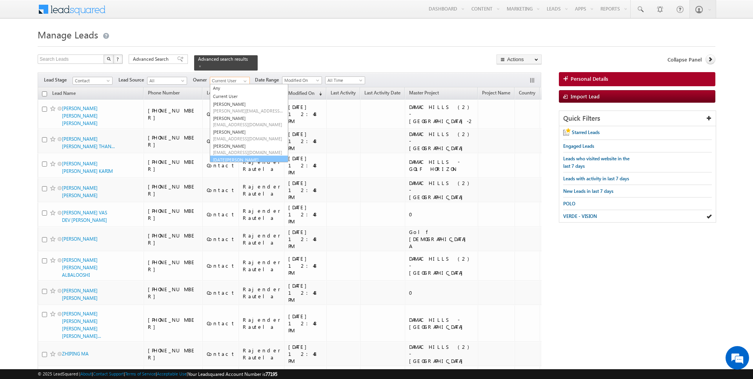
scroll to position [9, 0]
click at [226, 157] on span "kartik.sharma@indglobal.ae" at bounding box center [248, 158] width 71 height 6
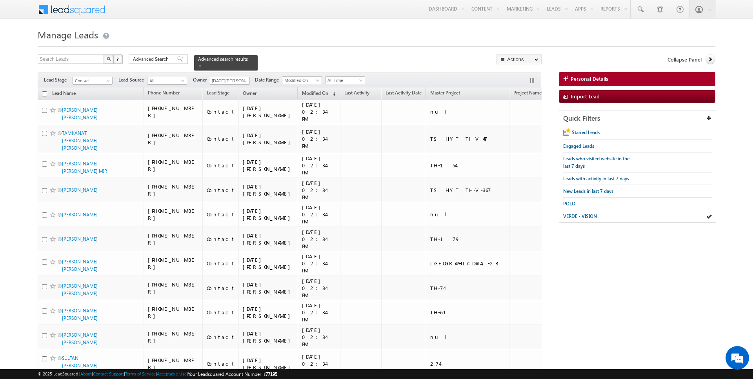
click at [276, 39] on h1 "Manage Leads" at bounding box center [376, 33] width 677 height 15
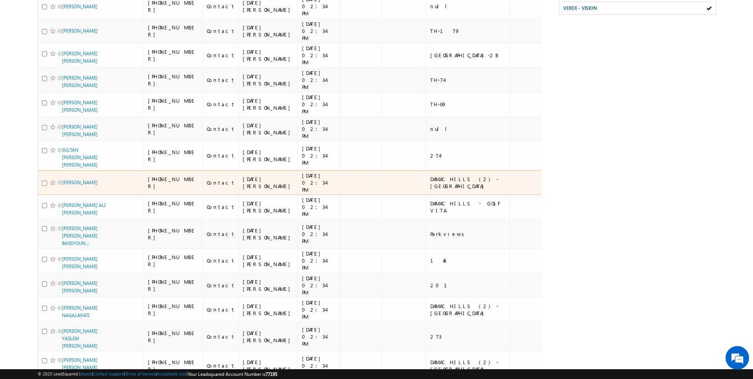
scroll to position [0, 0]
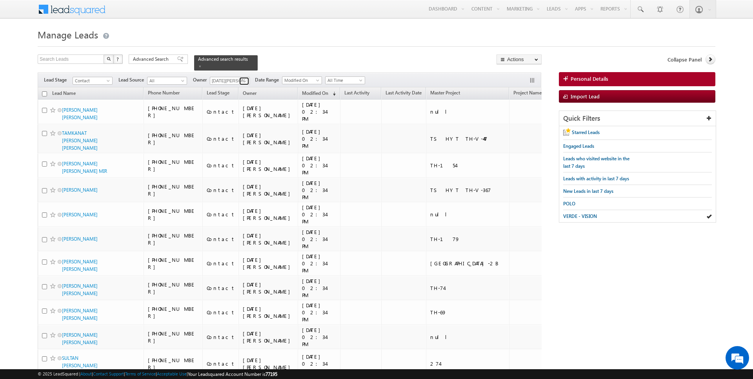
click at [239, 81] on link at bounding box center [244, 81] width 10 height 8
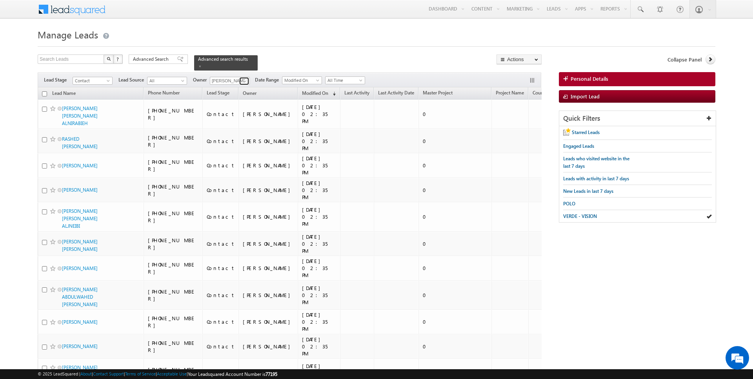
click at [244, 82] on span at bounding box center [245, 81] width 6 height 6
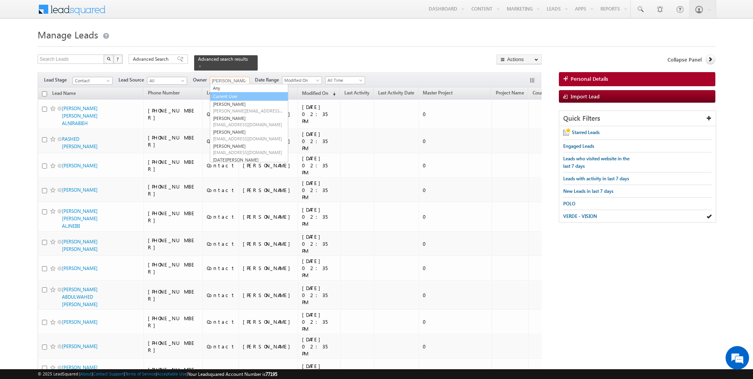
click at [234, 95] on link "Current User" at bounding box center [249, 96] width 78 height 9
type input "Current User"
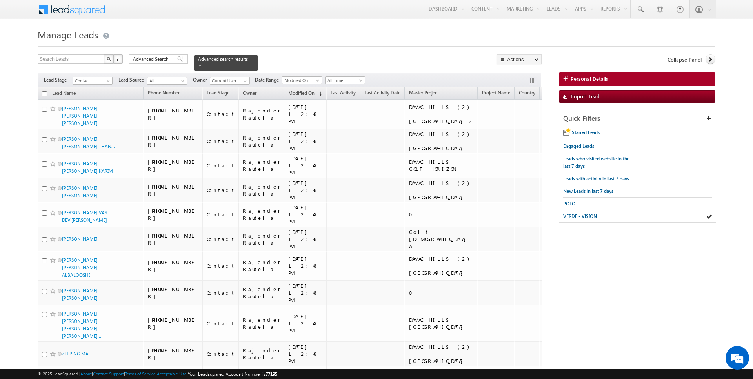
click at [412, 45] on div at bounding box center [376, 44] width 677 height 5
